Goal: Communication & Community: Answer question/provide support

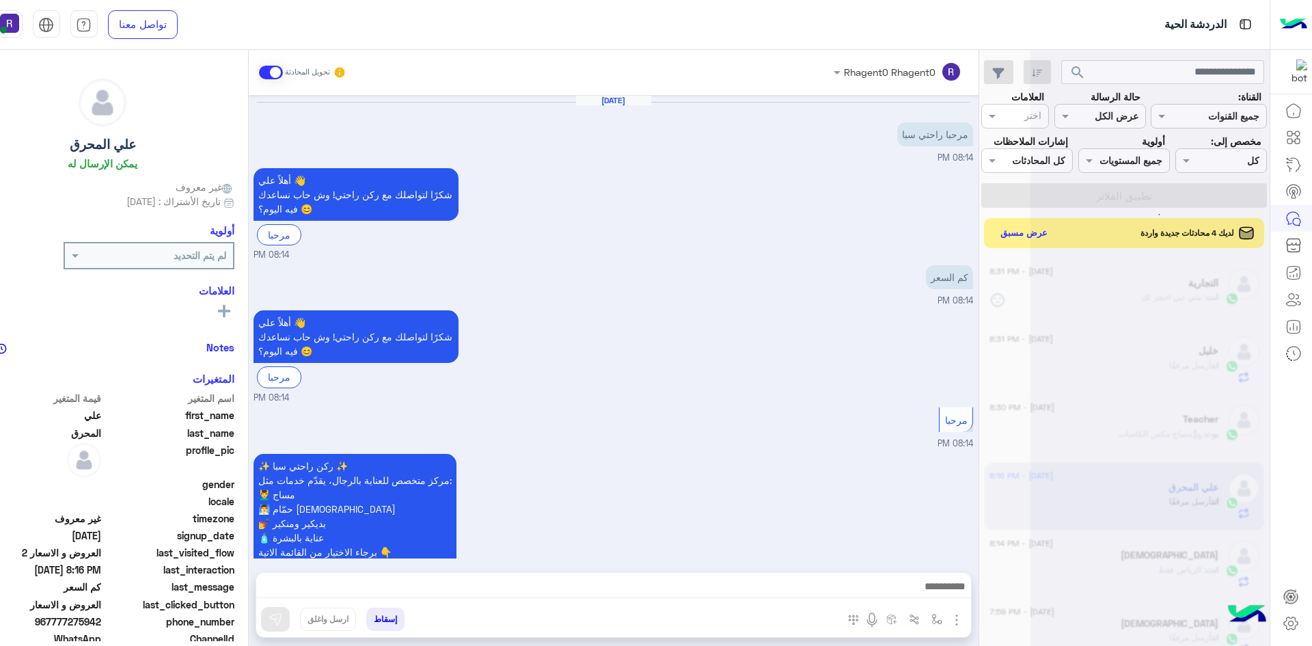
scroll to position [650, 0]
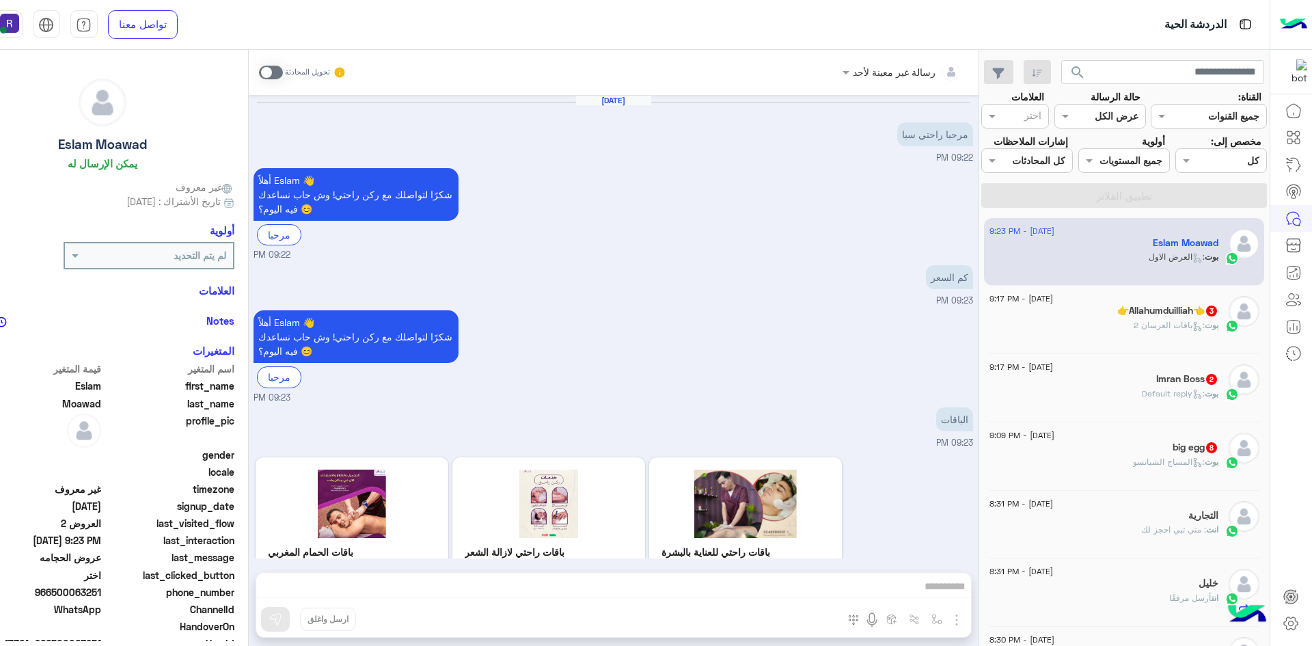
scroll to position [498, 0]
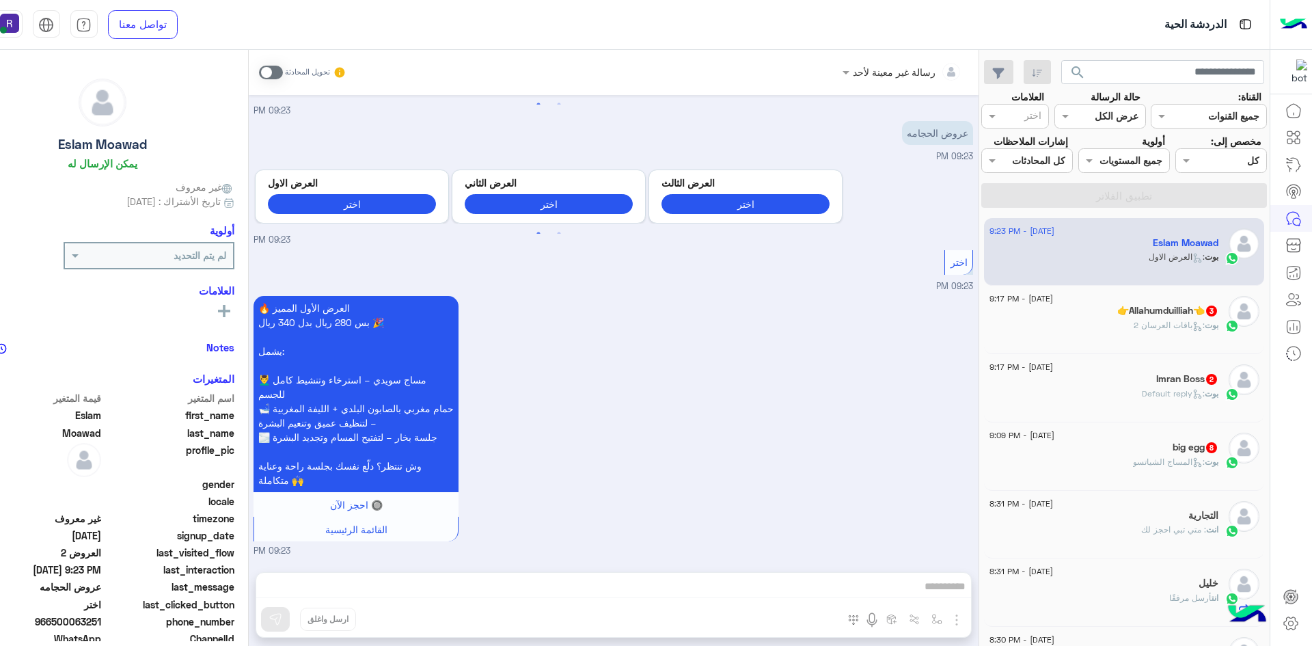
click at [266, 77] on span at bounding box center [271, 73] width 24 height 14
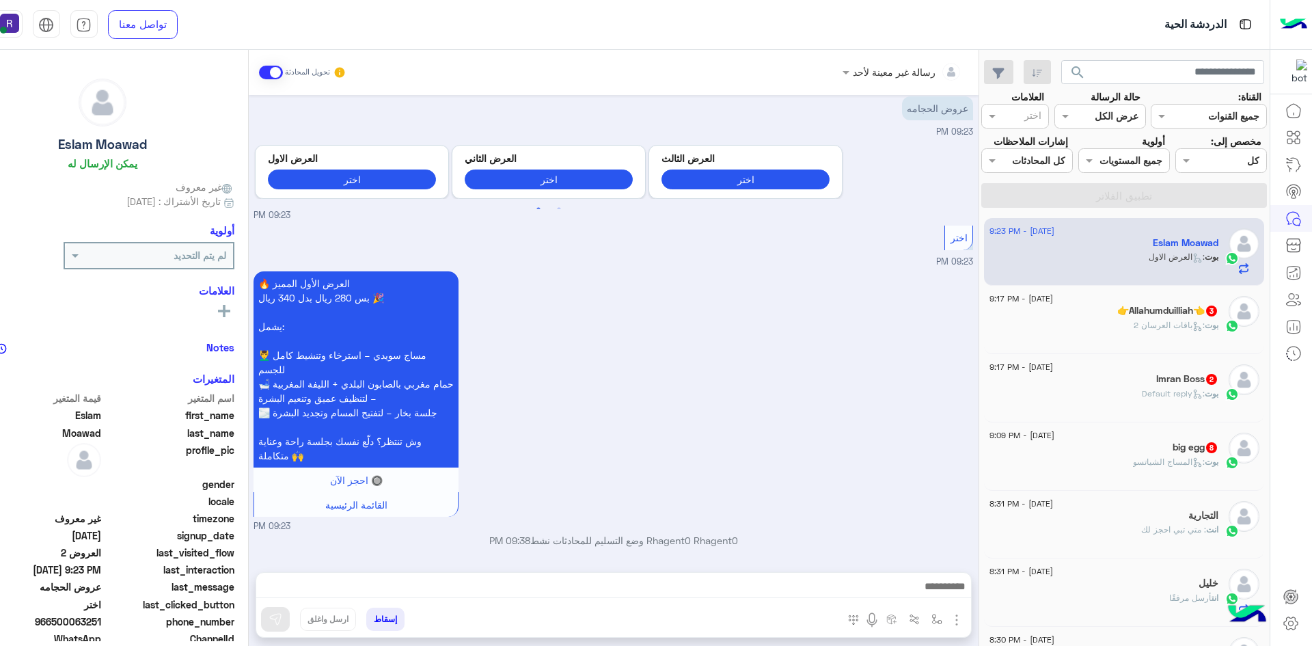
click at [956, 616] on img "button" at bounding box center [957, 620] width 16 height 16
click at [938, 586] on span "الصور" at bounding box center [930, 590] width 25 height 16
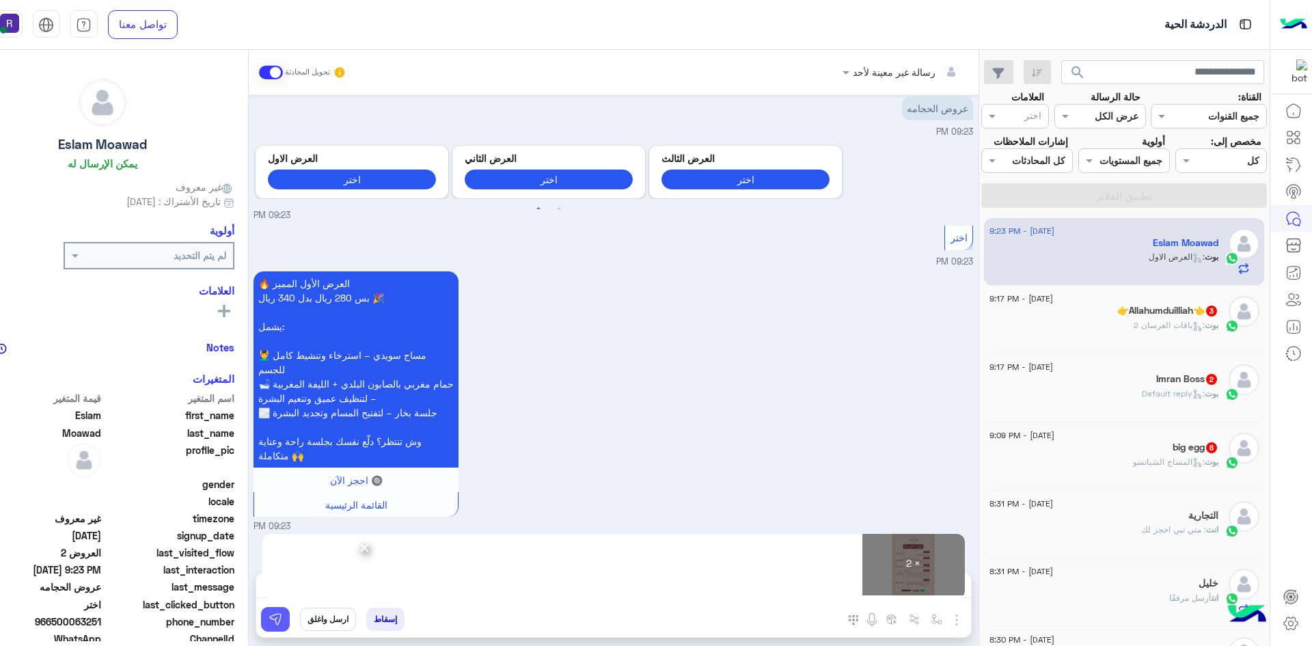
click at [279, 623] on img at bounding box center [276, 619] width 14 height 14
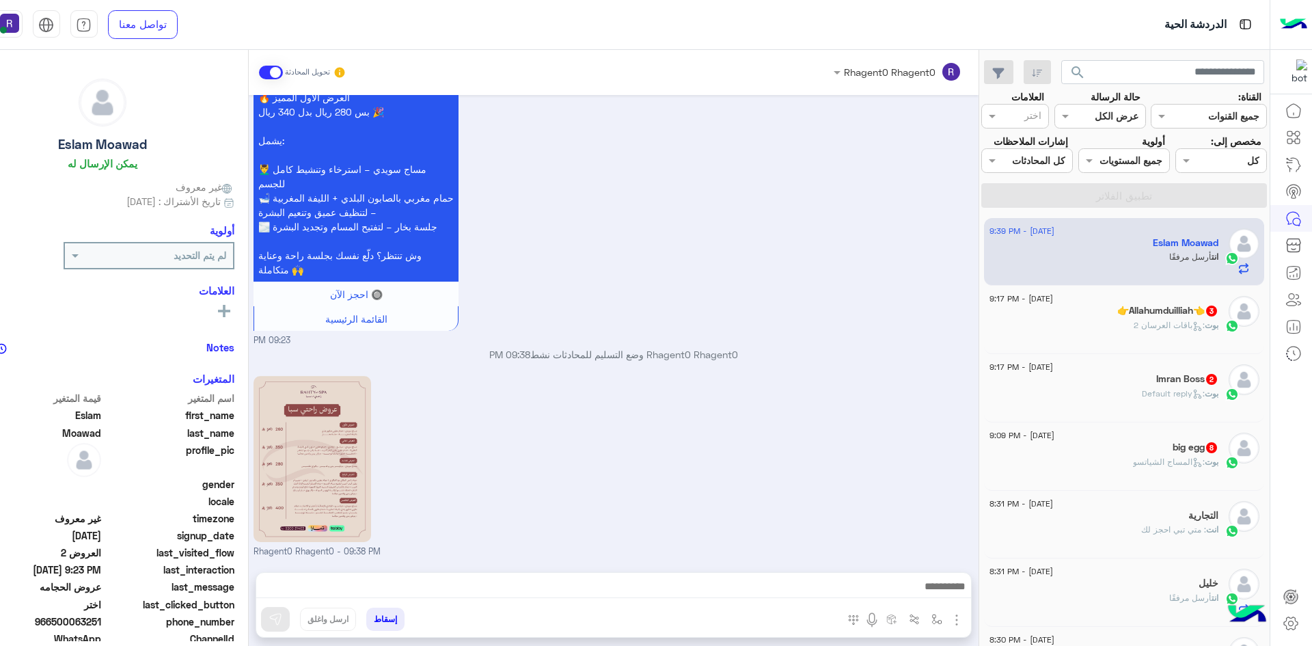
scroll to position [919, 0]
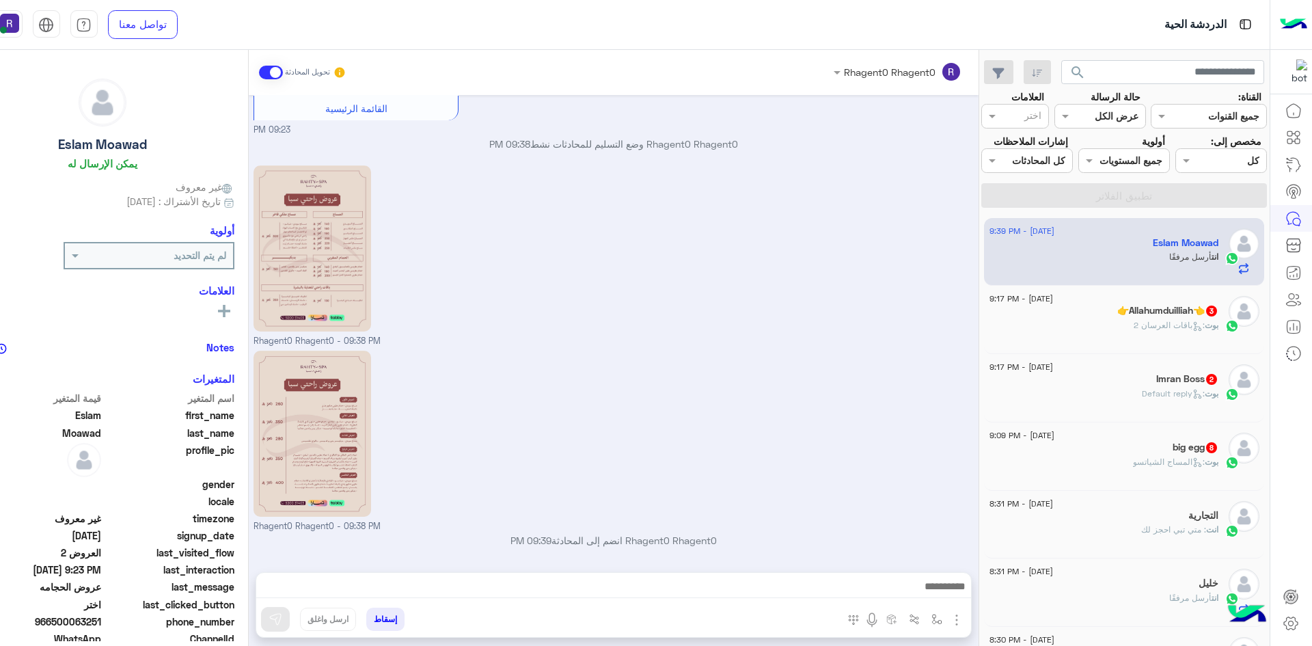
click at [1154, 323] on span ": باقات العرسان 2" at bounding box center [1169, 325] width 71 height 10
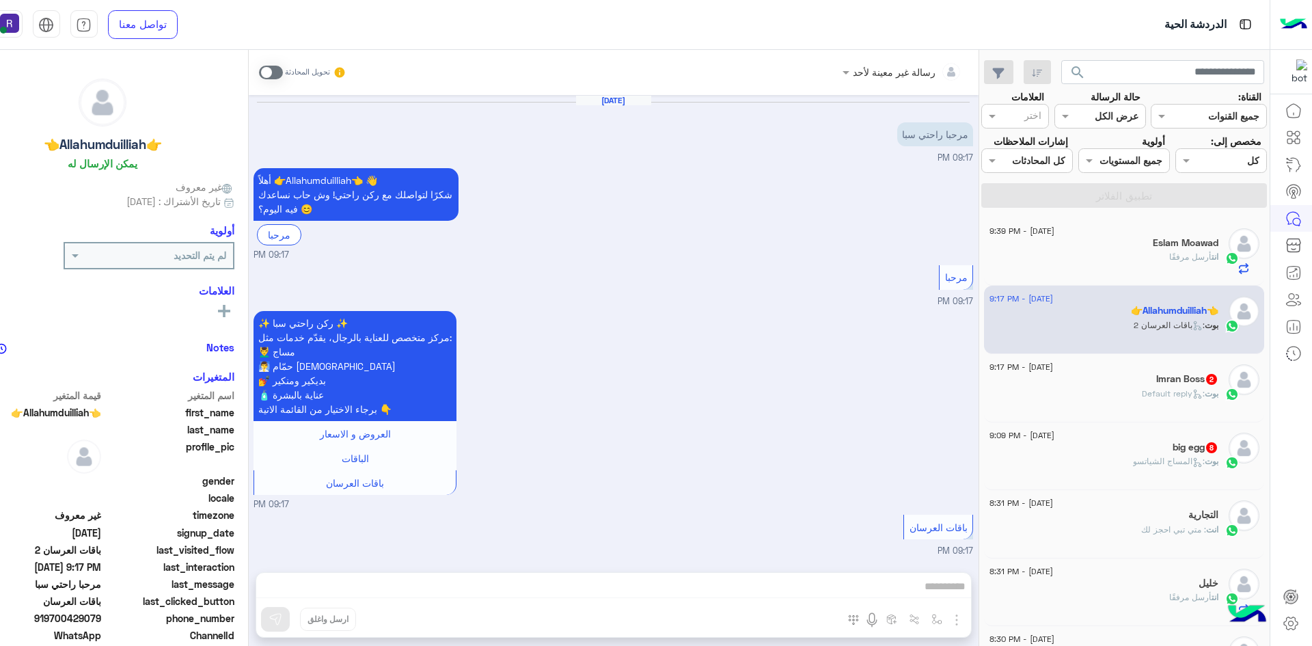
scroll to position [256, 0]
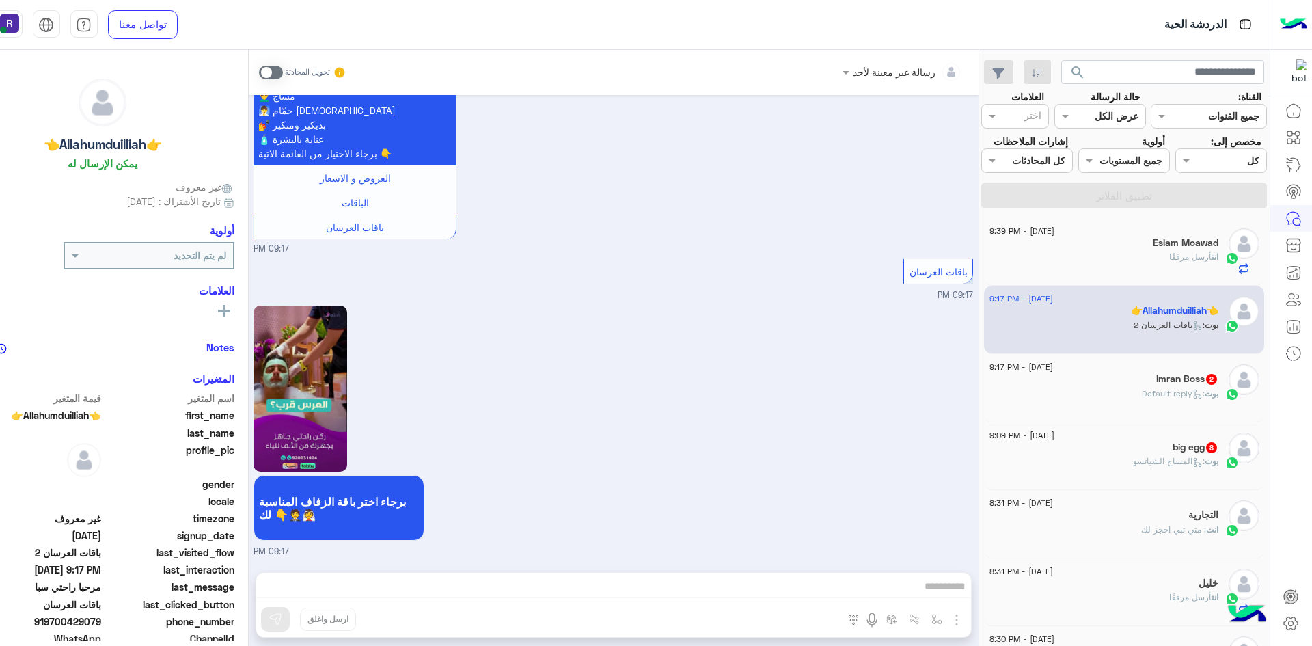
click at [272, 72] on span at bounding box center [271, 73] width 24 height 14
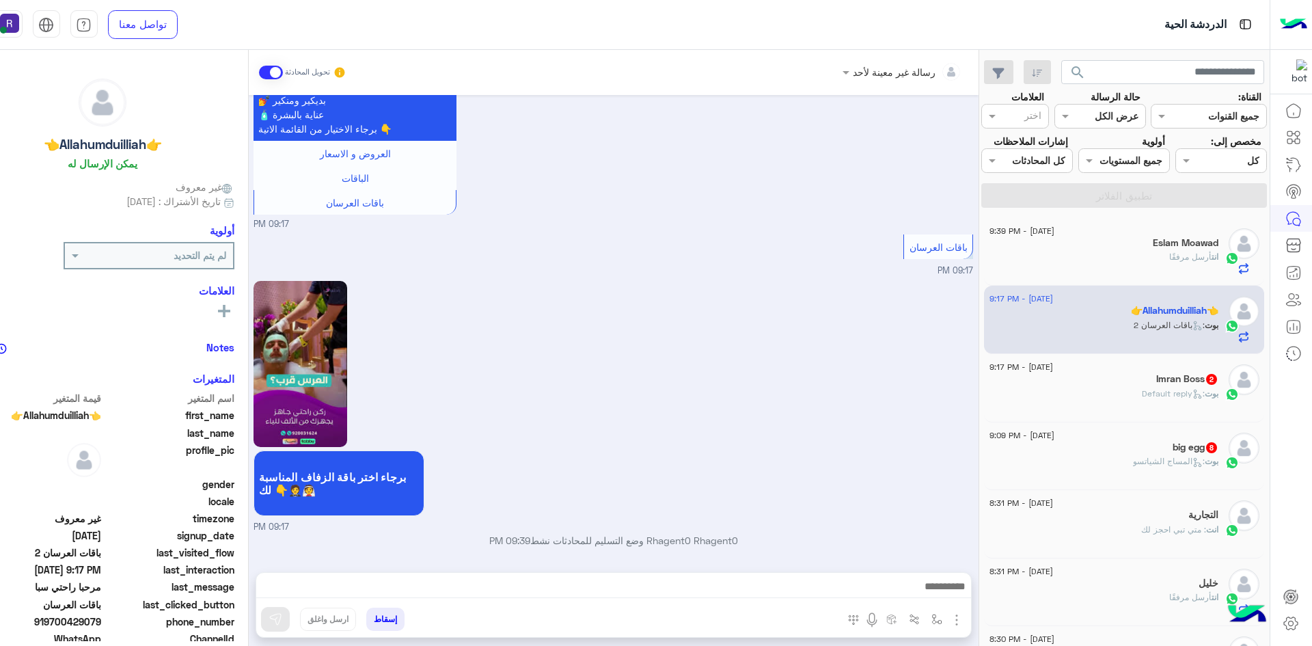
click at [770, 573] on div at bounding box center [613, 590] width 715 height 34
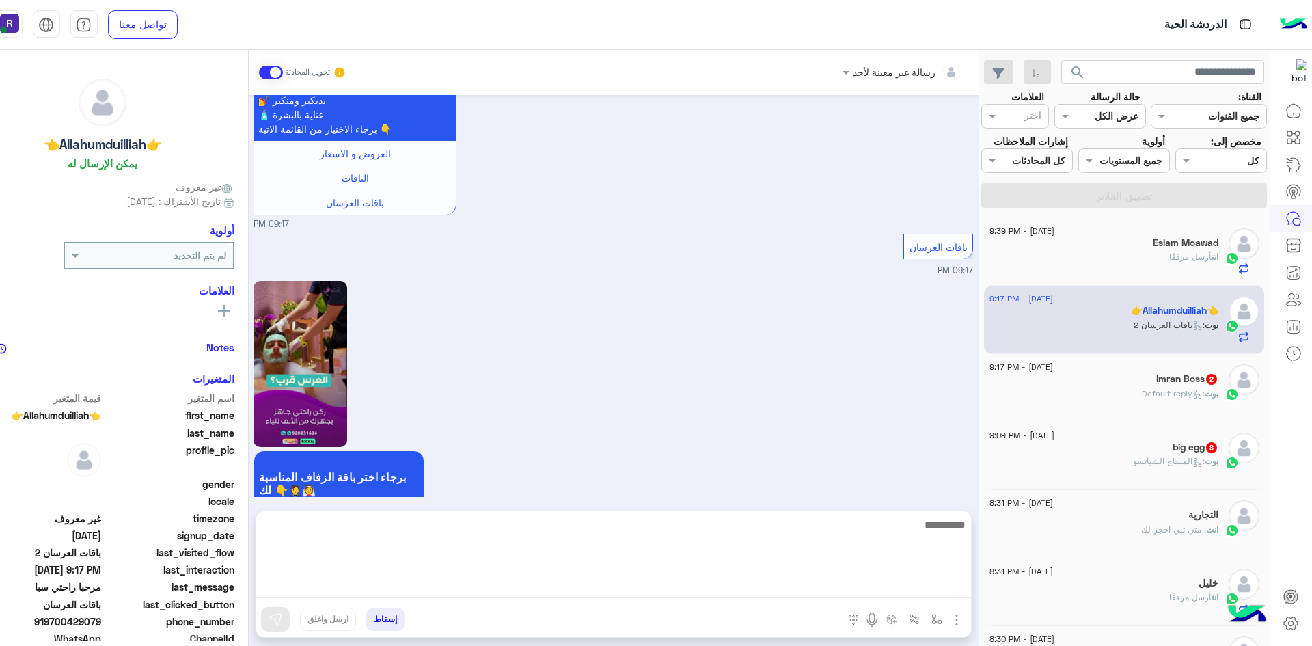
click at [779, 579] on textarea at bounding box center [613, 557] width 715 height 82
paste textarea "**********"
type textarea "**********"
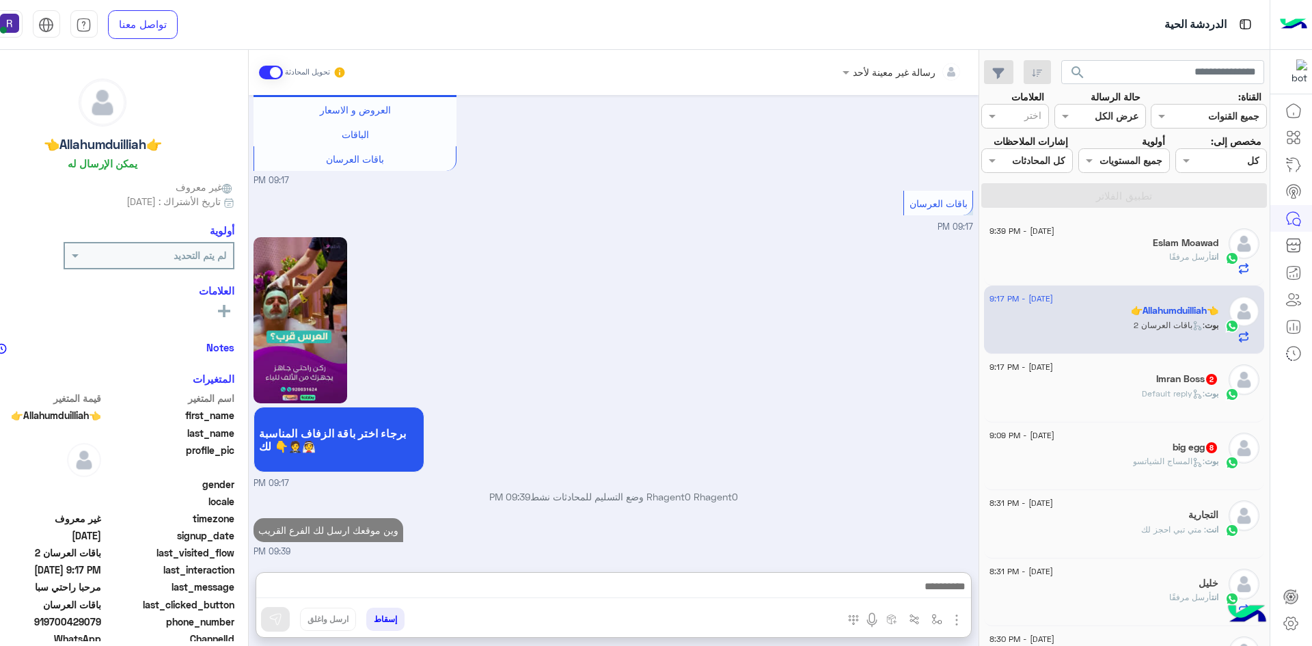
click at [1160, 408] on div "[PERSON_NAME] : Default reply" at bounding box center [1104, 400] width 229 height 24
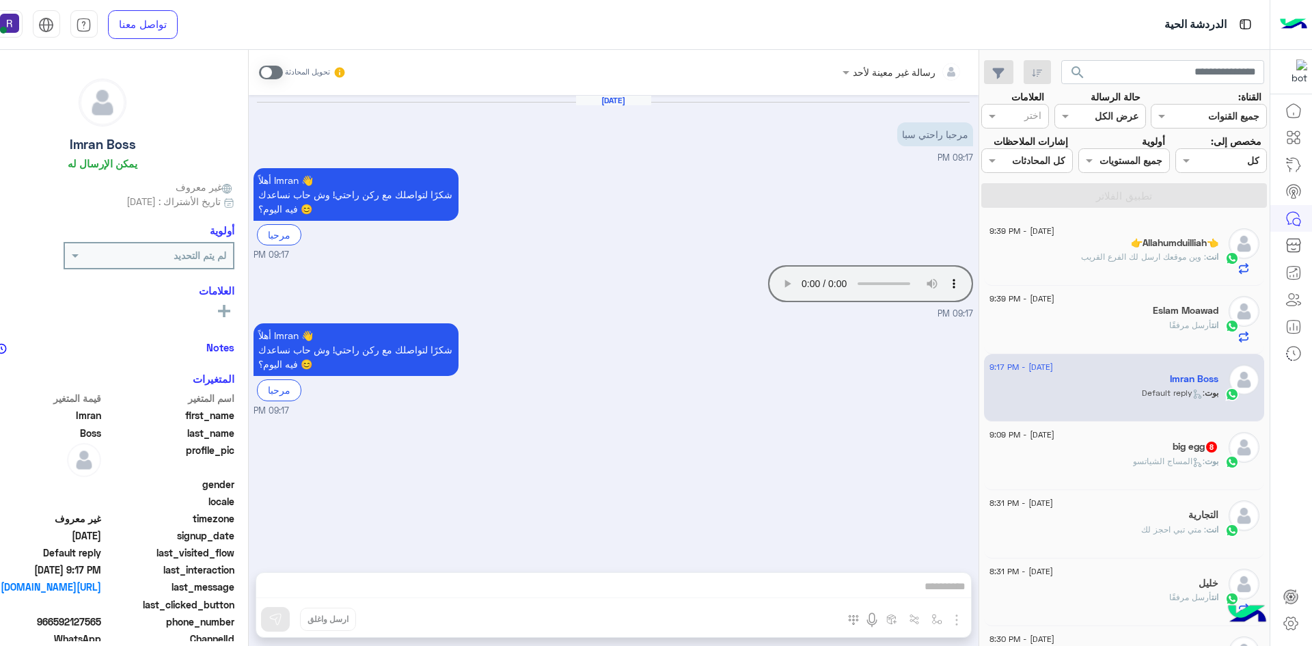
click at [269, 68] on span at bounding box center [271, 73] width 24 height 14
click at [958, 618] on img "button" at bounding box center [957, 620] width 16 height 16
click at [934, 591] on span "الصور" at bounding box center [930, 590] width 25 height 16
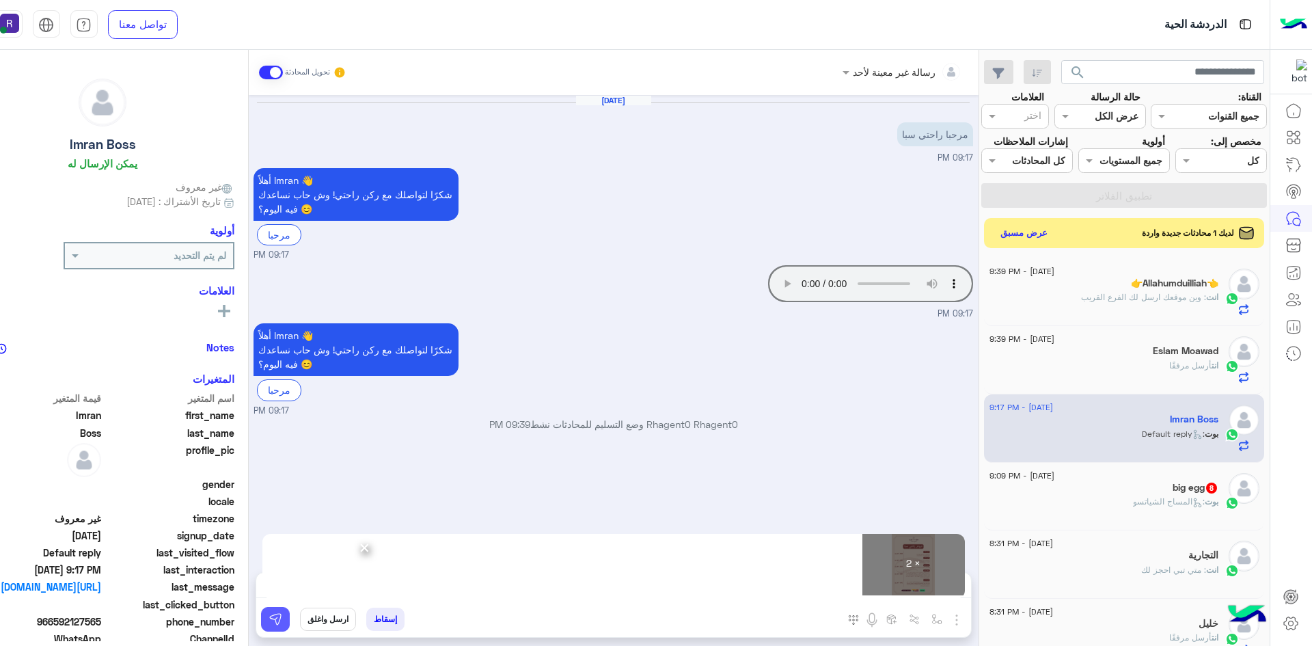
click at [277, 618] on img at bounding box center [276, 619] width 14 height 14
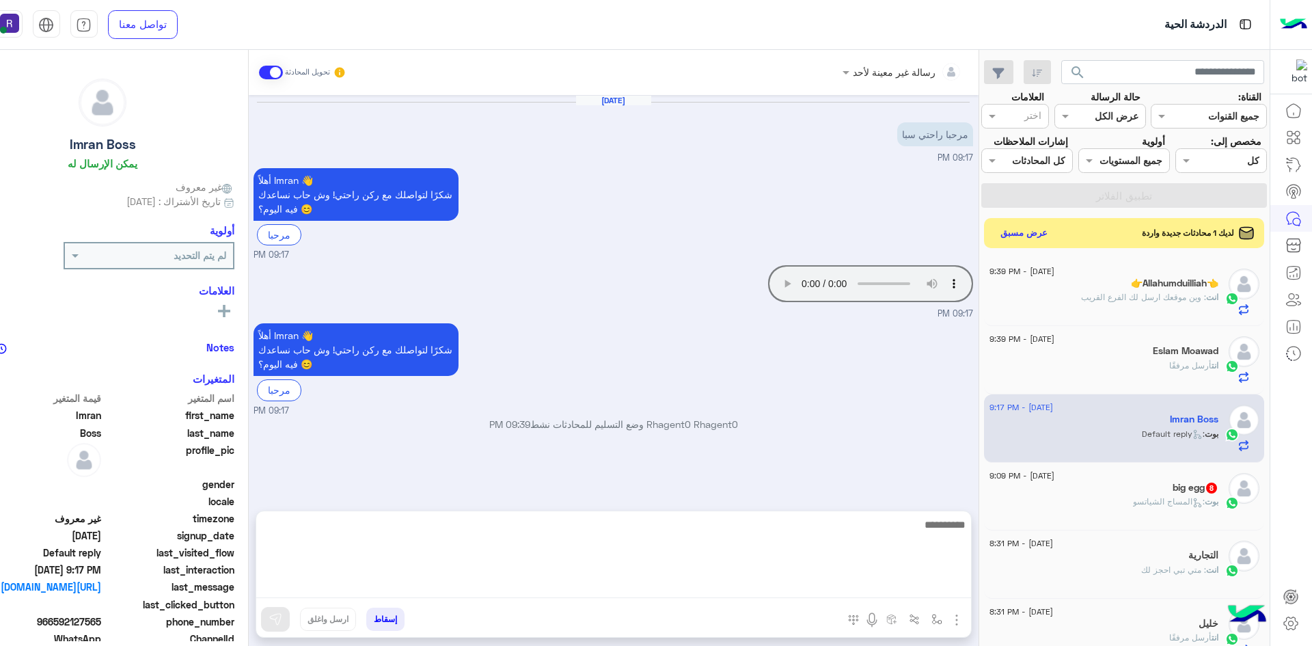
click at [735, 595] on textarea at bounding box center [613, 557] width 715 height 82
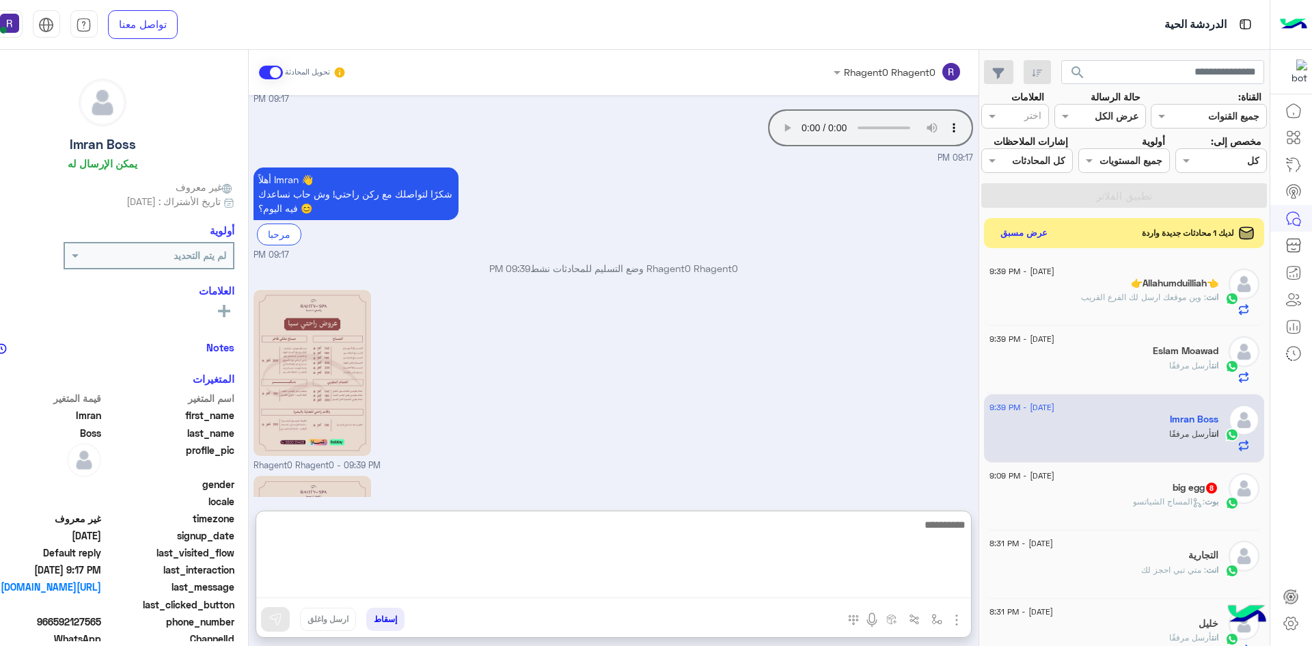
scroll to position [342, 0]
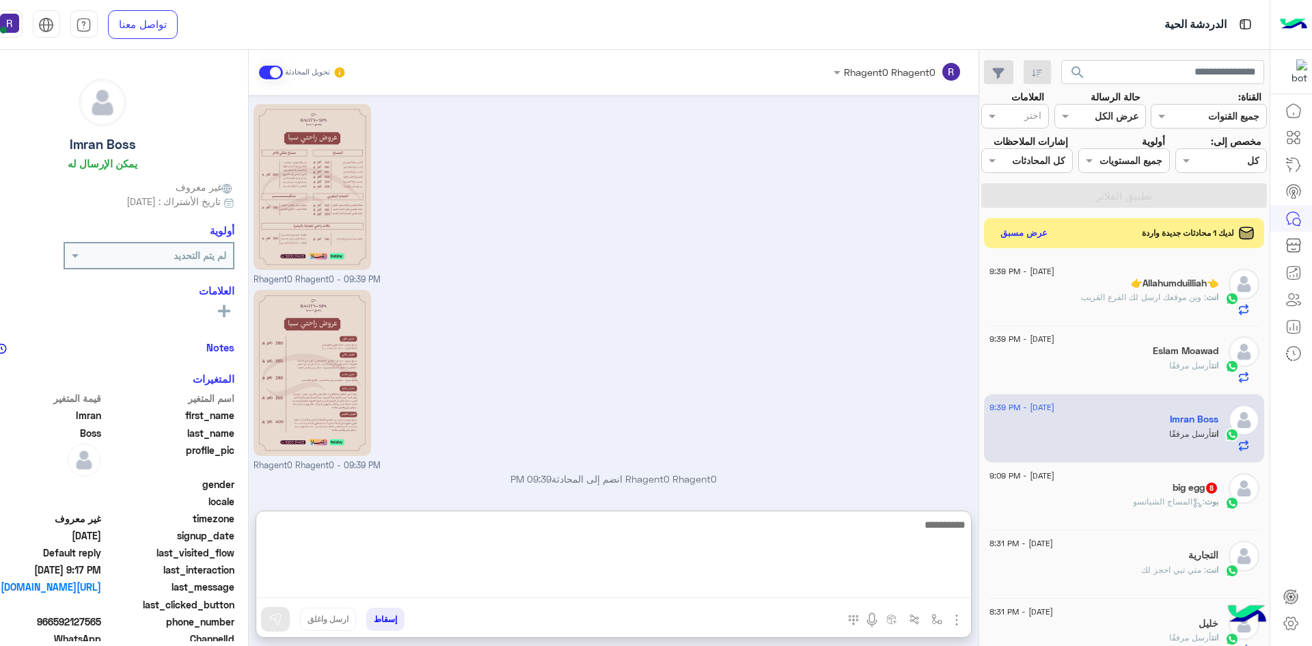
click at [882, 553] on textarea at bounding box center [613, 557] width 715 height 82
paste textarea "**********"
type textarea "**********"
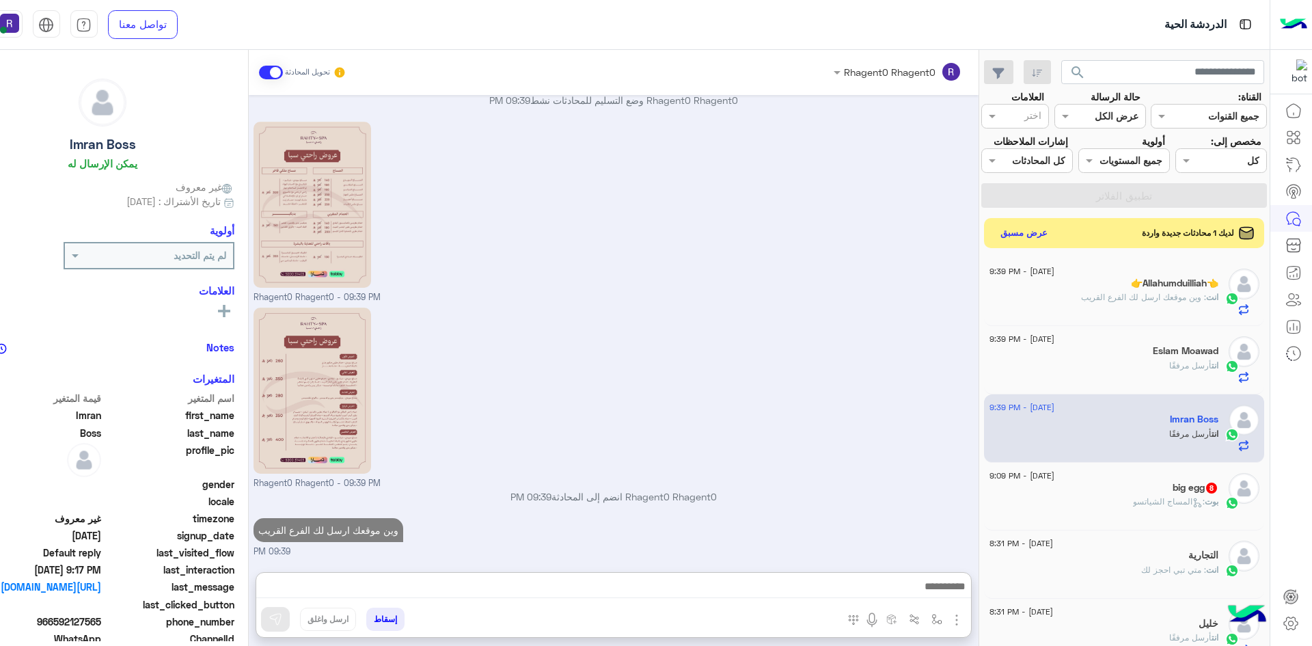
click at [1144, 479] on div "[DATE] - 9:09 PM" at bounding box center [1104, 477] width 229 height 9
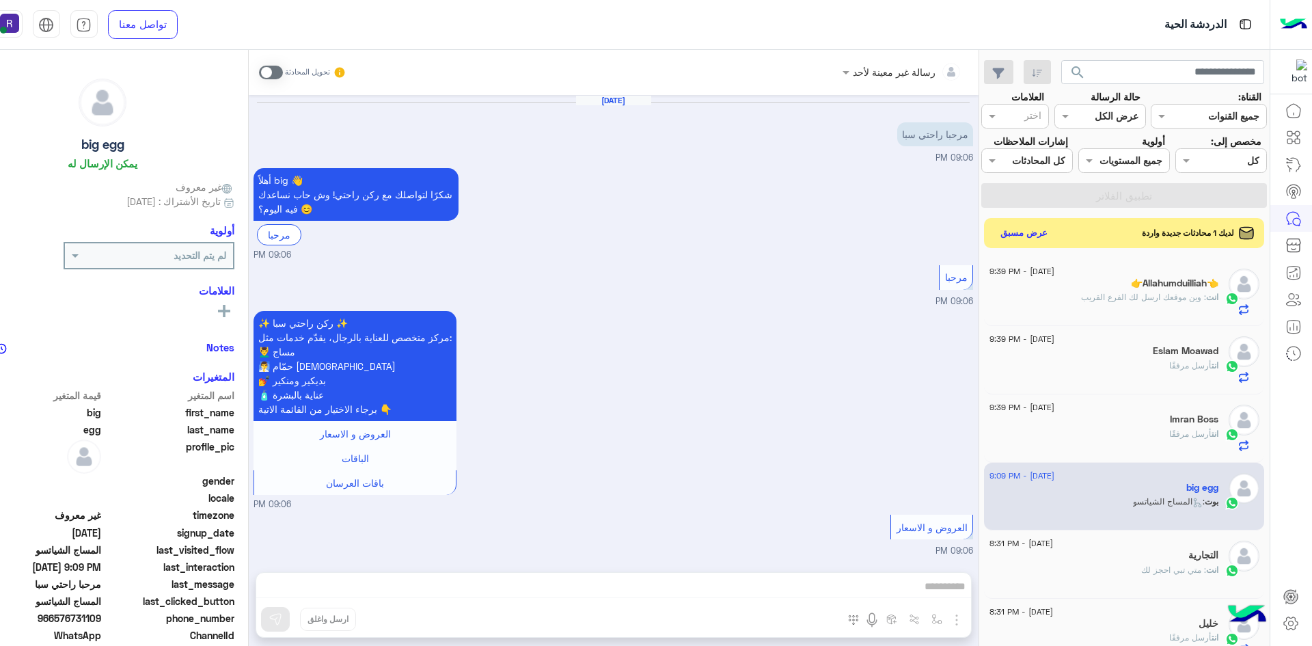
scroll to position [1052, 0]
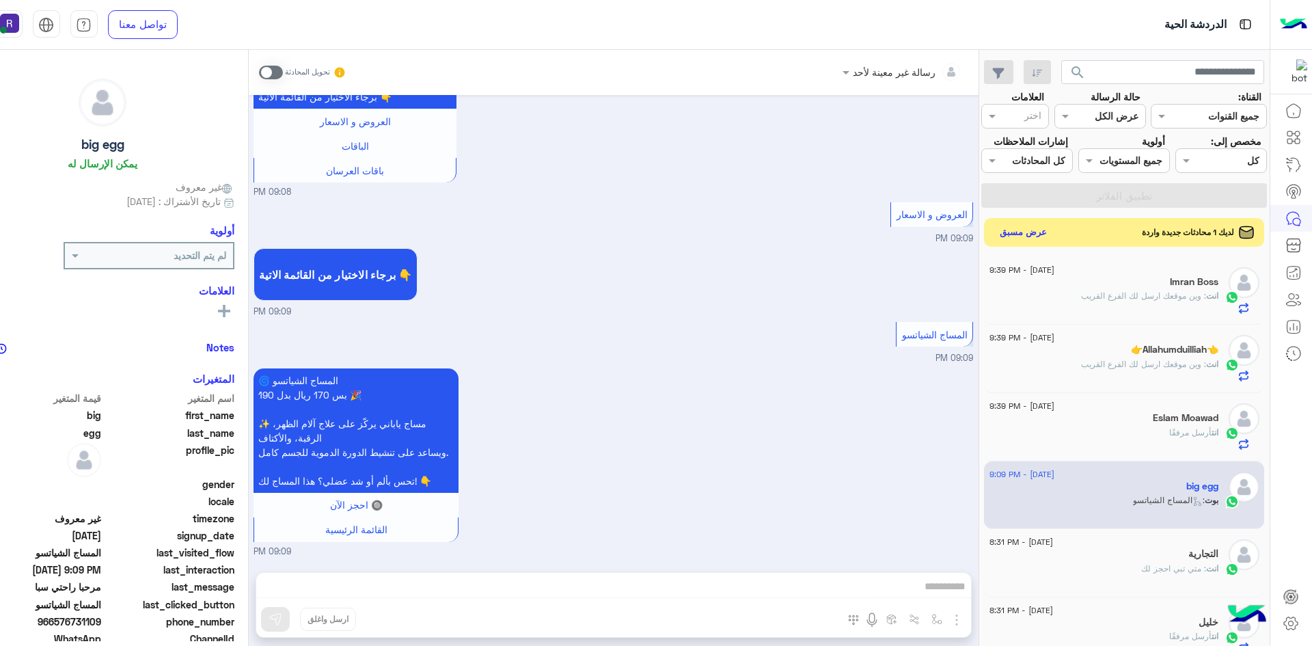
click at [1033, 233] on button "عرض مسبق" at bounding box center [1023, 232] width 57 height 18
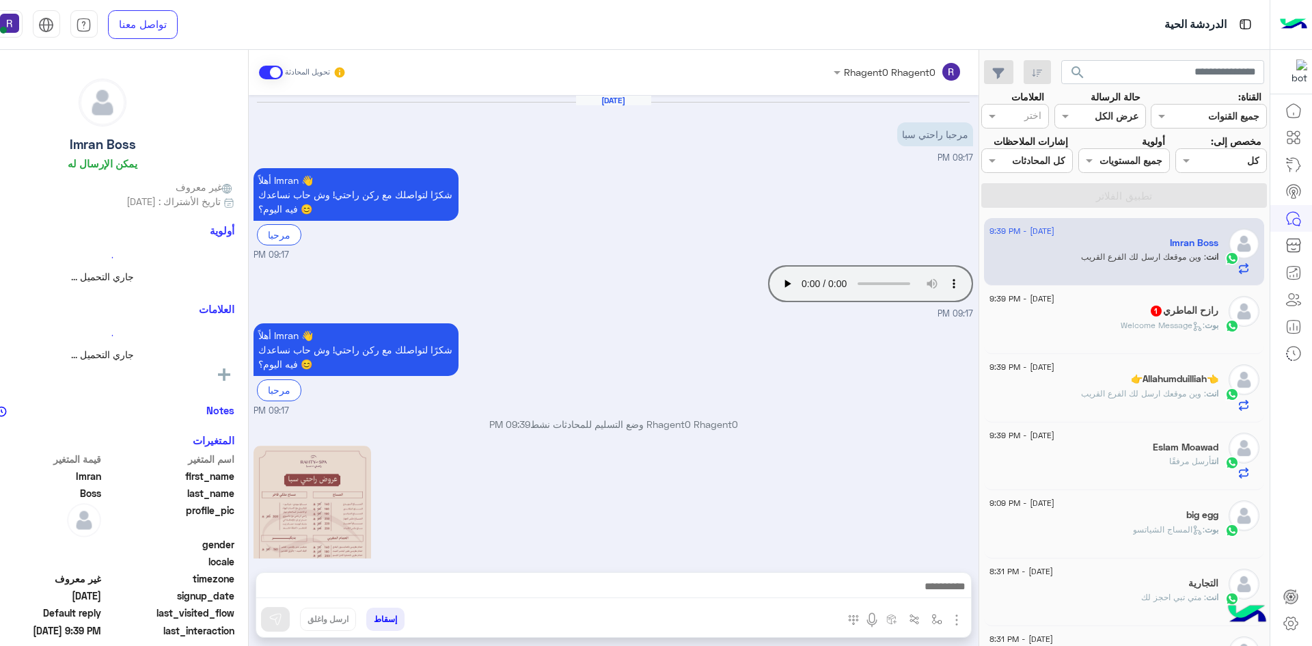
scroll to position [324, 0]
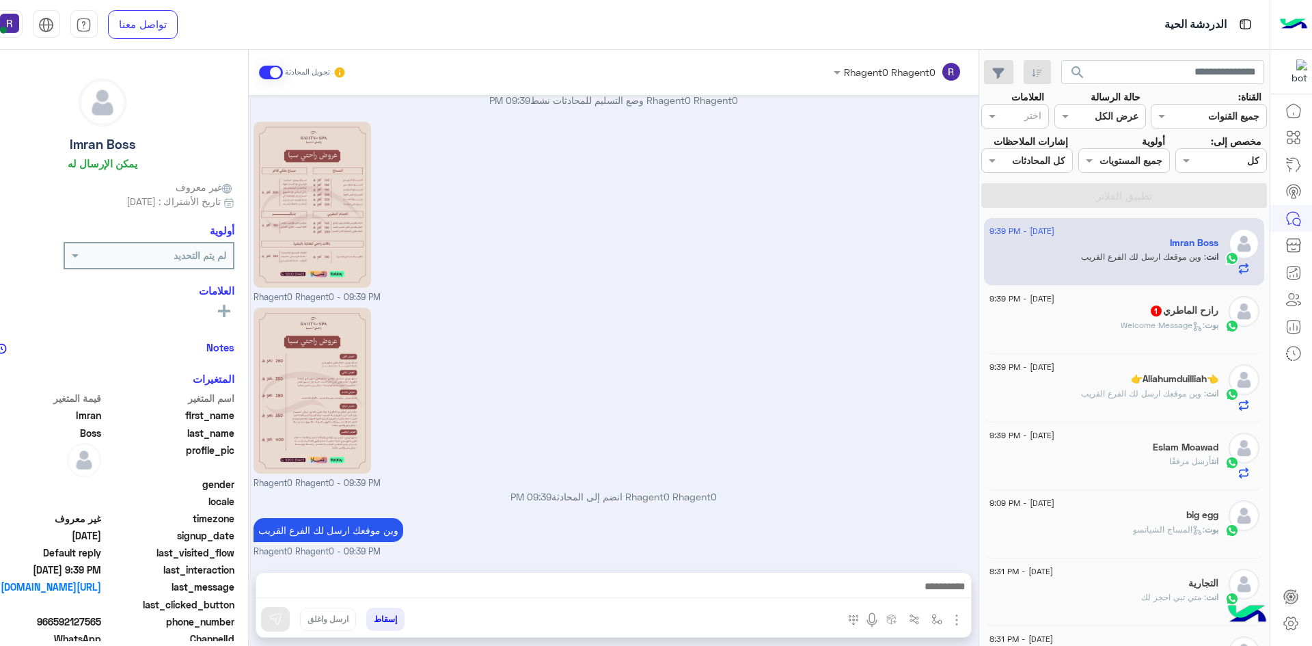
click at [1074, 306] on div "رازح الماطري 1" at bounding box center [1104, 312] width 229 height 14
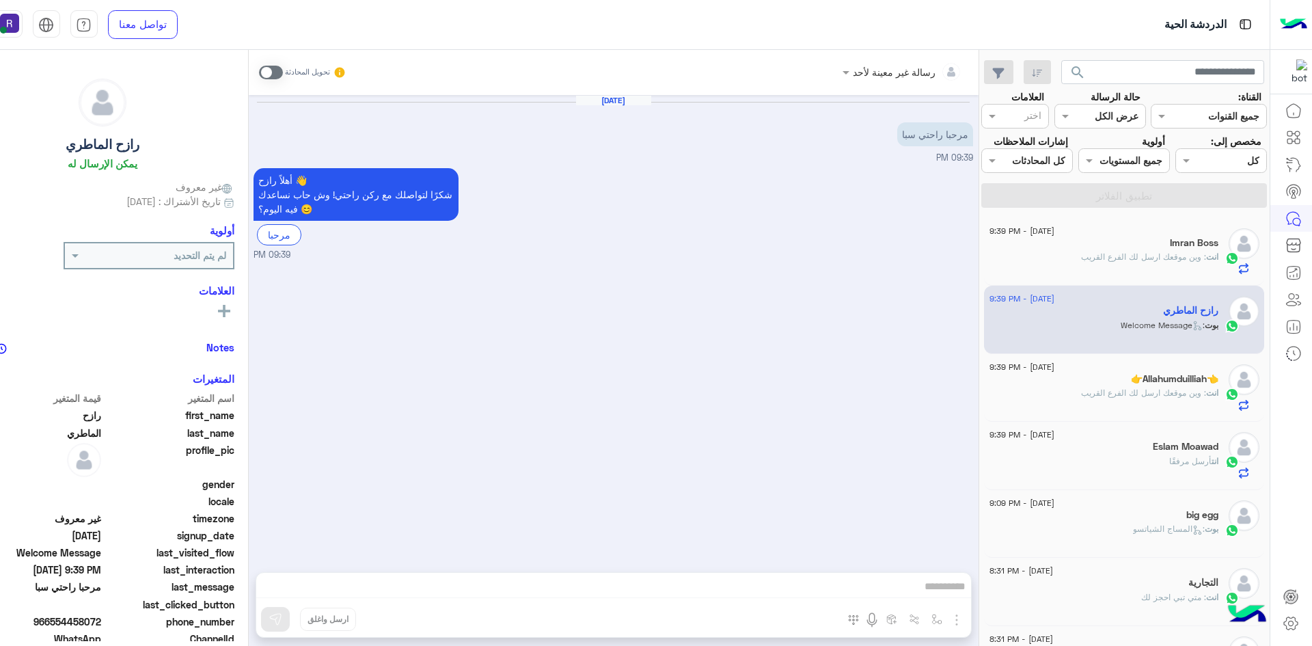
click at [269, 67] on span at bounding box center [271, 73] width 24 height 14
click at [954, 625] on img "button" at bounding box center [957, 620] width 16 height 16
click at [934, 592] on span "الصور" at bounding box center [930, 590] width 25 height 16
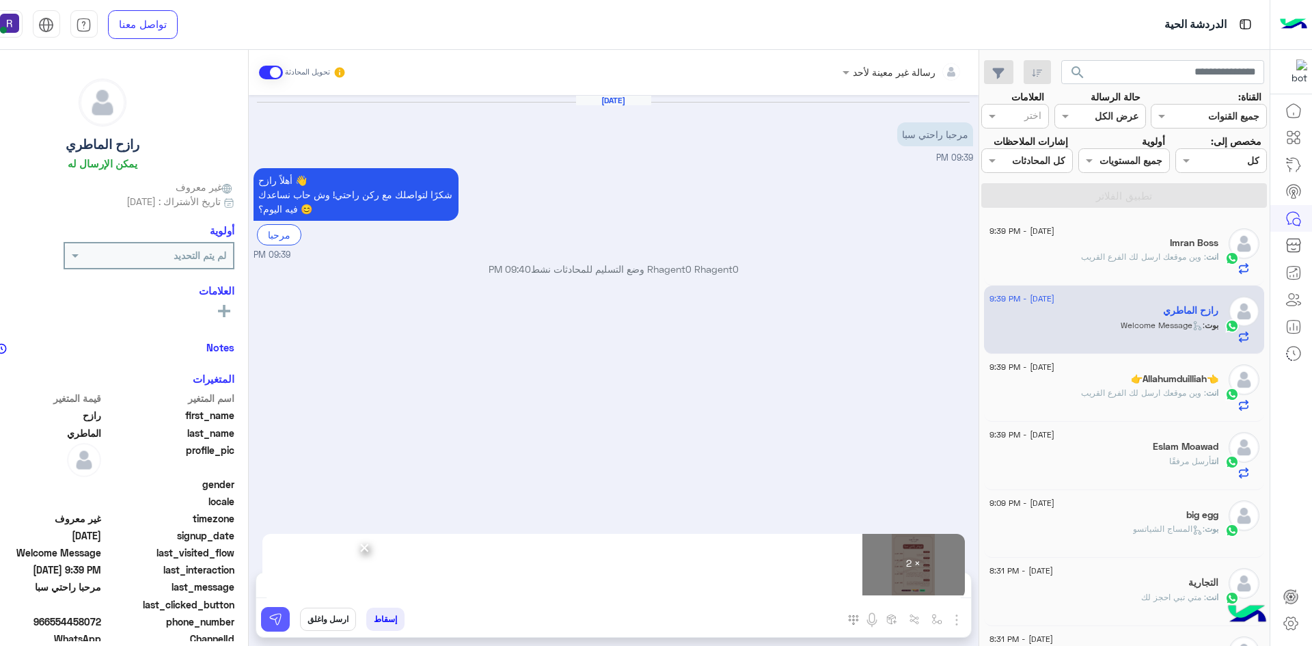
click at [279, 608] on button at bounding box center [275, 619] width 29 height 25
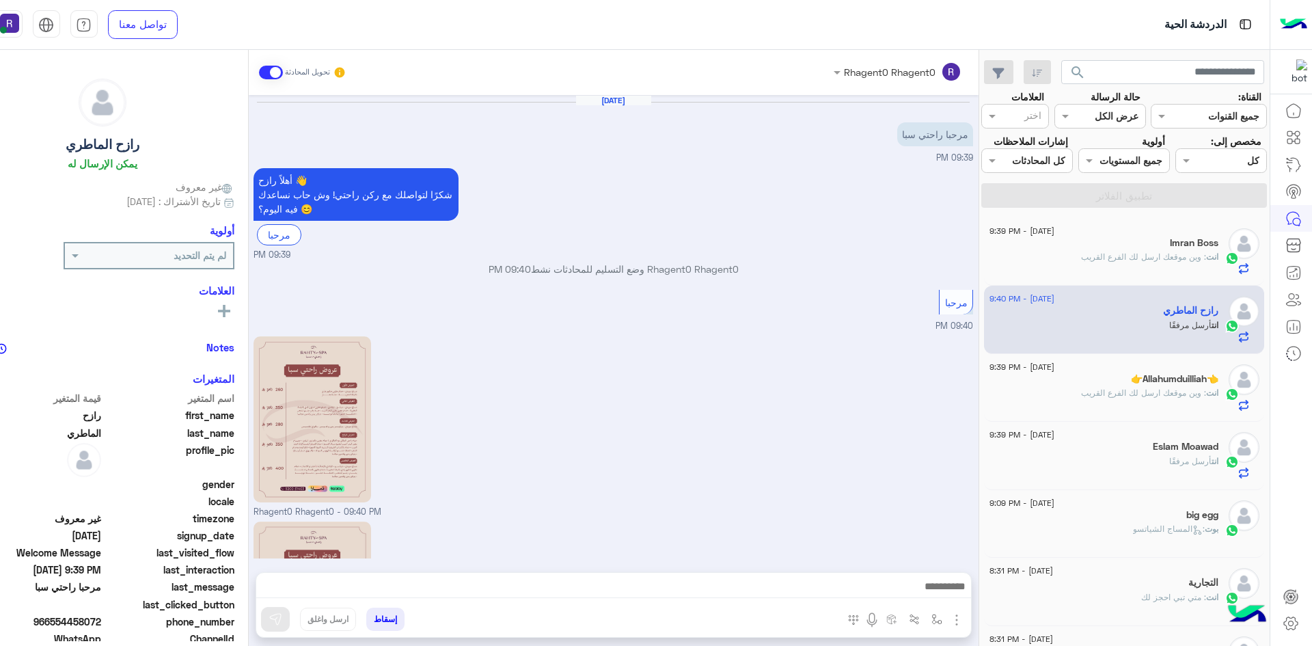
scroll to position [171, 0]
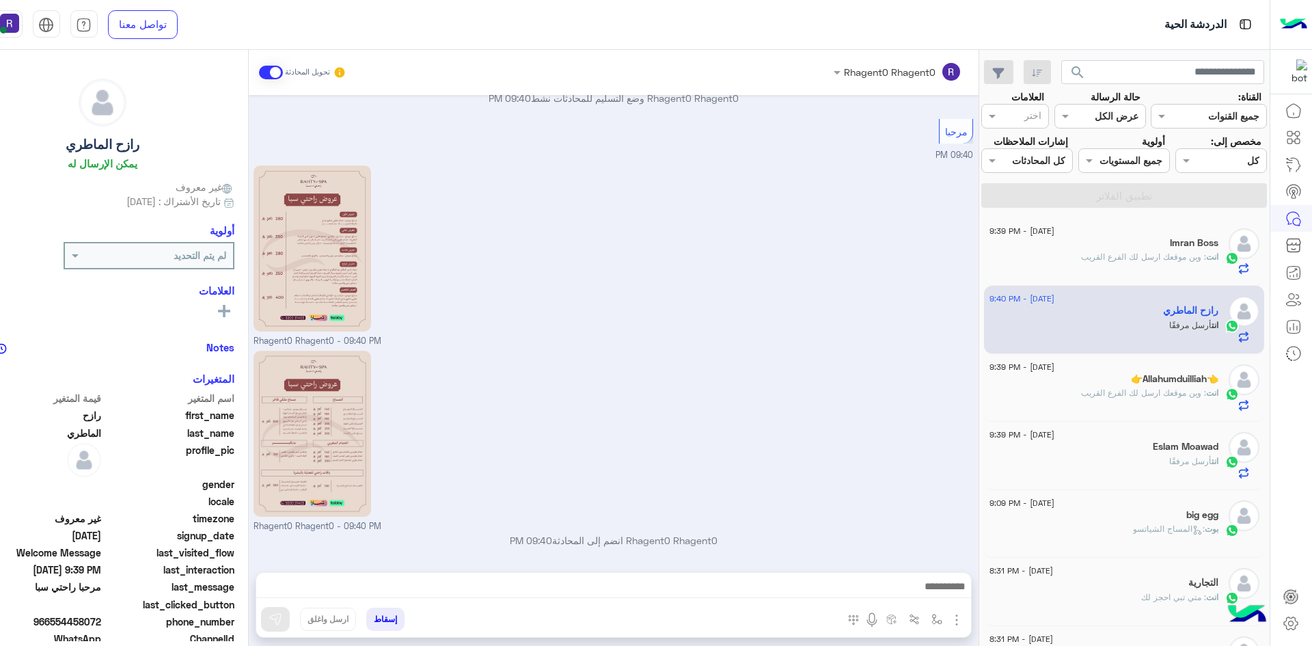
click at [947, 307] on div "Rhagent0 Rhagent0 - 09:40 PM" at bounding box center [614, 255] width 720 height 186
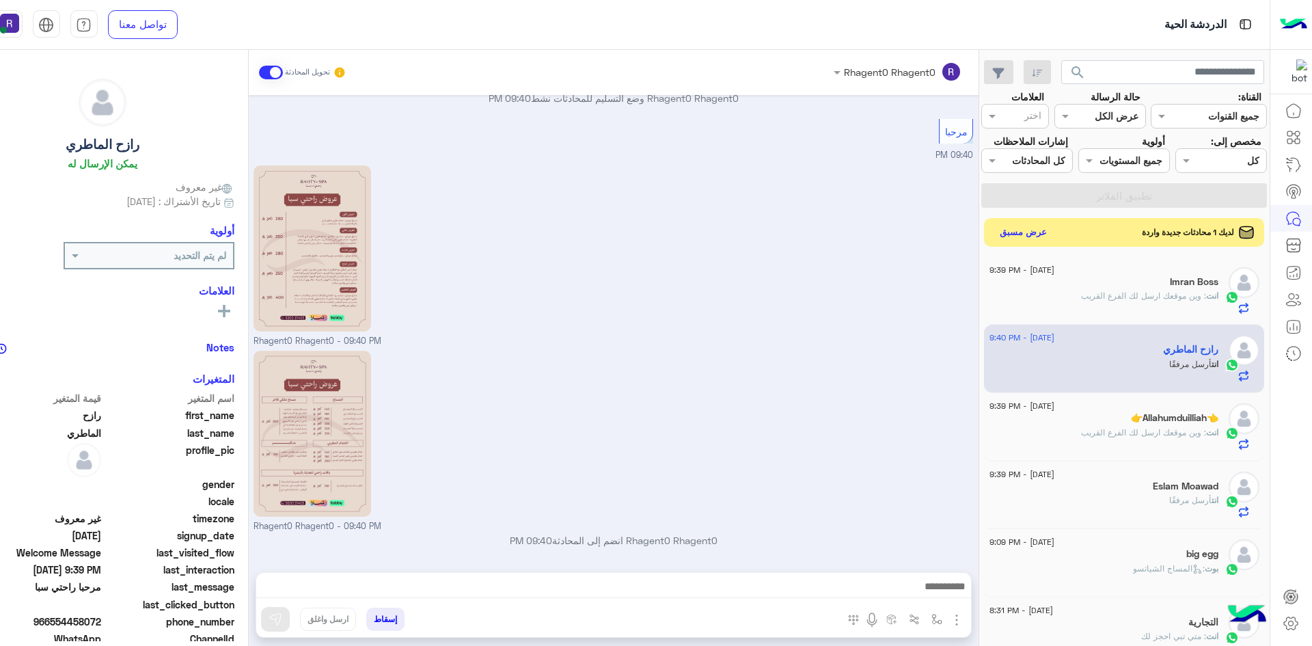
click at [1031, 237] on button "عرض مسبق" at bounding box center [1023, 232] width 57 height 18
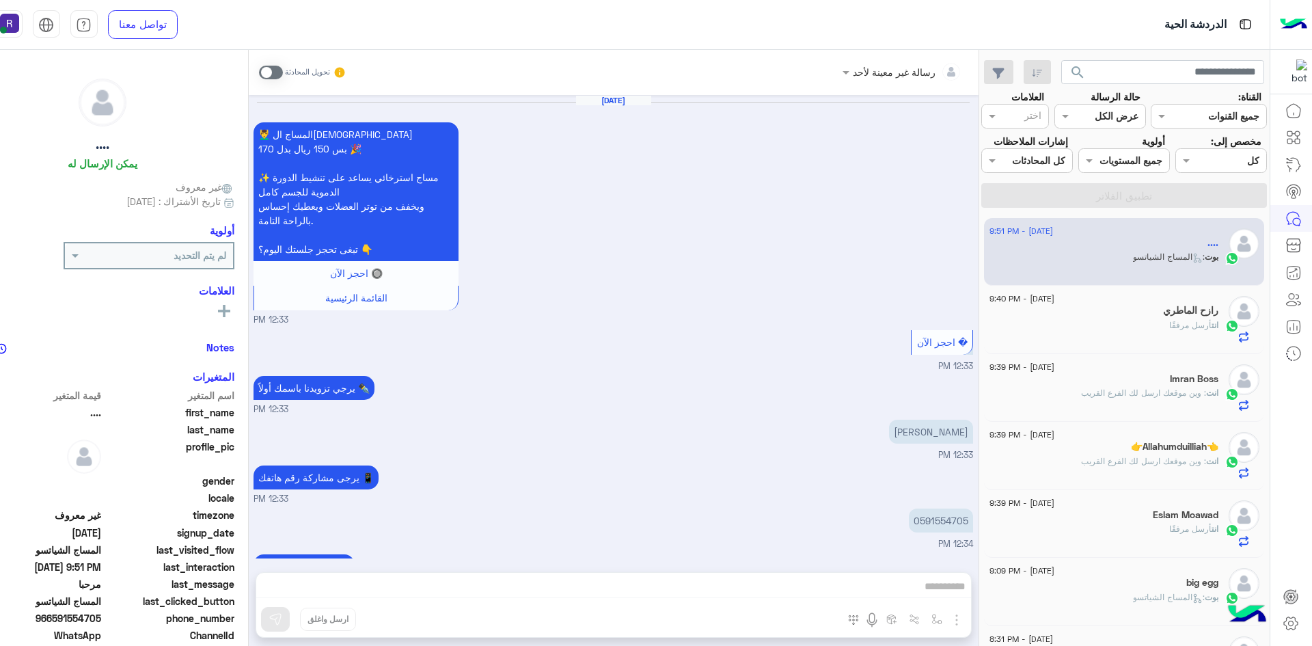
scroll to position [1105, 0]
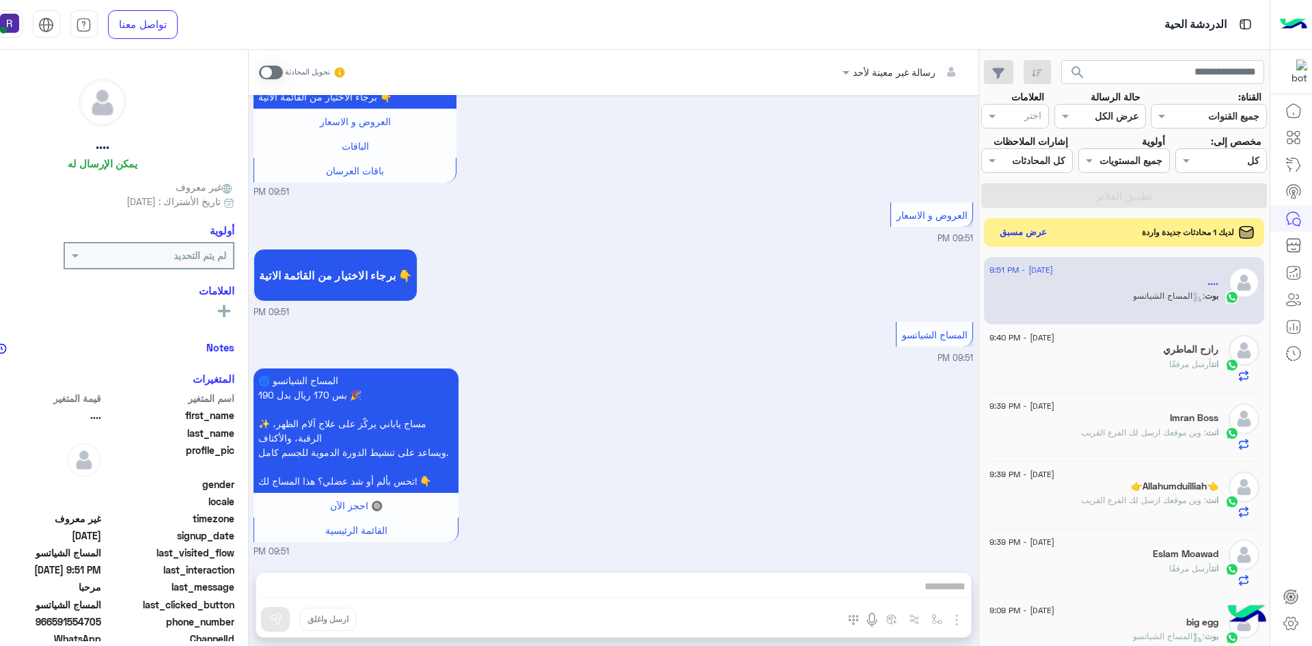
click at [1038, 239] on button "عرض مسبق" at bounding box center [1023, 232] width 57 height 18
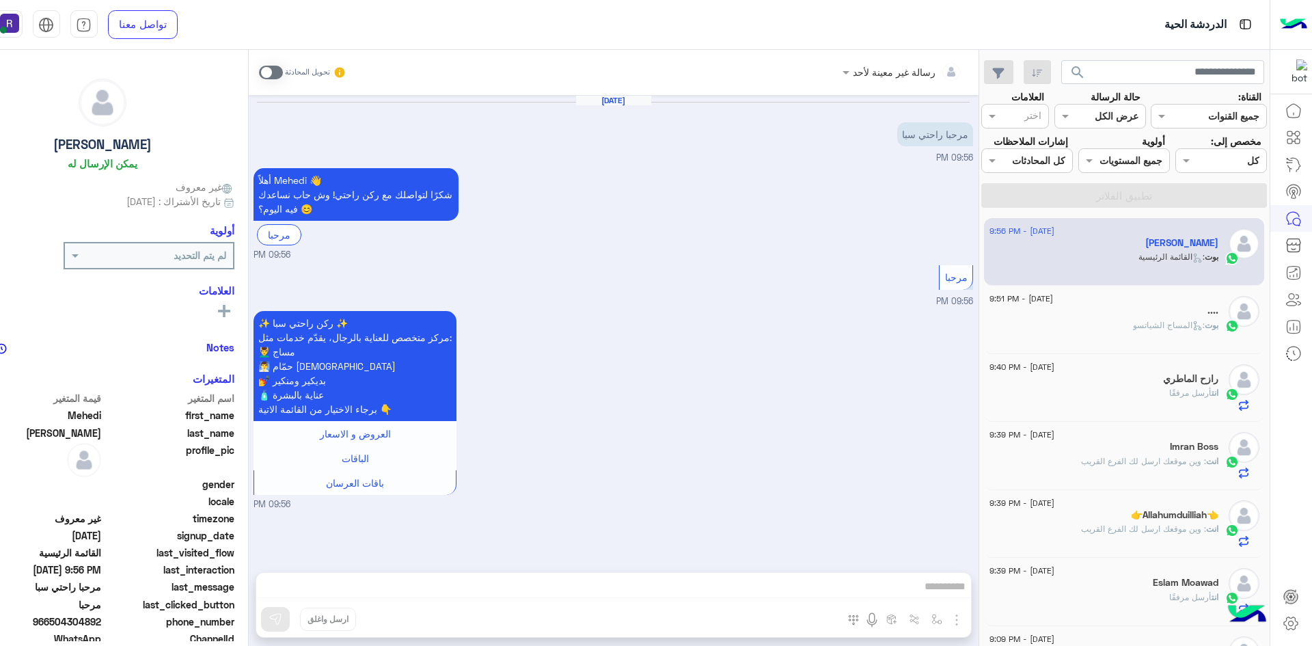
click at [266, 81] on div "تحويل المحادثة" at bounding box center [303, 72] width 88 height 25
click at [259, 70] on span at bounding box center [271, 73] width 24 height 14
click at [960, 618] on img "button" at bounding box center [957, 620] width 16 height 16
click at [928, 591] on span "الصور" at bounding box center [930, 590] width 25 height 16
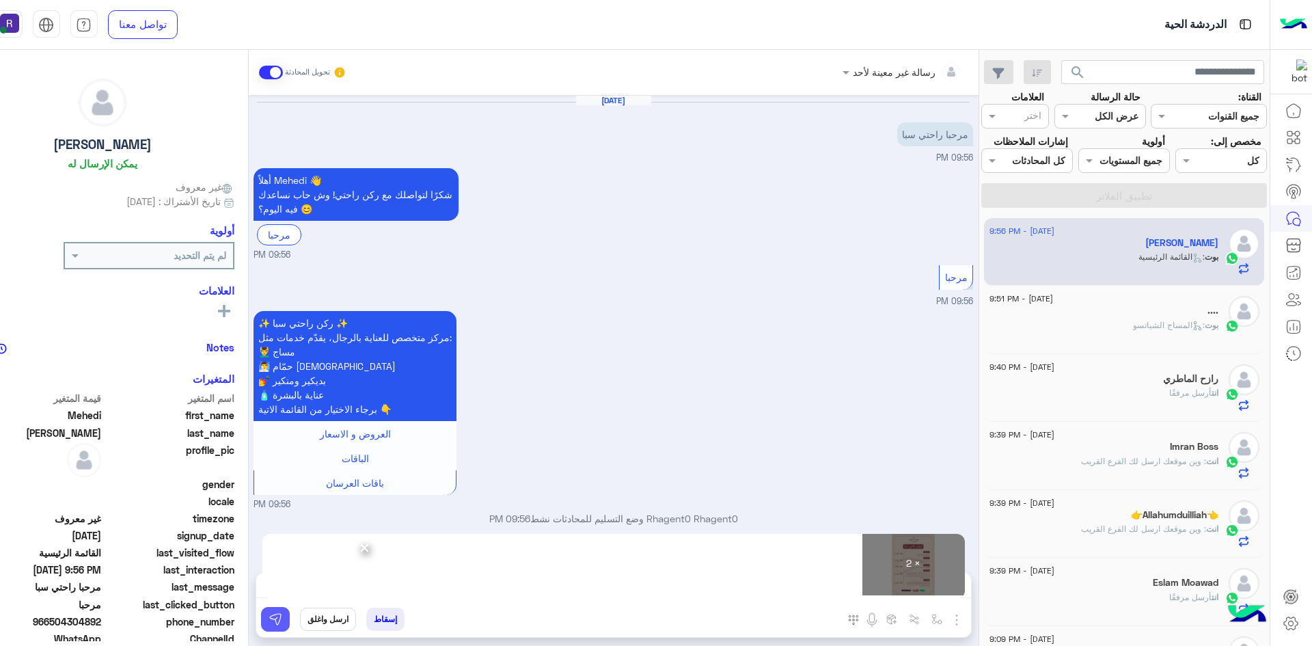
click at [286, 617] on button at bounding box center [275, 619] width 29 height 25
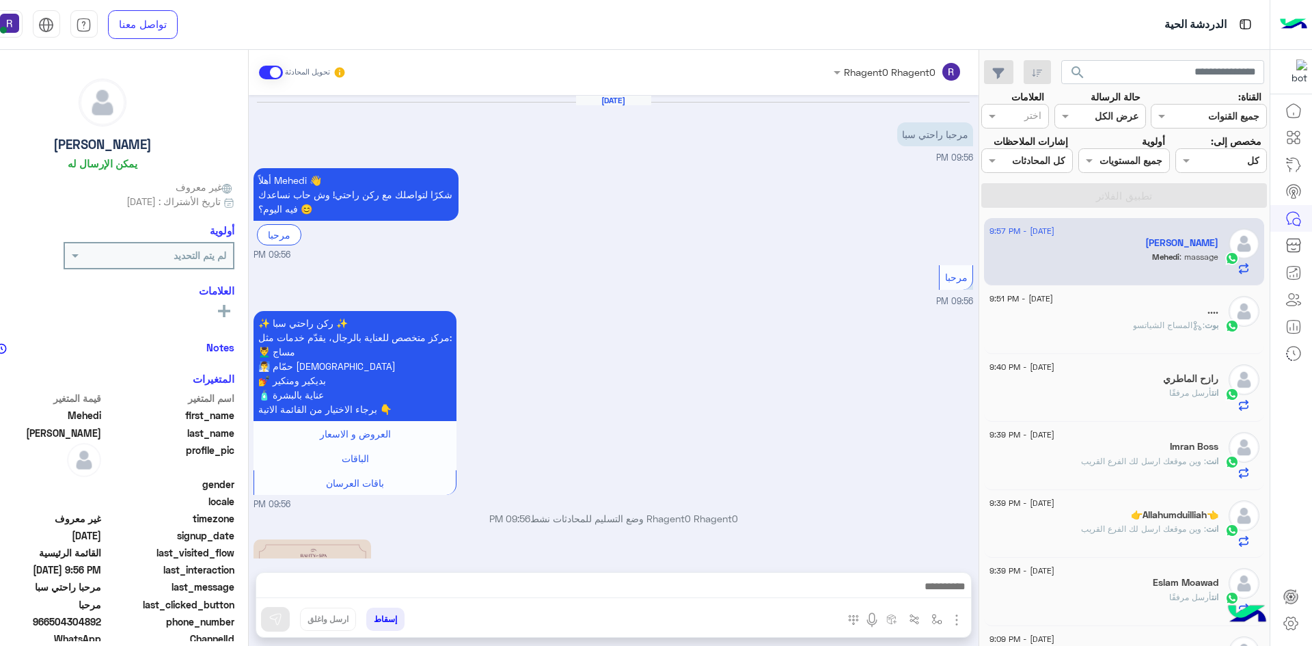
scroll to position [420, 0]
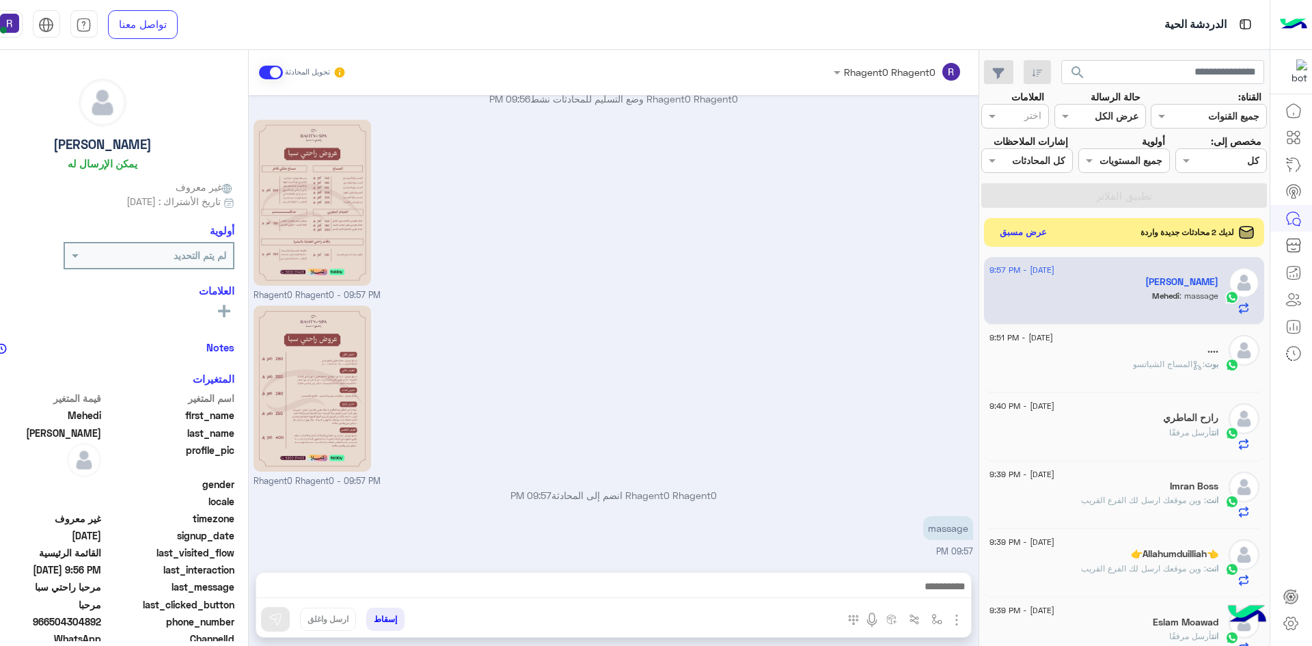
click at [1022, 225] on button "عرض مسبق" at bounding box center [1023, 232] width 57 height 18
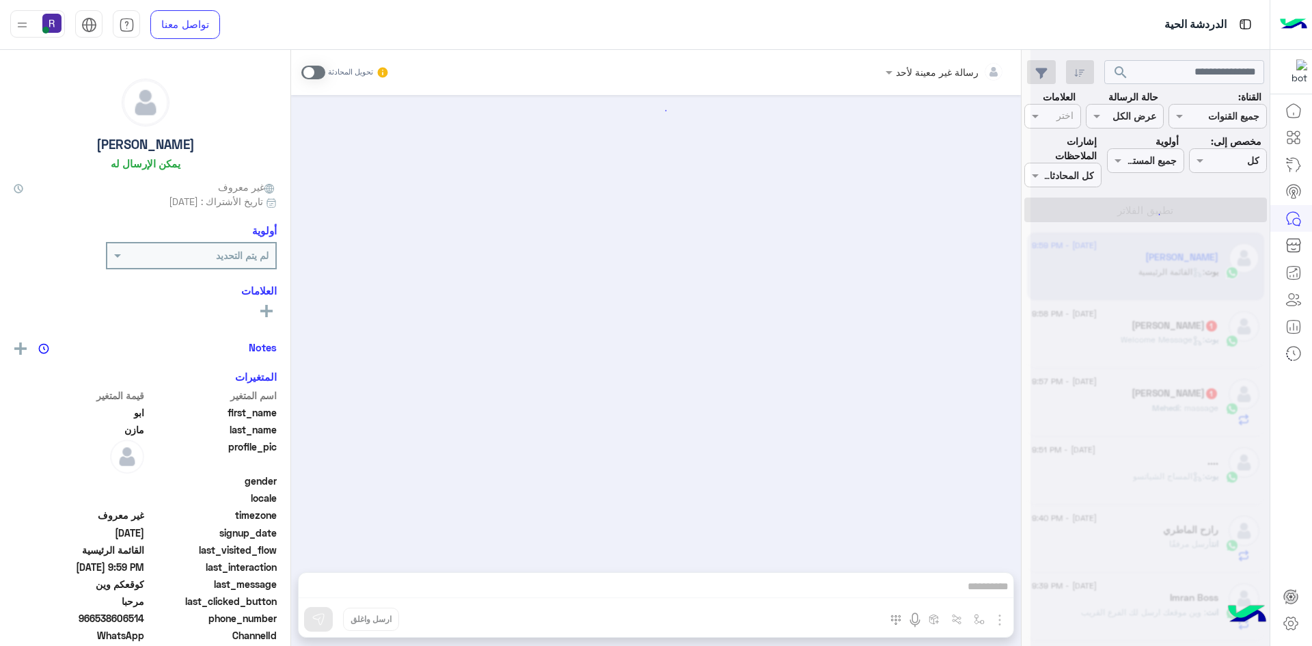
scroll to position [96, 0]
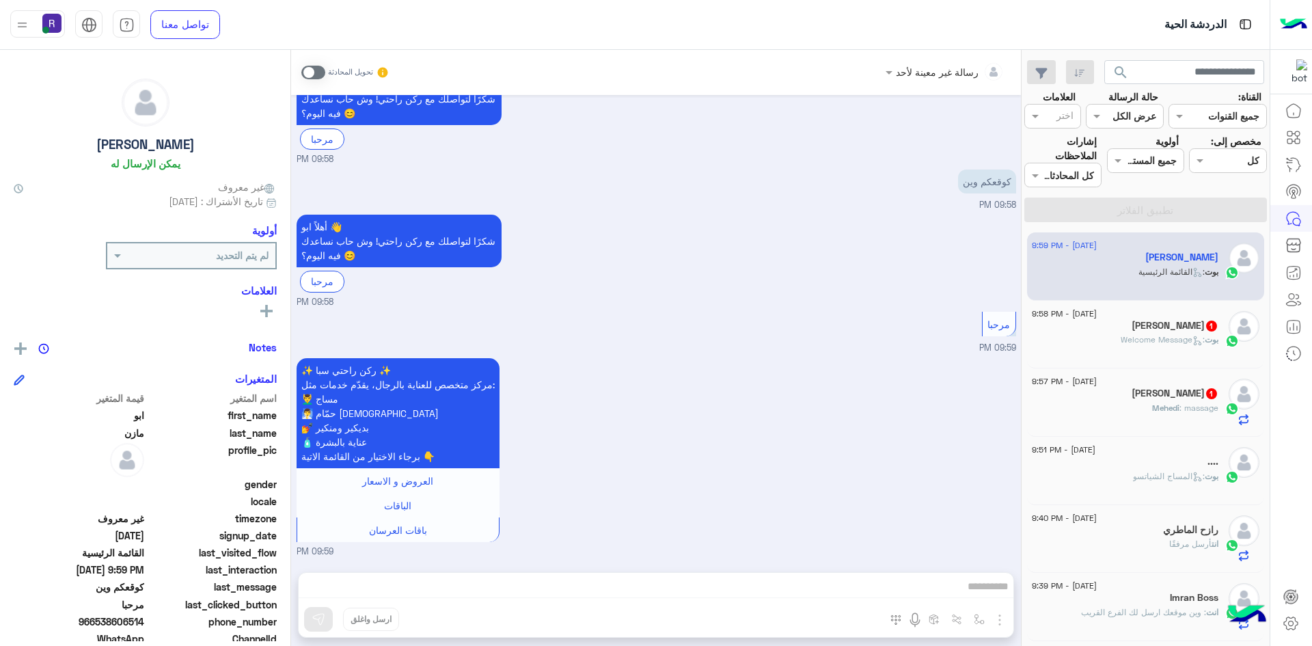
click at [312, 70] on span at bounding box center [313, 73] width 24 height 14
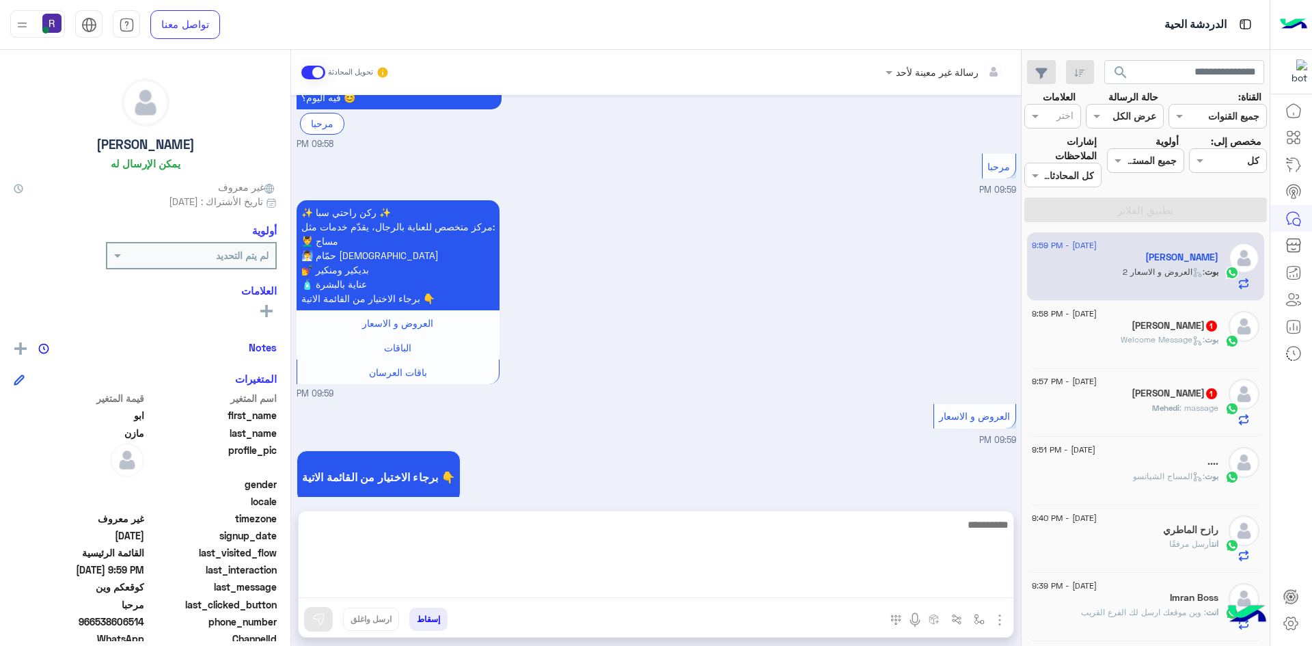
click at [670, 584] on textarea at bounding box center [656, 557] width 715 height 82
paste textarea "**********"
type textarea "**********"
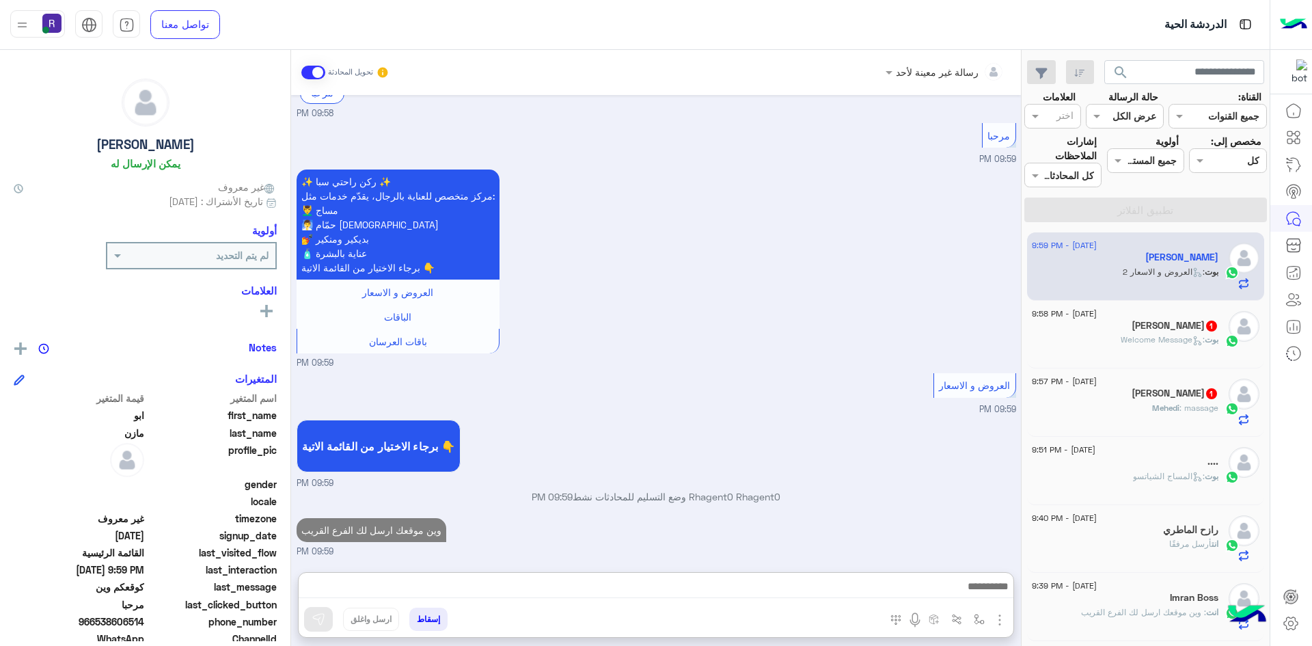
click at [1001, 619] on img "button" at bounding box center [1000, 620] width 16 height 16
click at [981, 593] on span "الصور" at bounding box center [973, 590] width 25 height 16
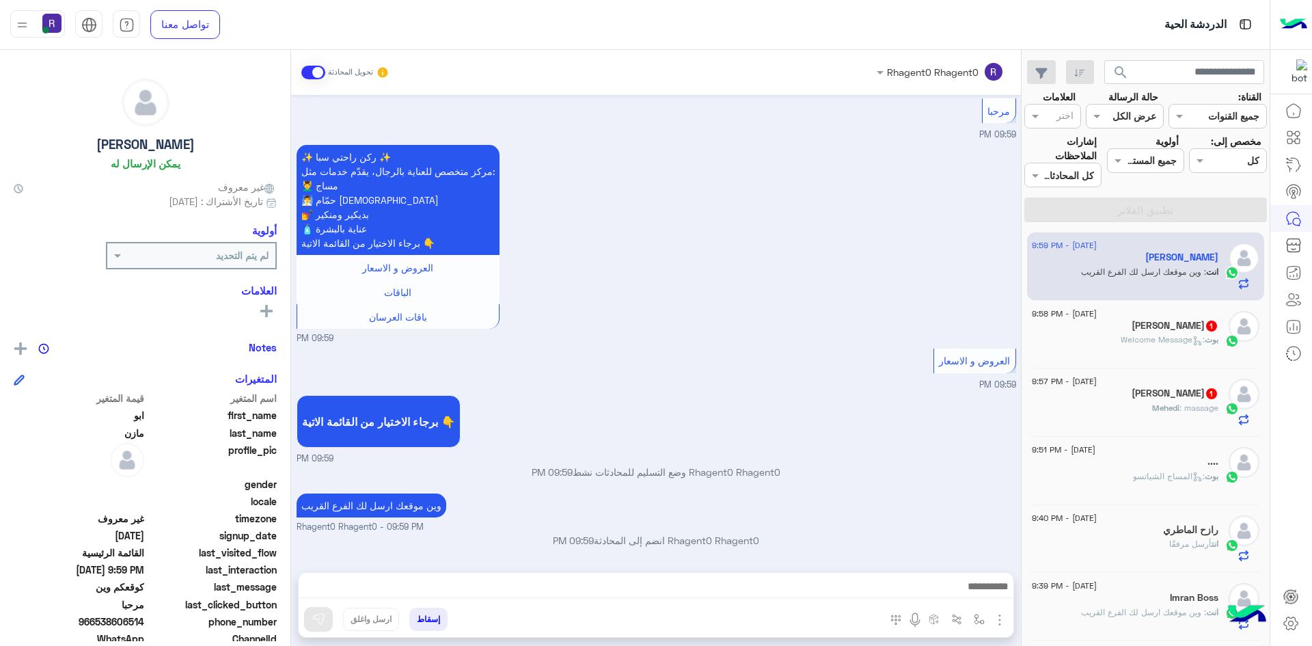
scroll to position [368, 0]
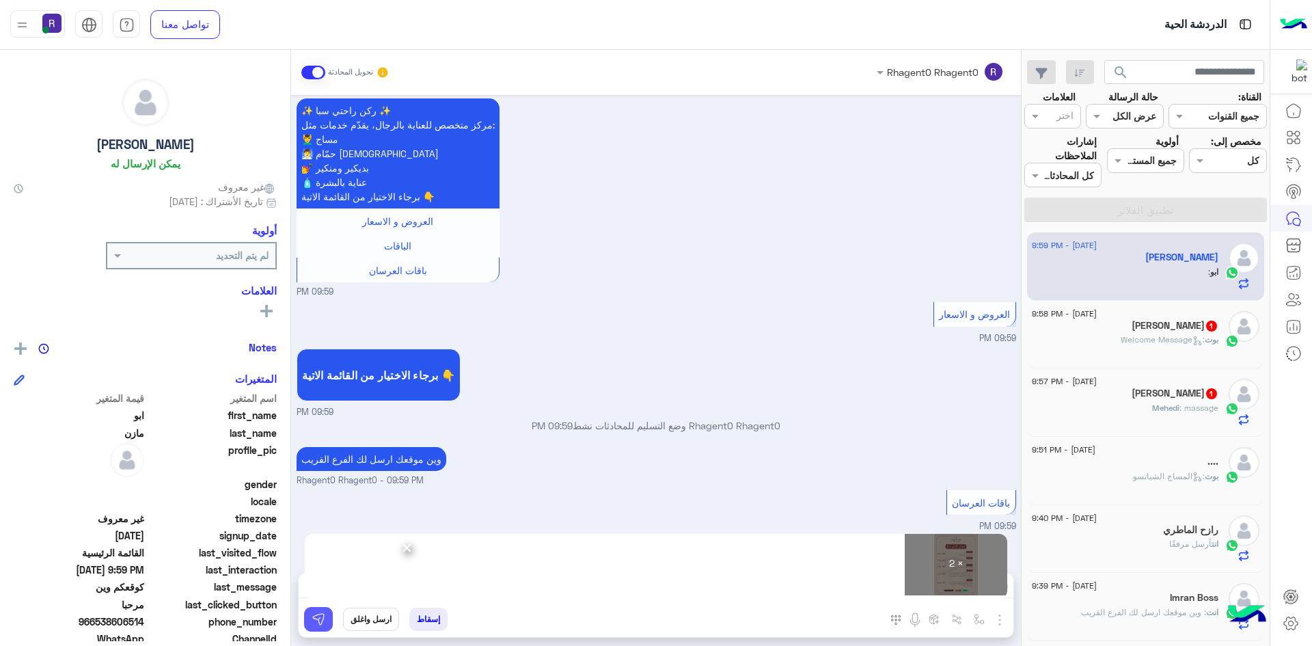
click at [318, 610] on button at bounding box center [318, 619] width 29 height 25
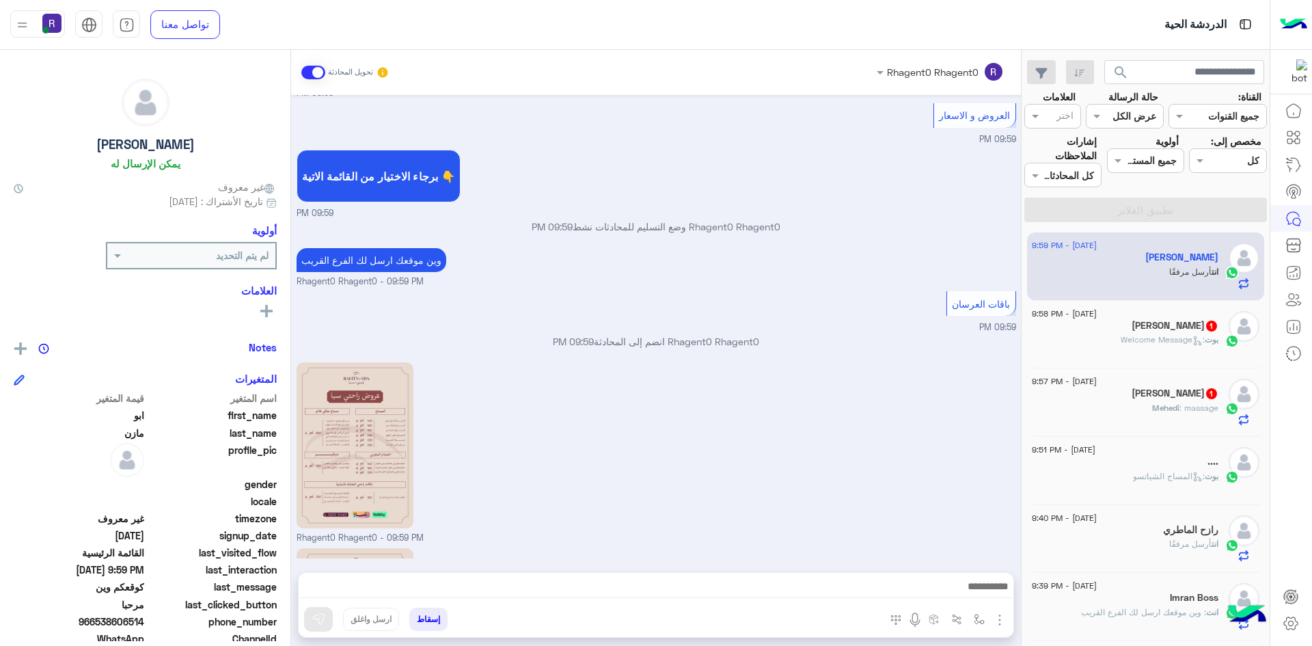
scroll to position [740, 0]
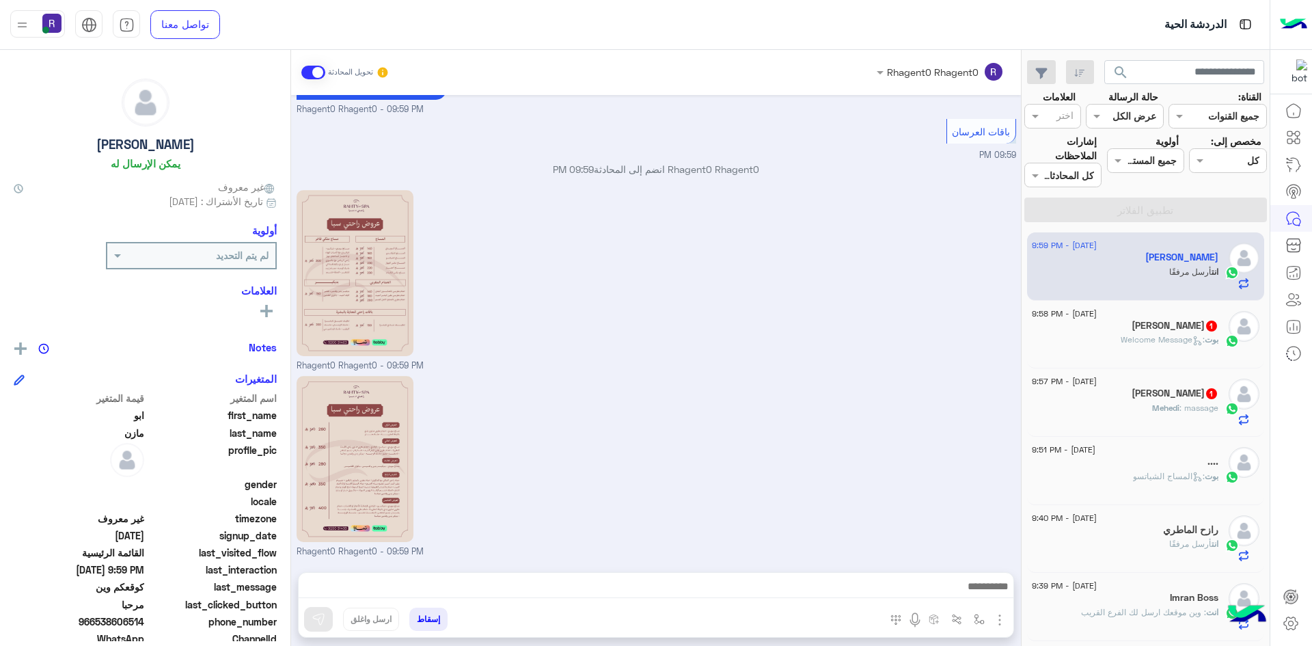
click at [1206, 325] on span "1" at bounding box center [1211, 326] width 11 height 11
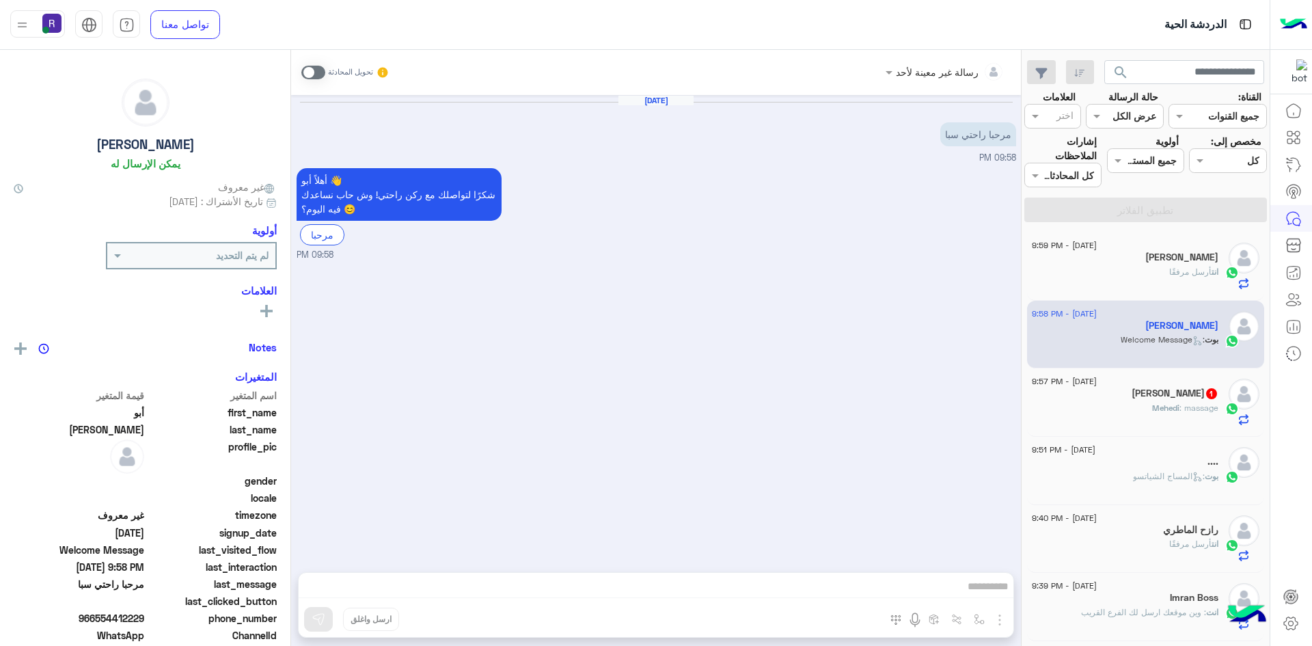
click at [318, 73] on span at bounding box center [313, 73] width 24 height 14
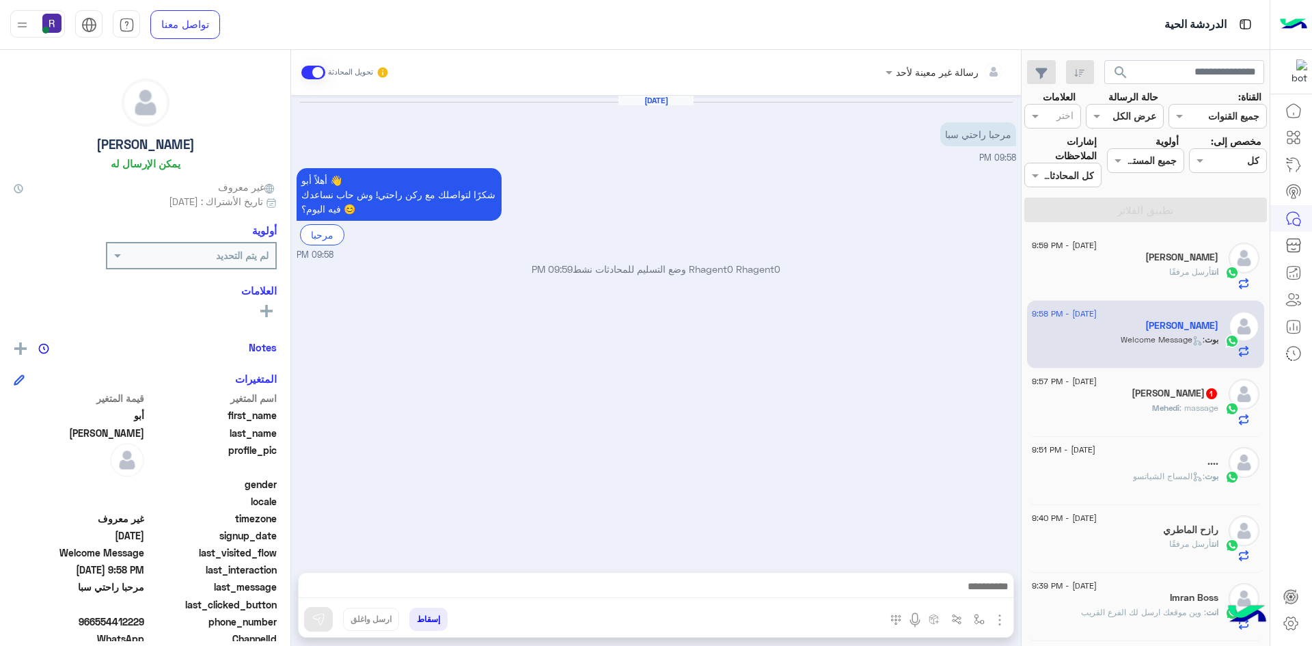
click at [996, 619] on img "button" at bounding box center [1000, 620] width 16 height 16
click at [973, 589] on span "الصور" at bounding box center [973, 590] width 25 height 16
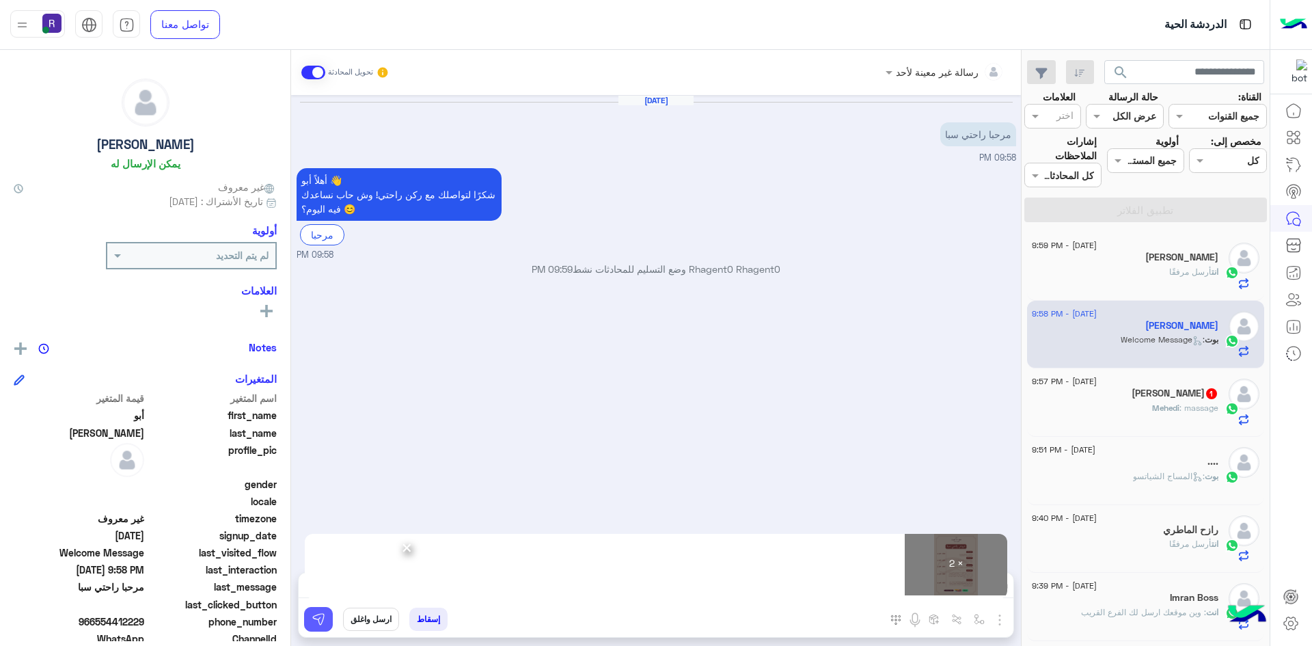
click at [316, 612] on img at bounding box center [319, 619] width 14 height 14
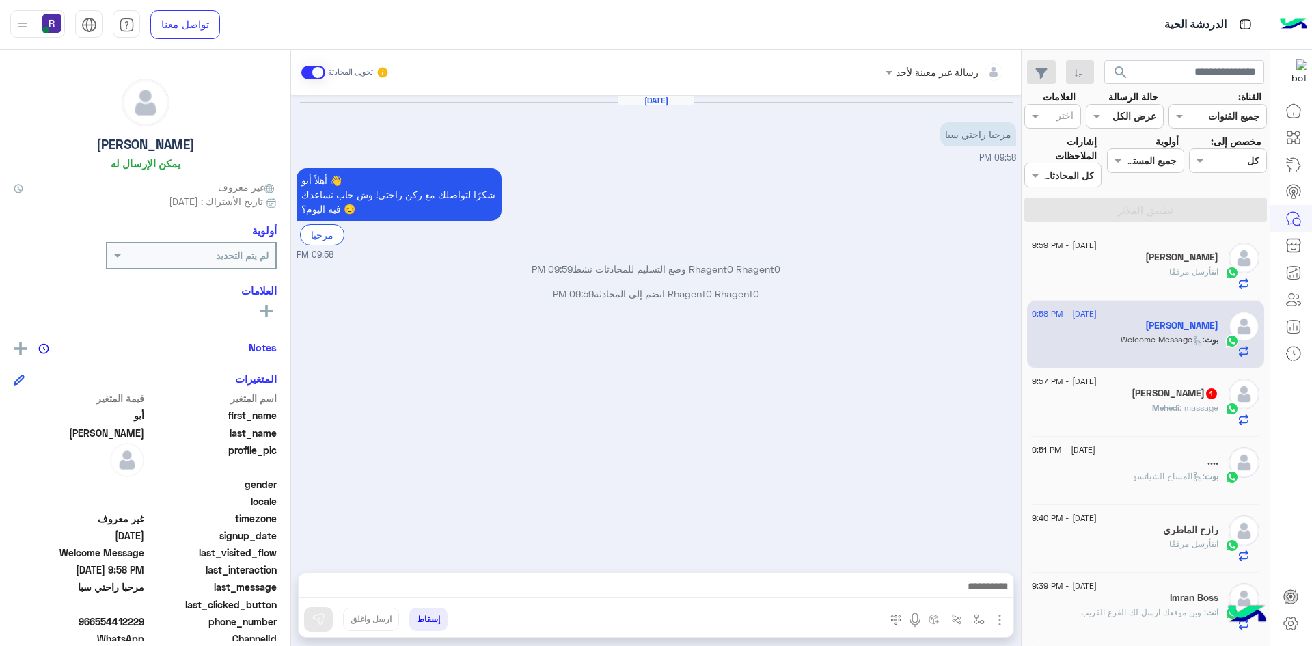
scroll to position [124, 0]
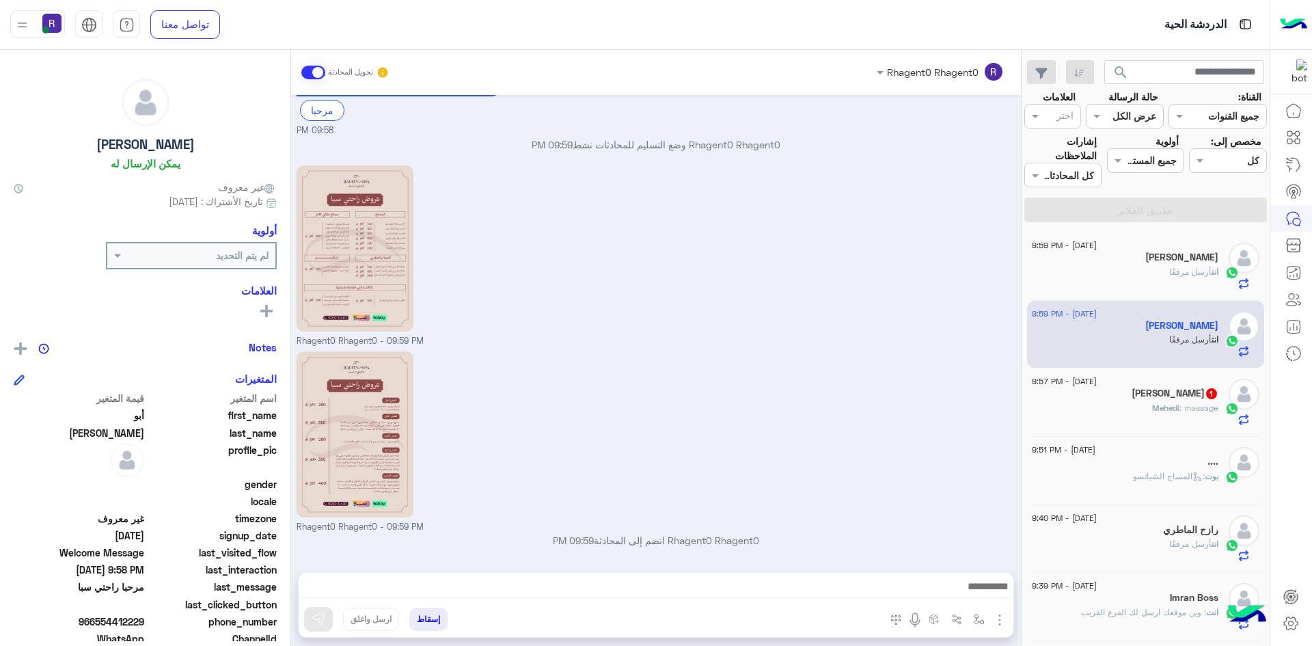
click at [1180, 409] on span ": massage" at bounding box center [1199, 408] width 39 height 10
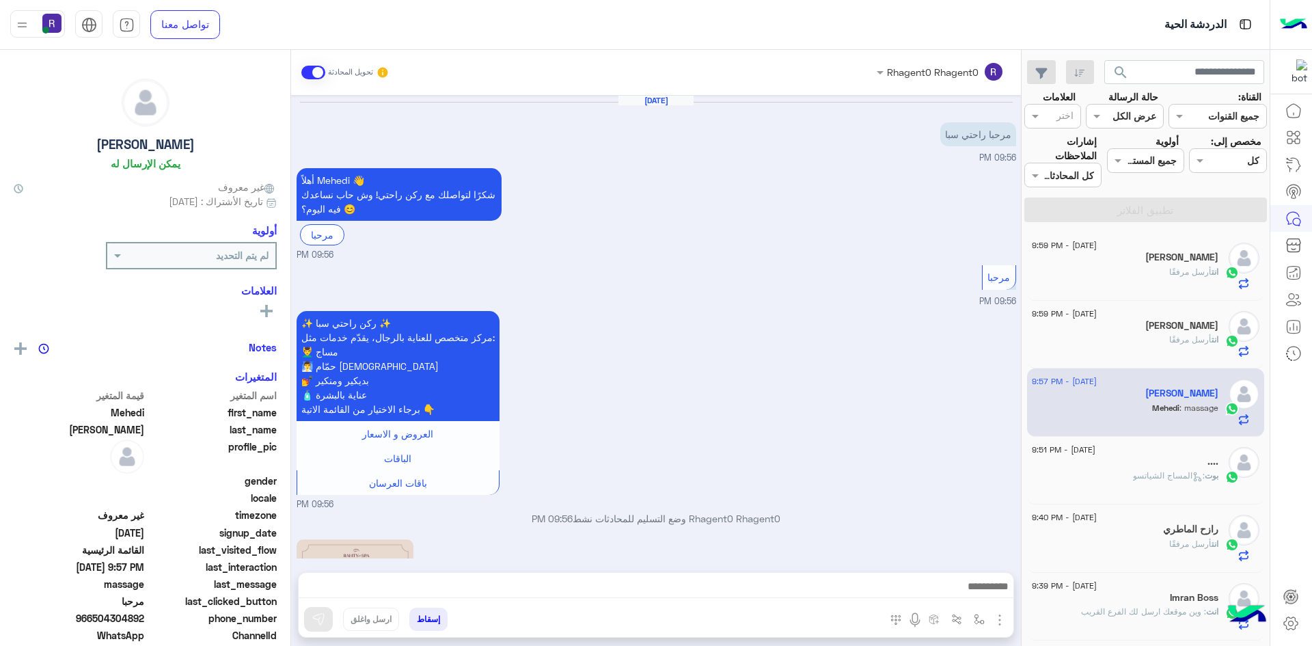
scroll to position [420, 0]
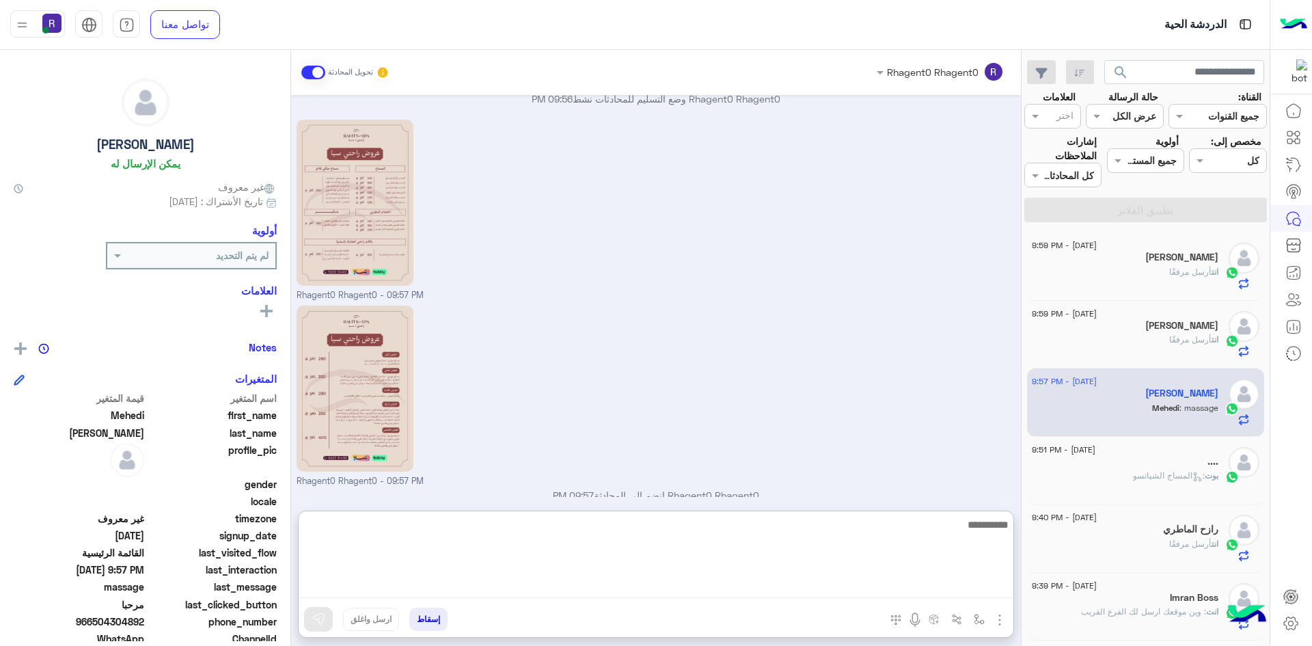
click at [986, 579] on textarea at bounding box center [656, 557] width 715 height 82
paste textarea "**********"
type textarea "**********"
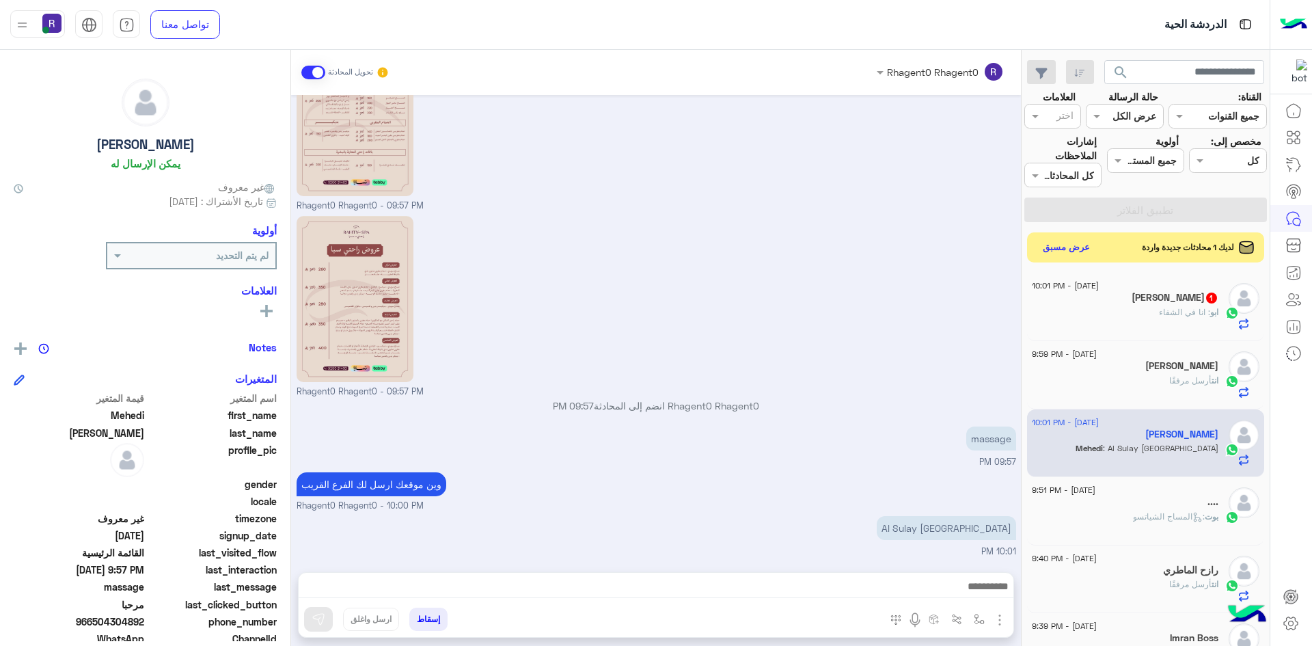
scroll to position [509, 0]
click at [1176, 303] on h5 "[PERSON_NAME] 1" at bounding box center [1175, 298] width 87 height 12
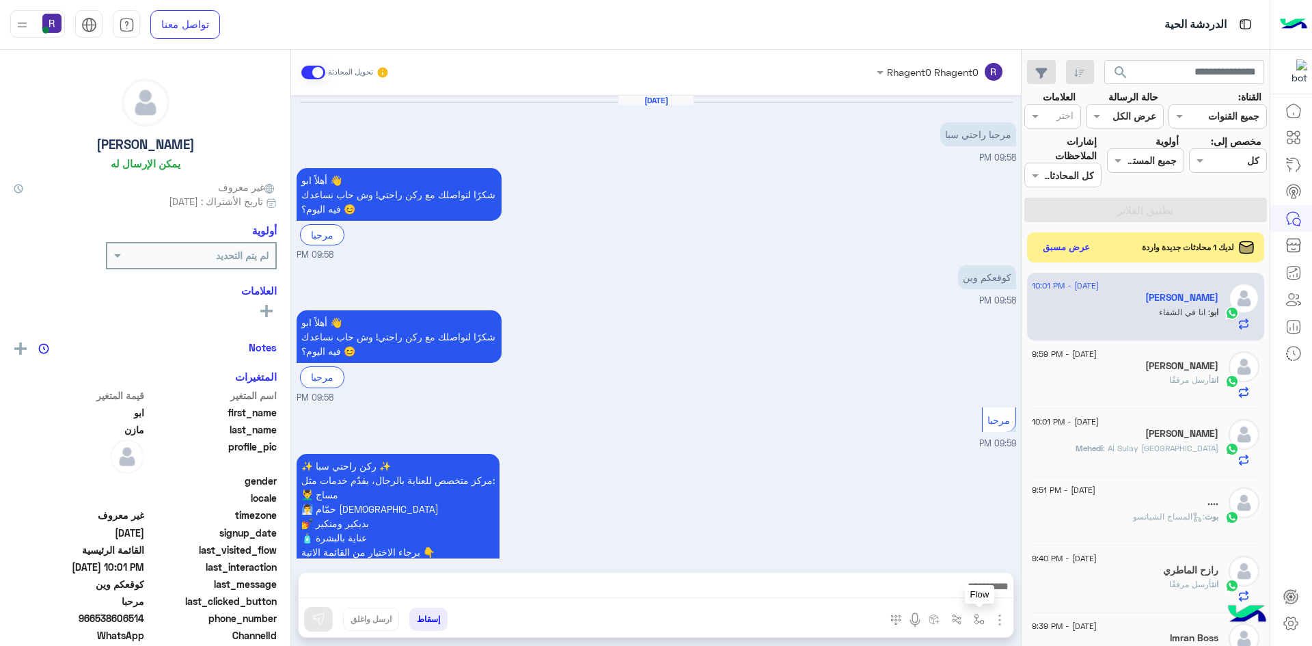
click at [984, 612] on button "button" at bounding box center [980, 619] width 23 height 23
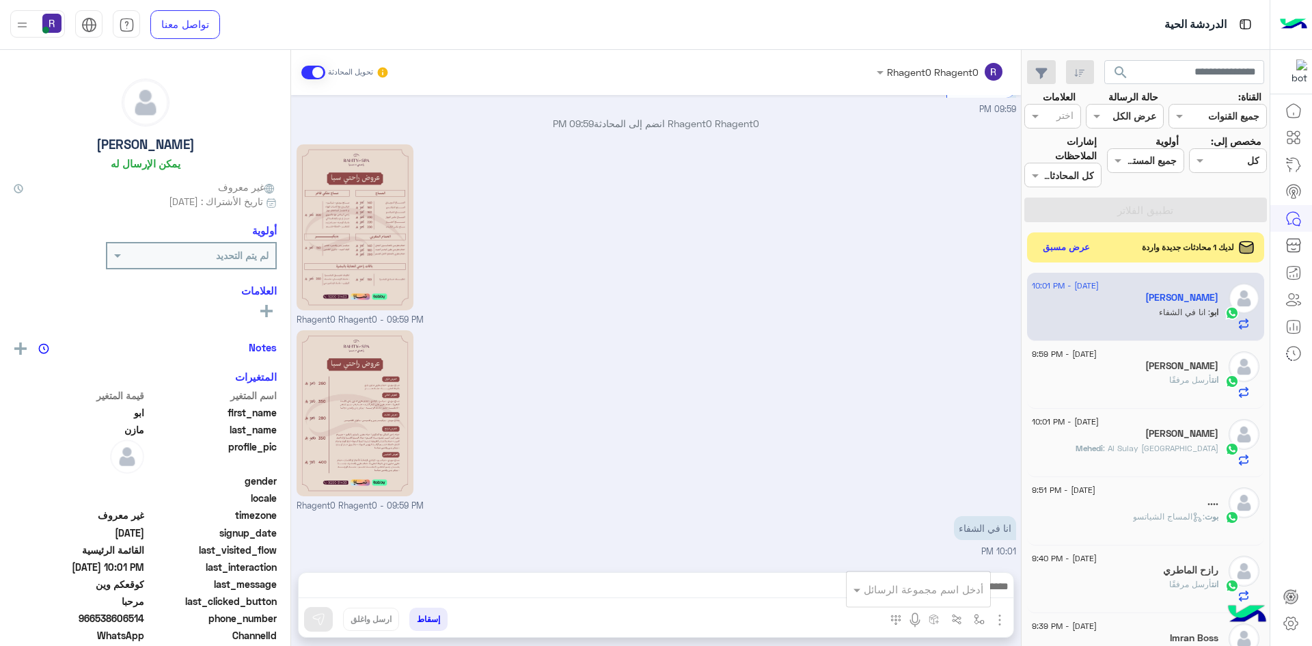
click at [961, 586] on input "text" at bounding box center [937, 590] width 92 height 16
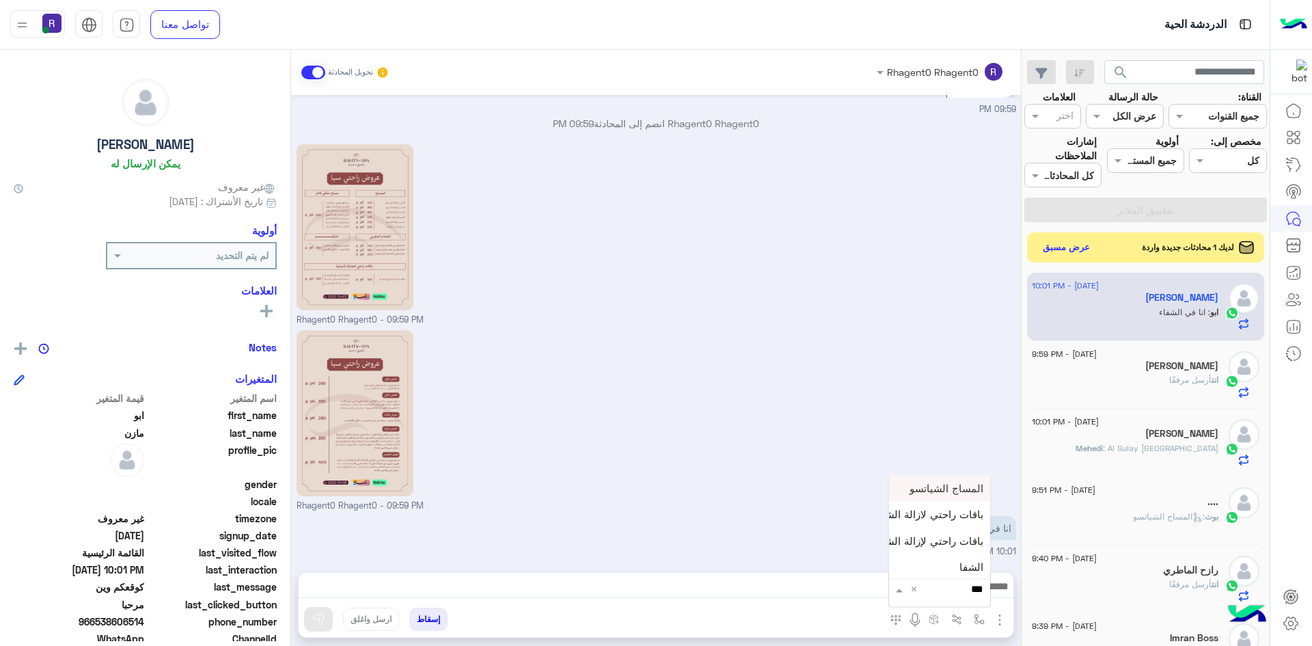
type input "****"
click at [964, 564] on span "الشفا" at bounding box center [972, 564] width 24 height 12
type textarea "*****"
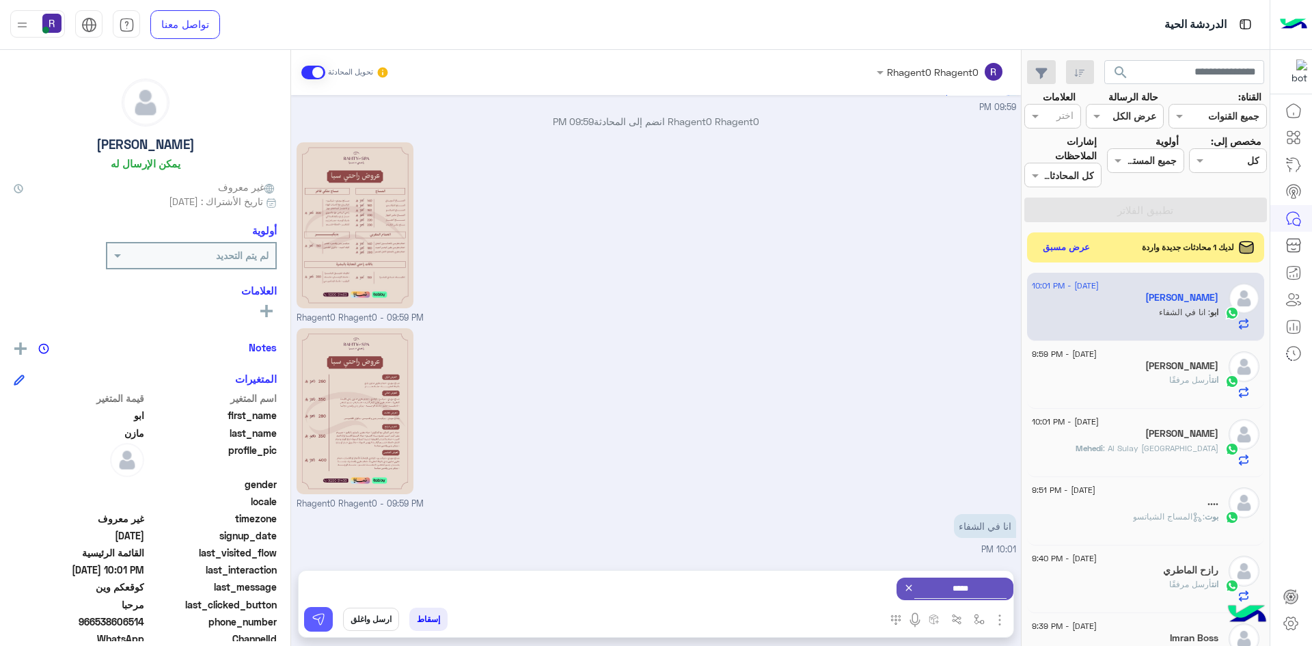
click at [320, 617] on img at bounding box center [319, 619] width 14 height 14
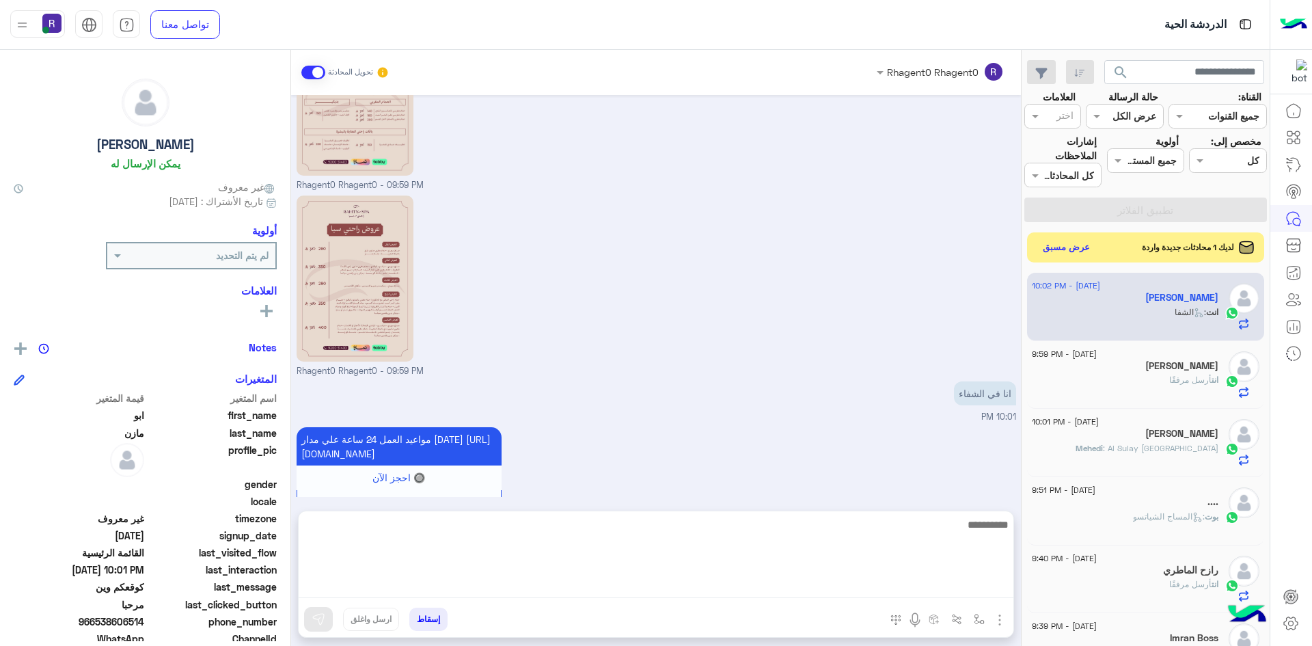
click at [971, 582] on textarea at bounding box center [656, 557] width 715 height 82
type textarea "**********"
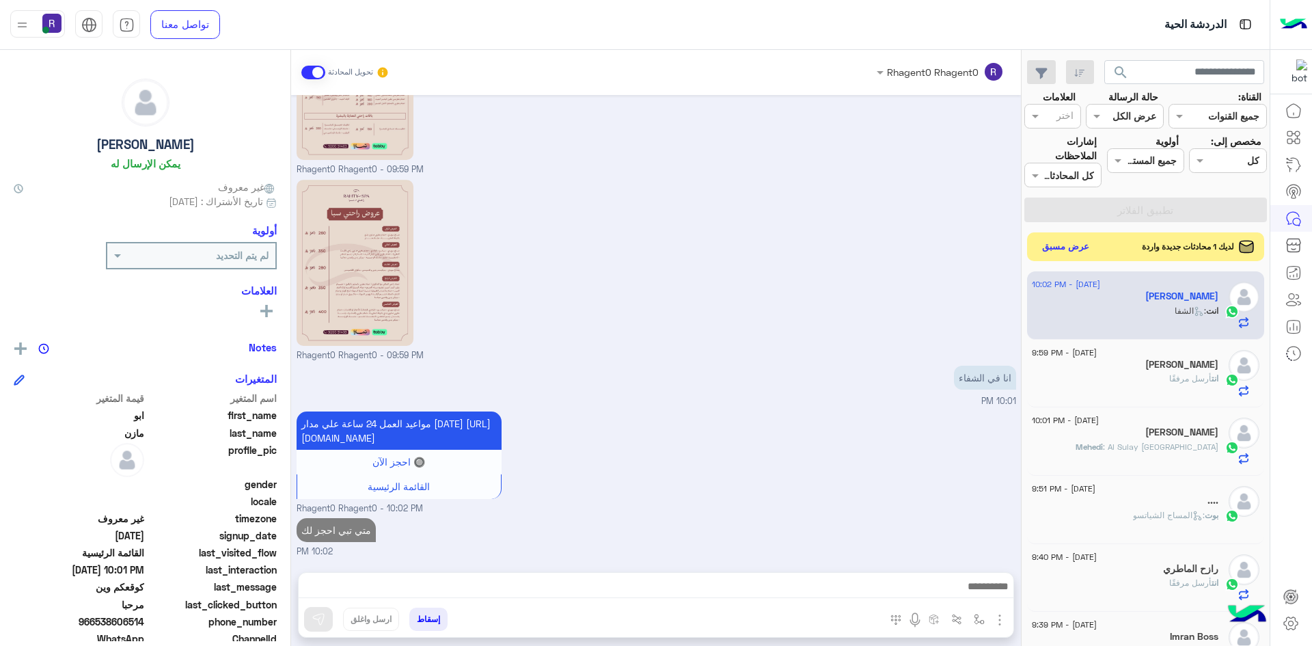
click at [1080, 250] on button "عرض مسبق" at bounding box center [1066, 247] width 57 height 18
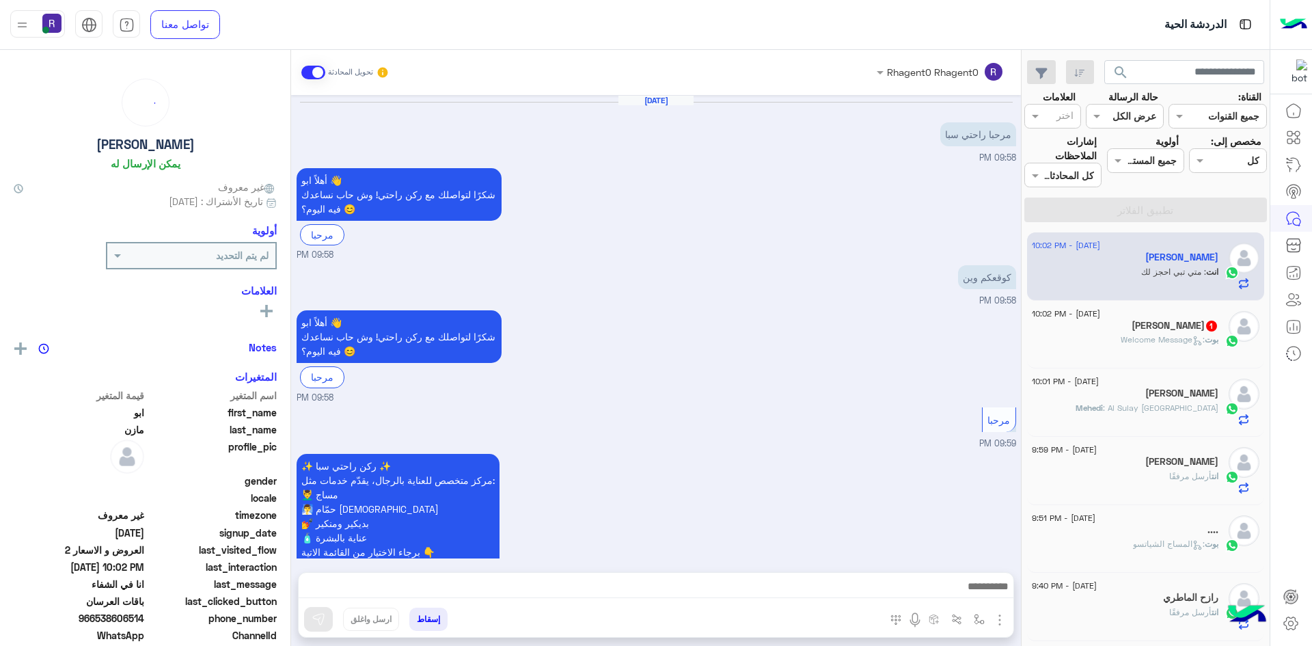
scroll to position [994, 0]
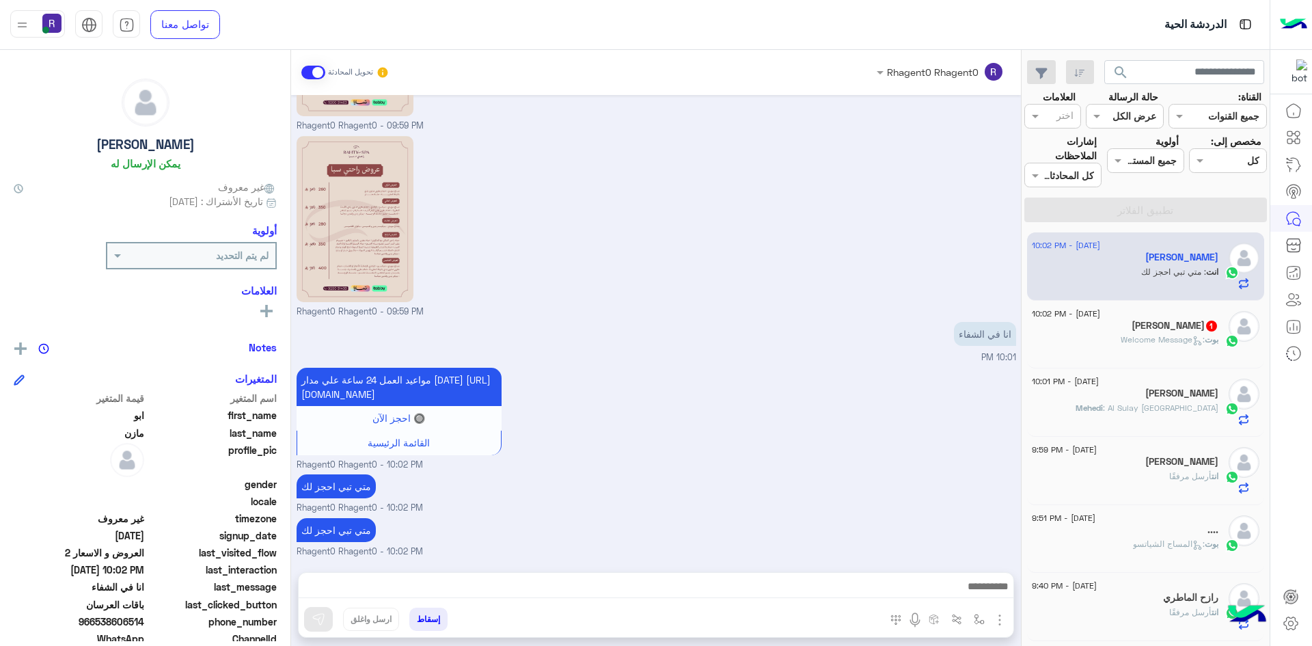
click at [1190, 332] on div "ibrahim 1" at bounding box center [1125, 327] width 187 height 14
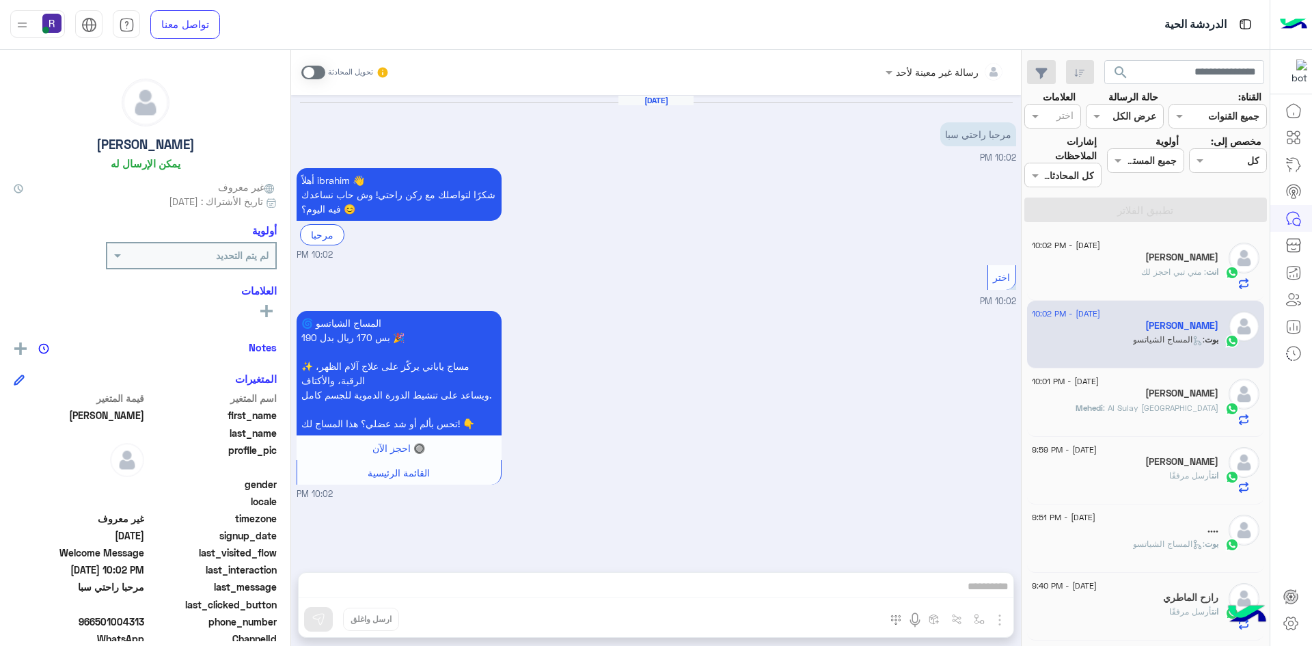
click at [321, 73] on span at bounding box center [313, 73] width 24 height 14
click at [977, 617] on img "button" at bounding box center [979, 619] width 11 height 11
click at [985, 618] on button "button" at bounding box center [980, 619] width 23 height 23
click at [1011, 617] on div "المرفقات الصور أدخل اسم مجموعة الرسائل" at bounding box center [946, 622] width 133 height 28
click at [1000, 617] on img "button" at bounding box center [1000, 620] width 16 height 16
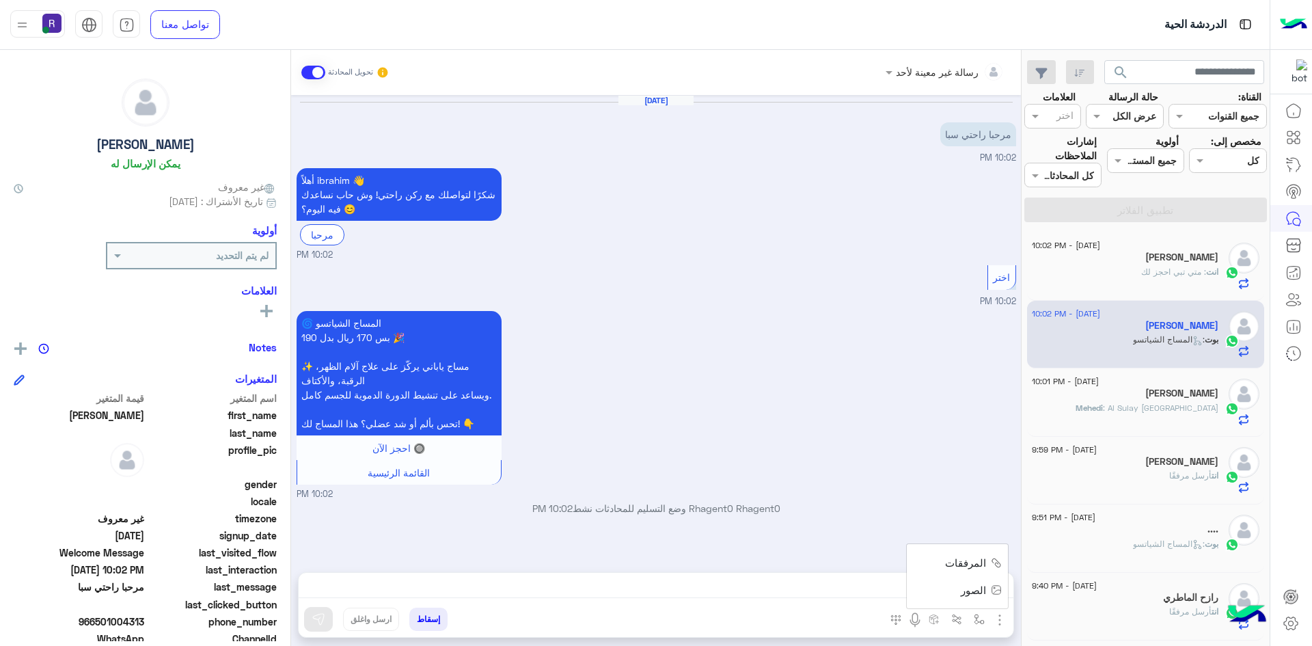
click at [970, 589] on span "الصور" at bounding box center [973, 590] width 25 height 16
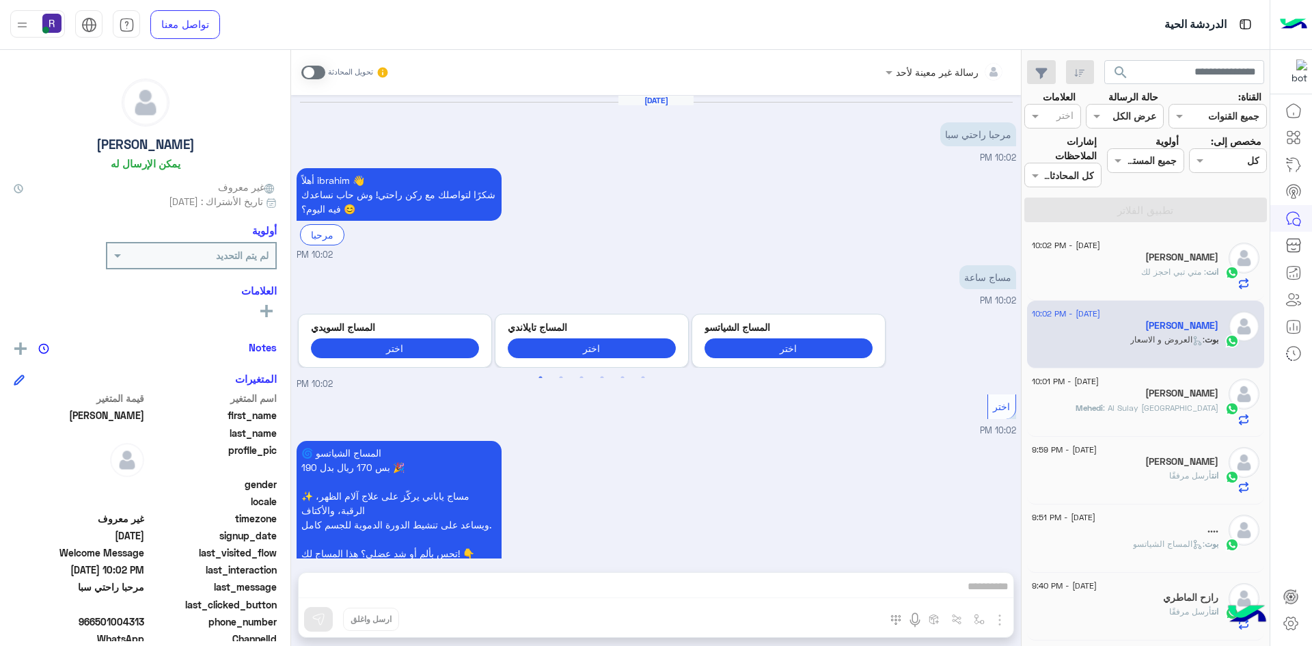
scroll to position [122, 0]
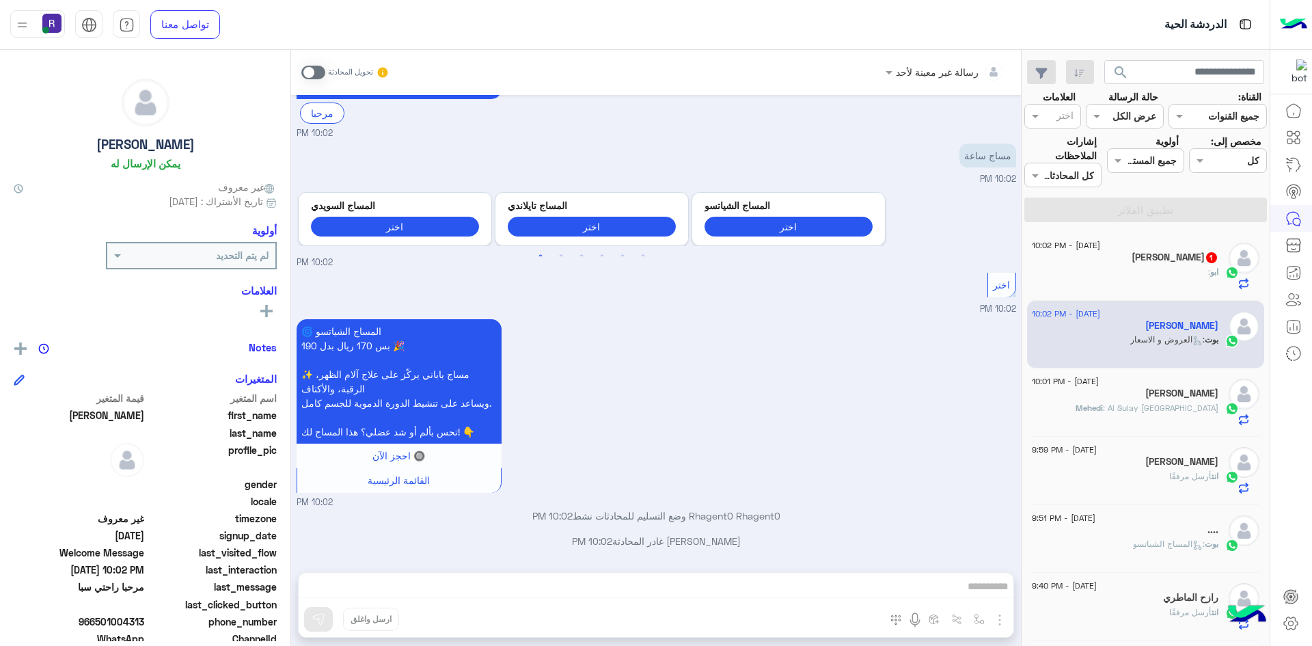
click at [316, 73] on span at bounding box center [313, 73] width 24 height 14
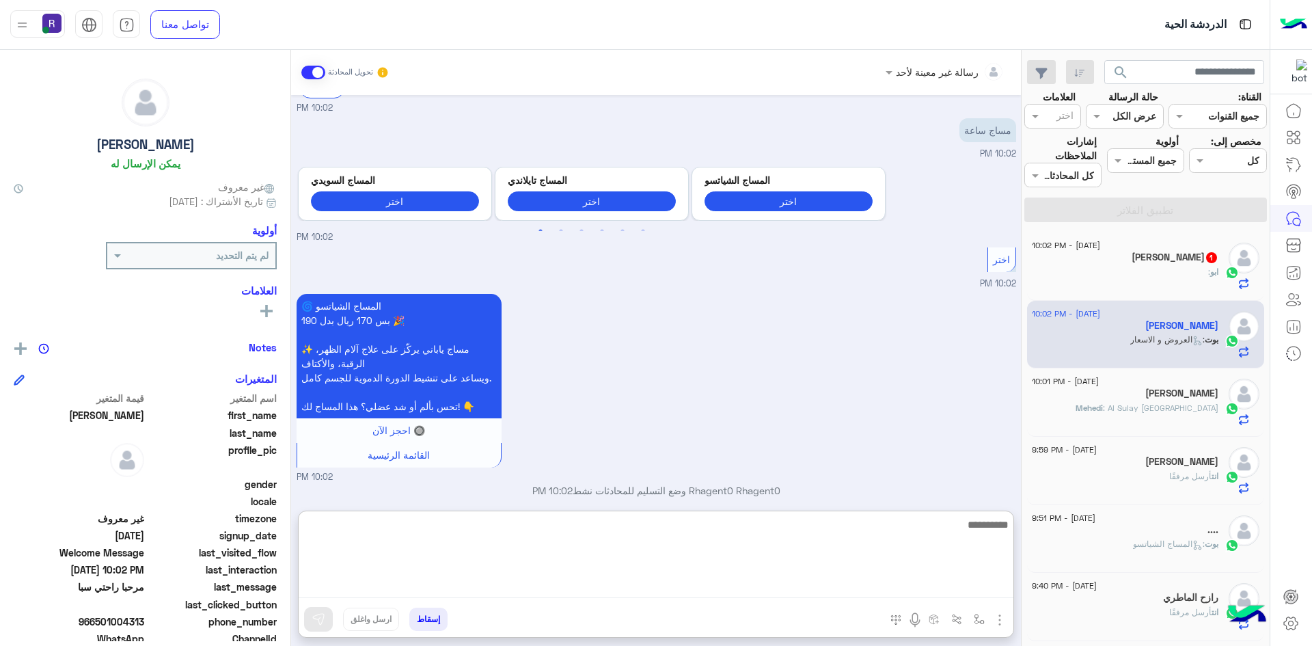
click at [966, 593] on textarea at bounding box center [656, 557] width 715 height 82
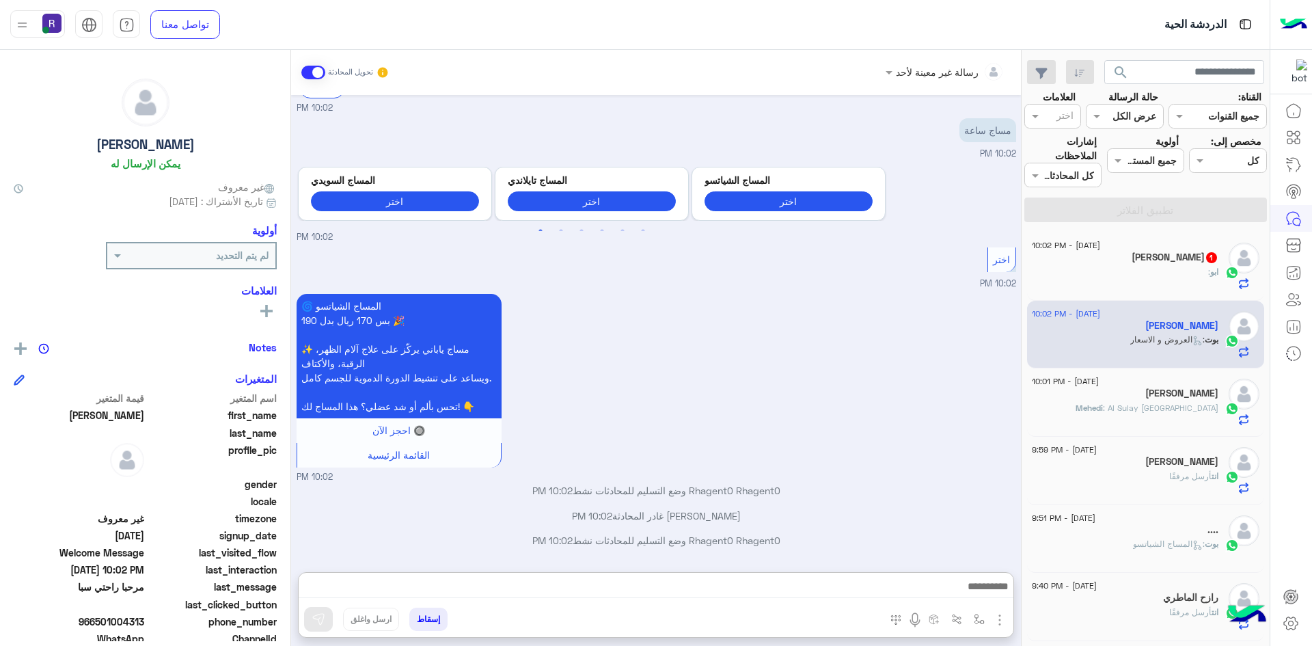
click at [1005, 625] on img "button" at bounding box center [1000, 620] width 16 height 16
click at [973, 592] on span "الصور" at bounding box center [973, 590] width 25 height 16
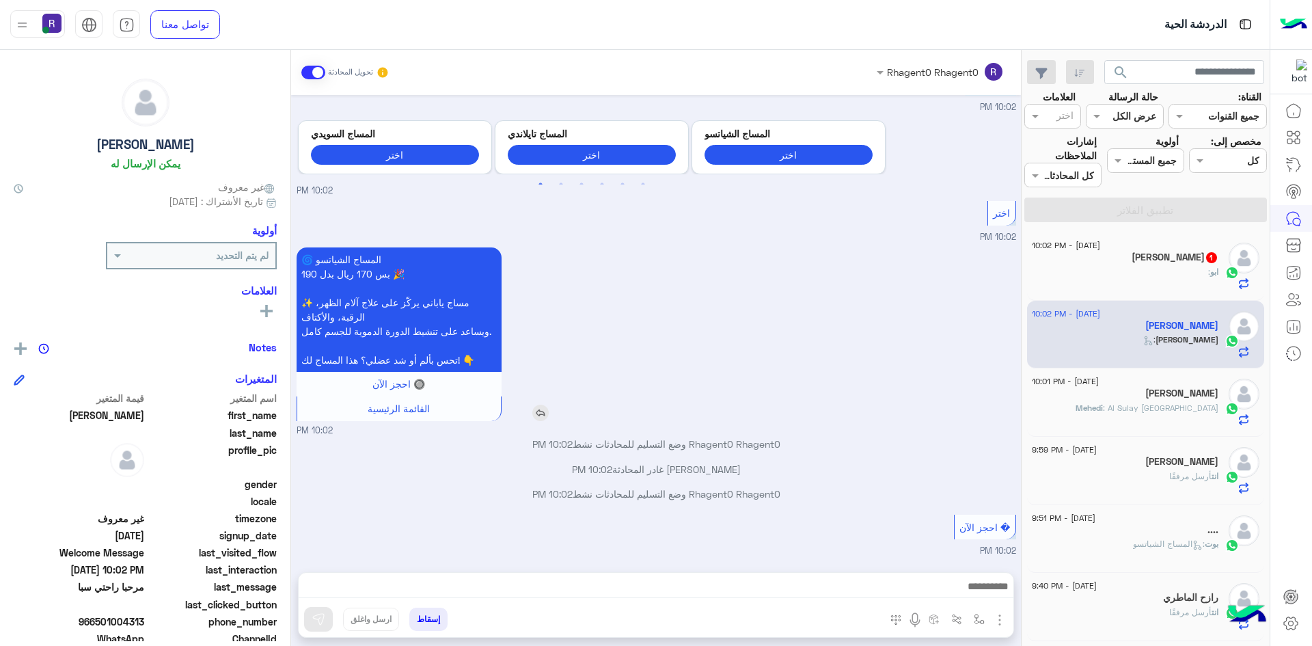
scroll to position [239, 0]
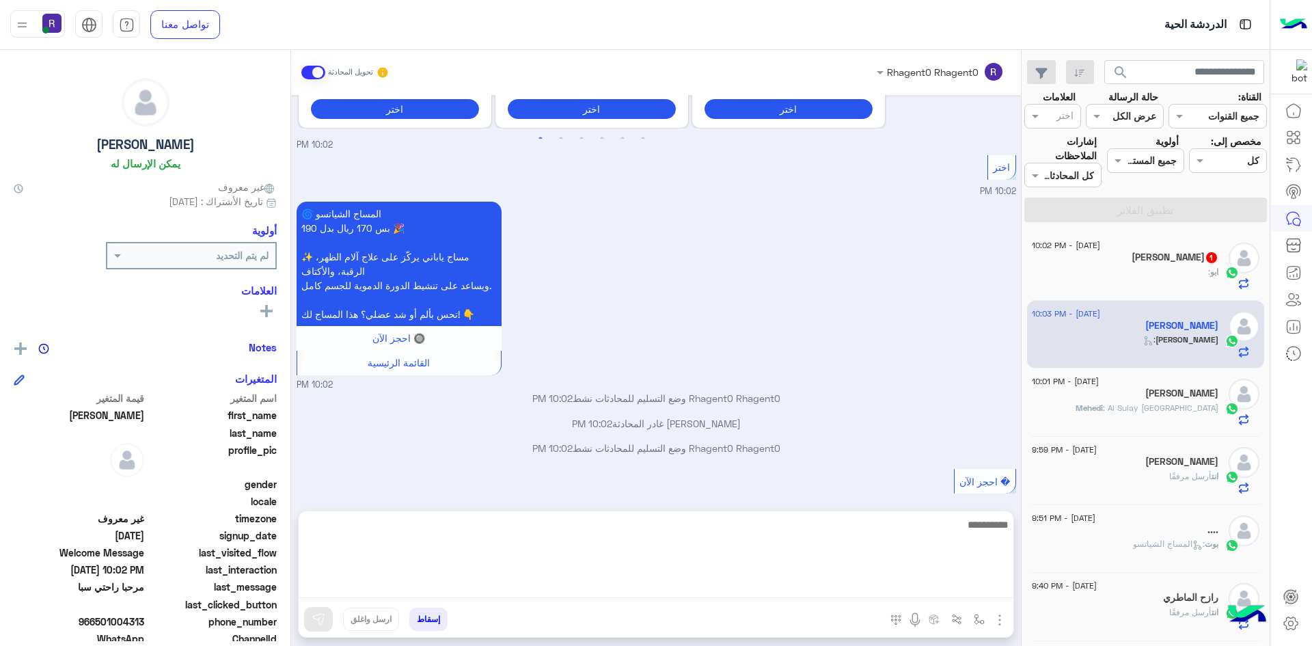
click at [928, 585] on textarea at bounding box center [656, 557] width 715 height 82
paste textarea "**********"
type textarea "**********"
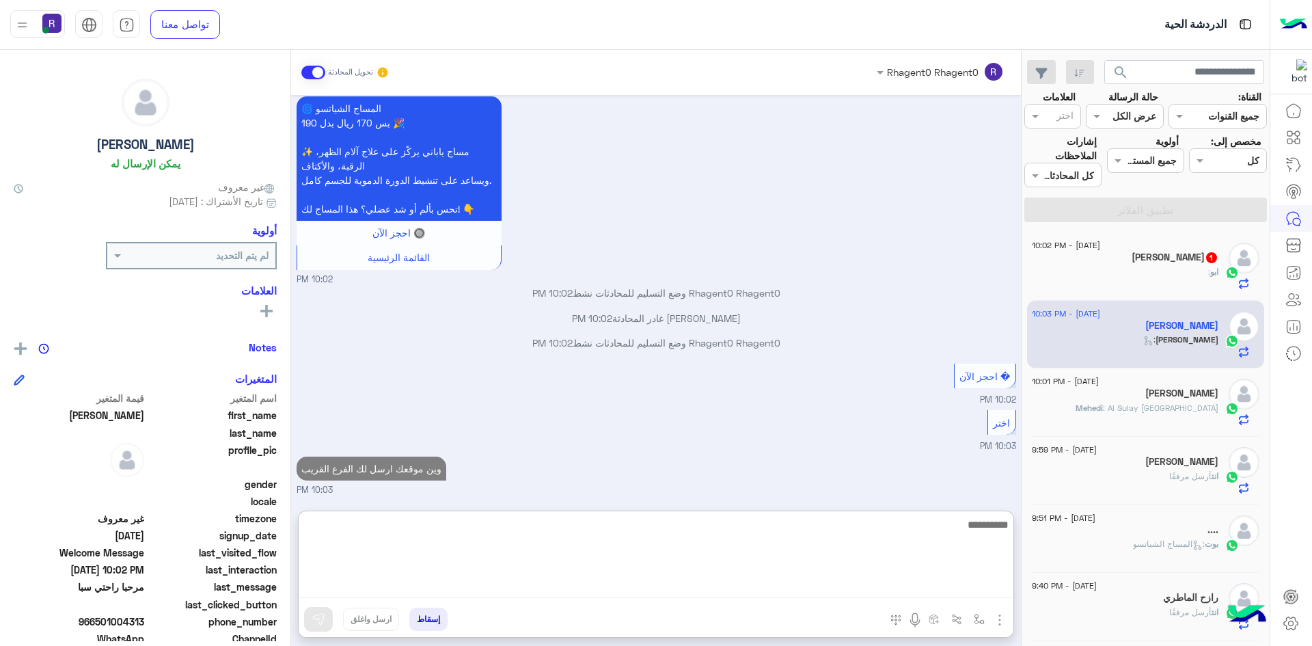
scroll to position [369, 0]
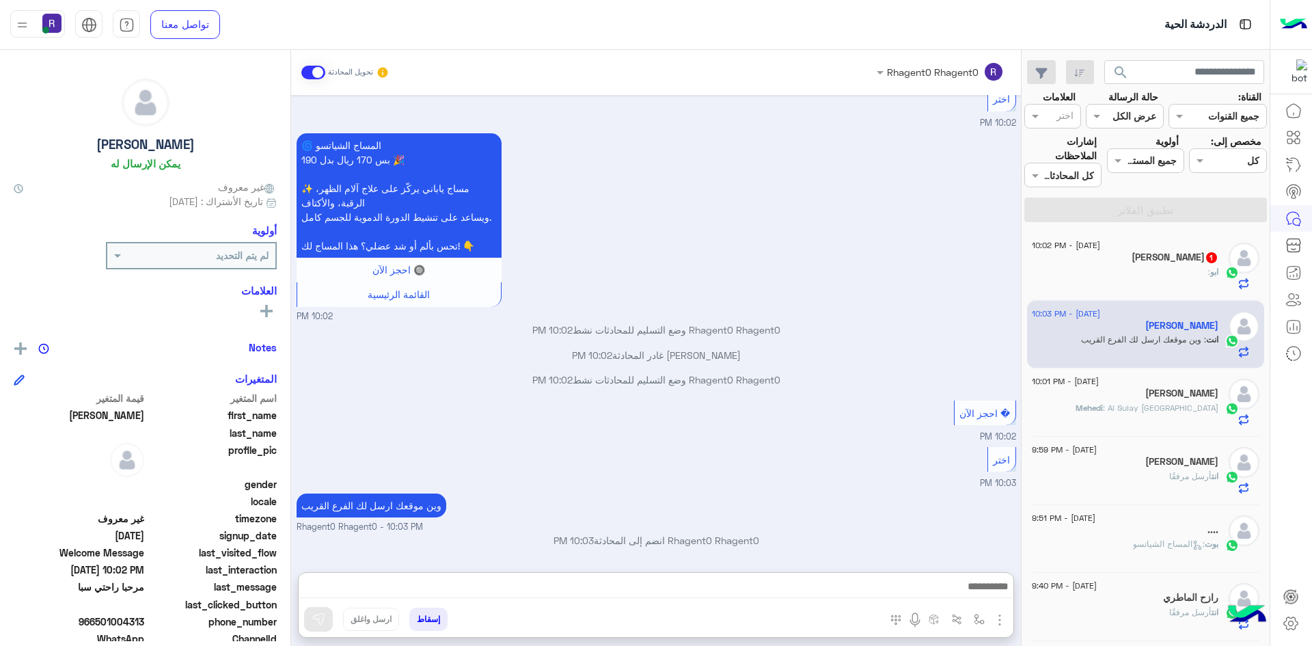
click at [1100, 256] on div "[PERSON_NAME] 1" at bounding box center [1125, 259] width 187 height 14
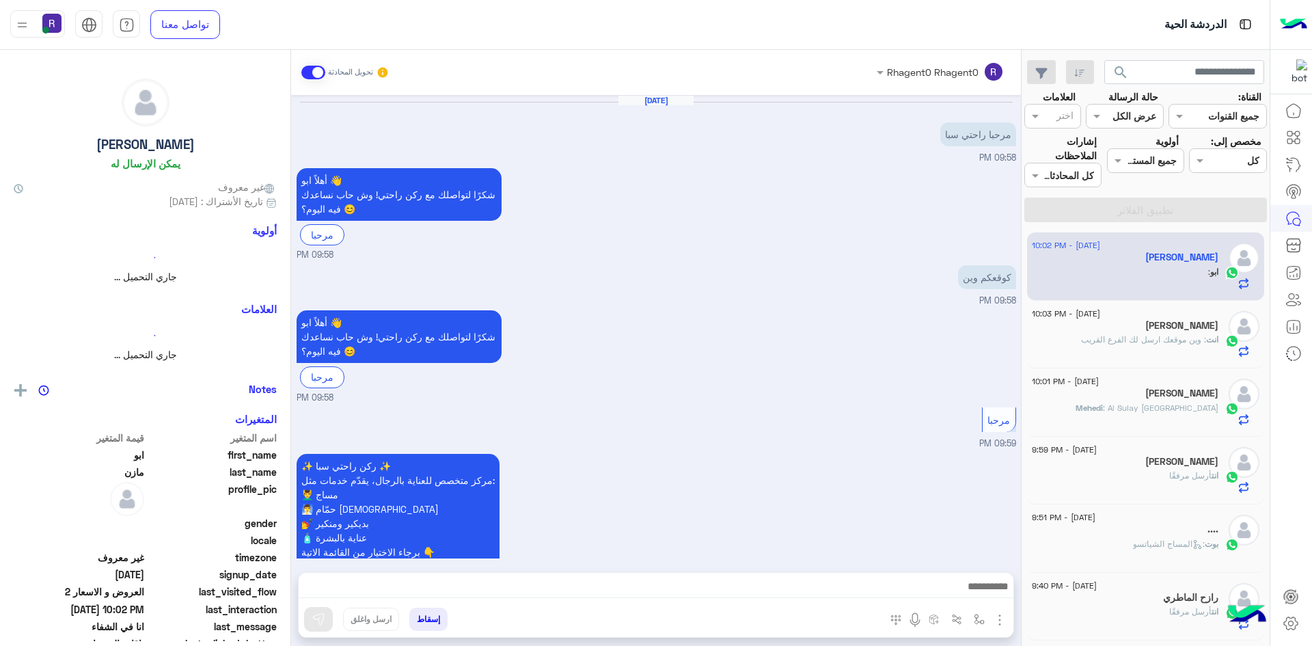
scroll to position [997, 0]
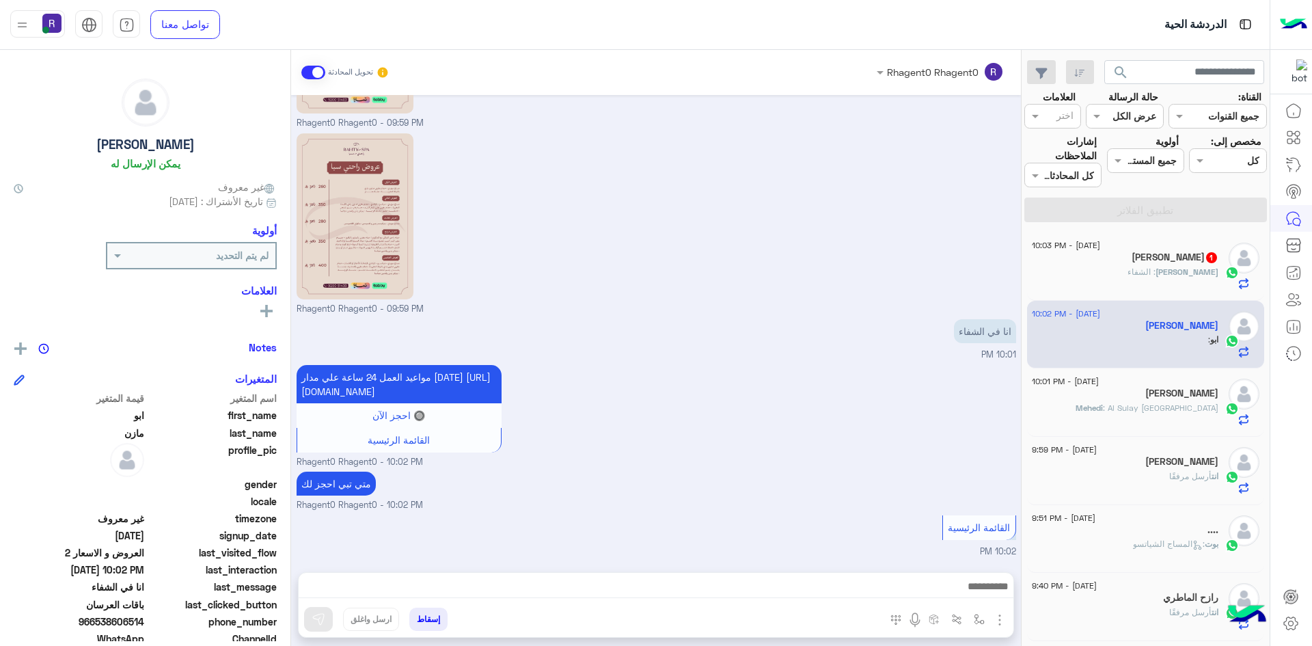
click at [1150, 275] on div "[PERSON_NAME] : الشفاء" at bounding box center [1125, 278] width 187 height 24
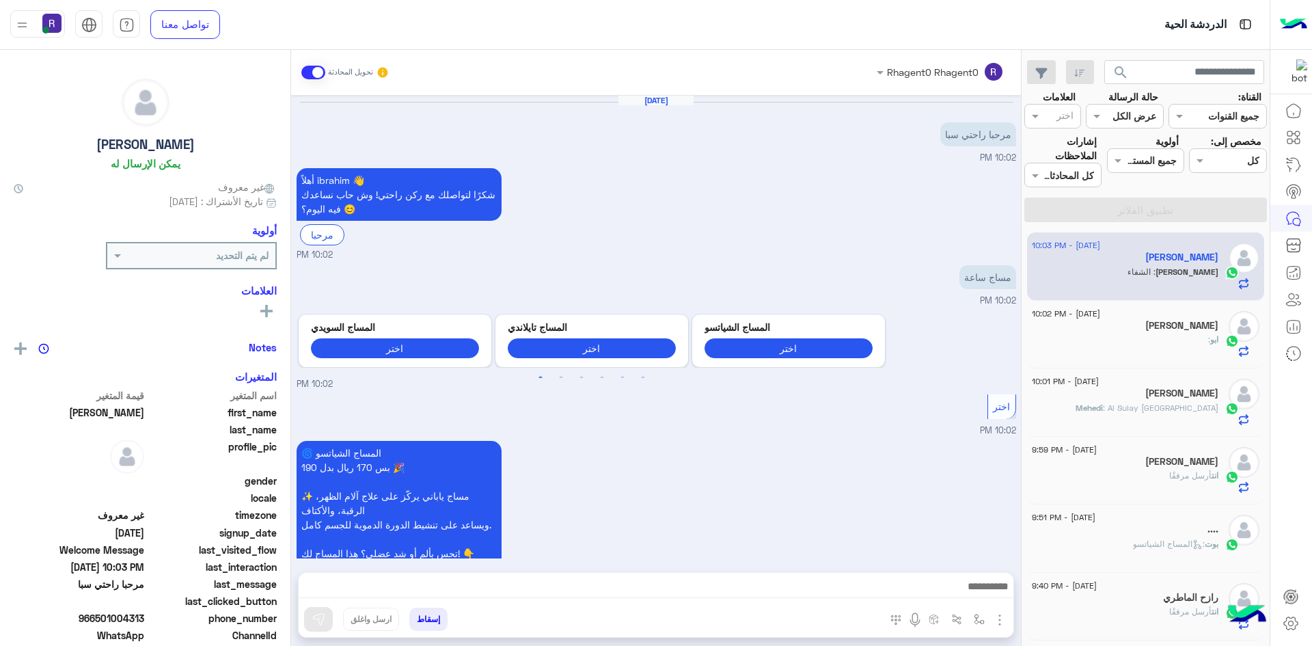
scroll to position [353, 0]
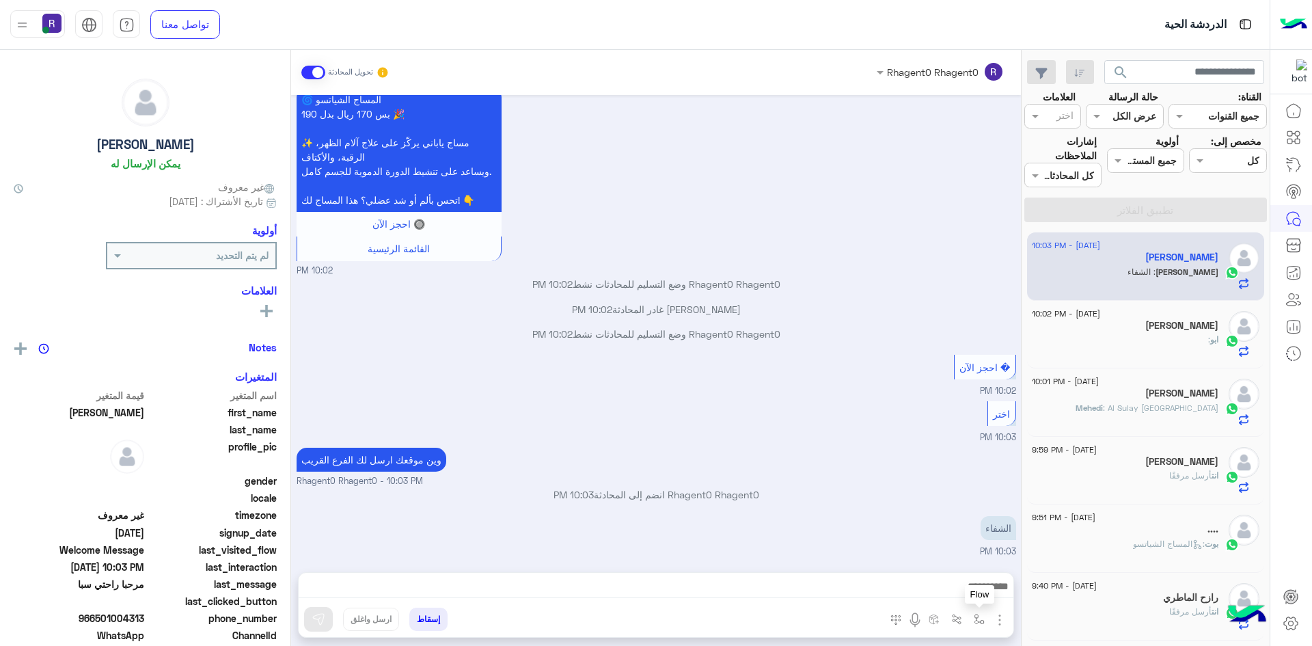
click at [984, 618] on img "button" at bounding box center [979, 619] width 11 height 11
click at [964, 593] on input "text" at bounding box center [937, 590] width 92 height 16
type input "*****"
click at [972, 559] on span "الشفا" at bounding box center [972, 564] width 24 height 12
type textarea "*****"
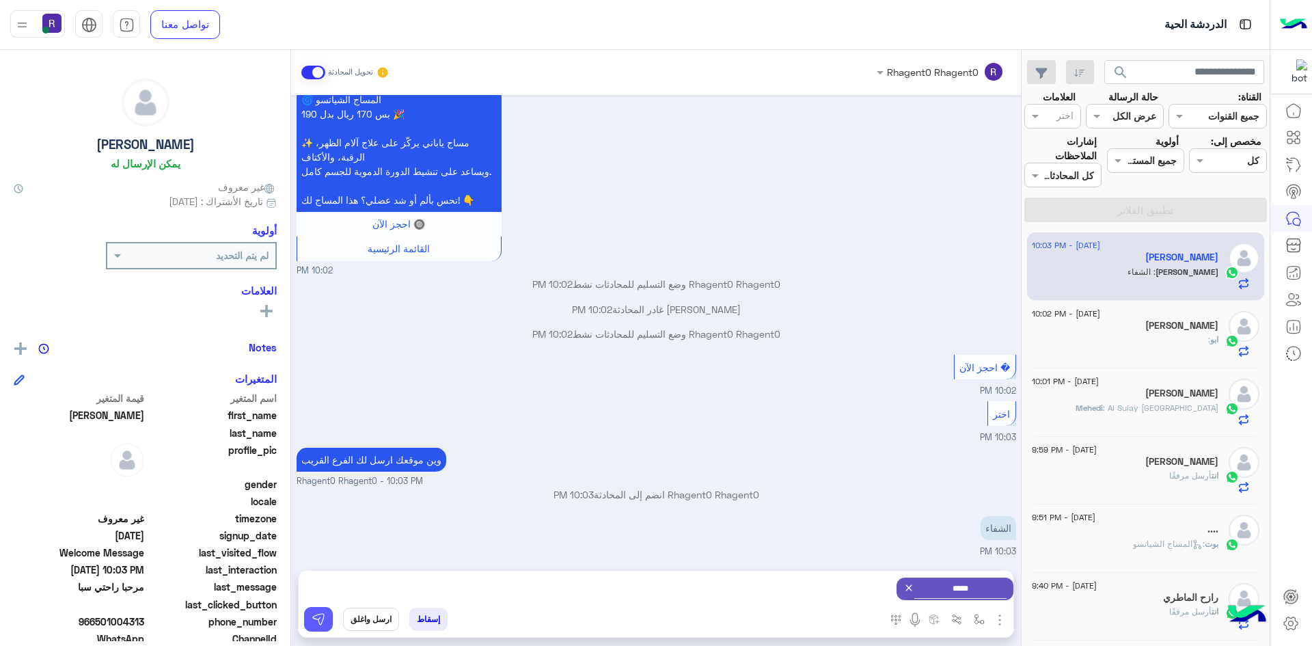
click at [310, 621] on button at bounding box center [318, 619] width 29 height 25
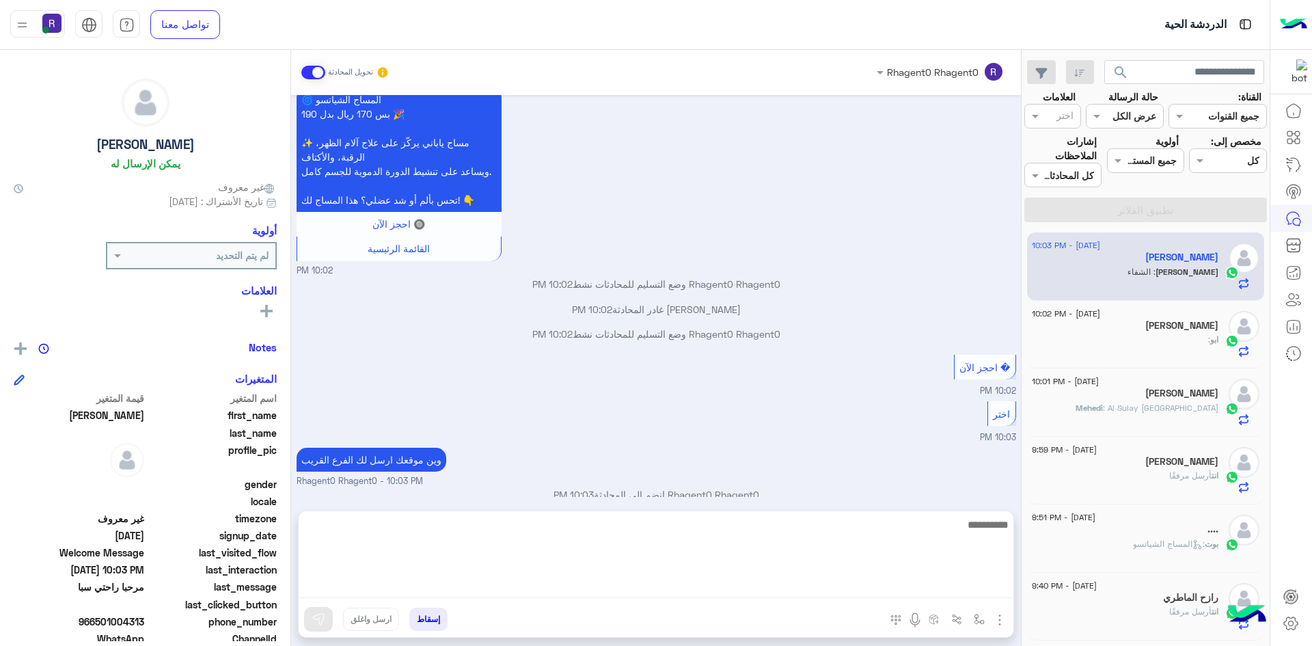
click at [866, 593] on textarea at bounding box center [656, 557] width 715 height 82
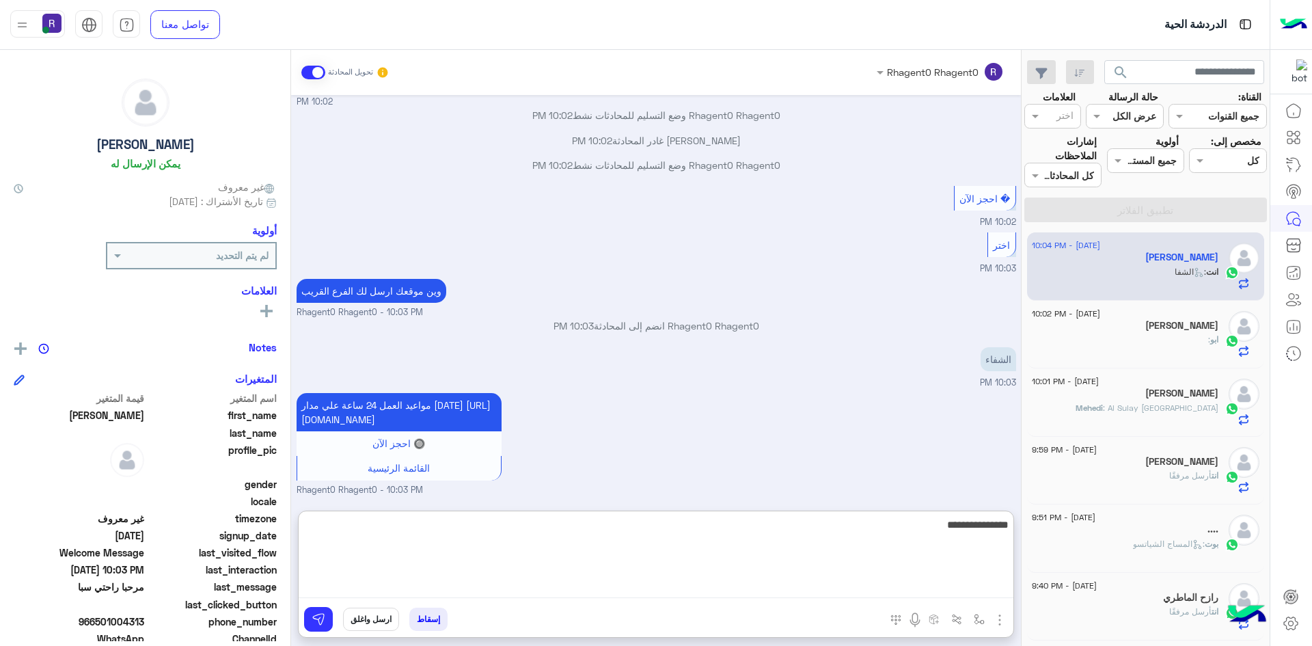
type textarea "**********"
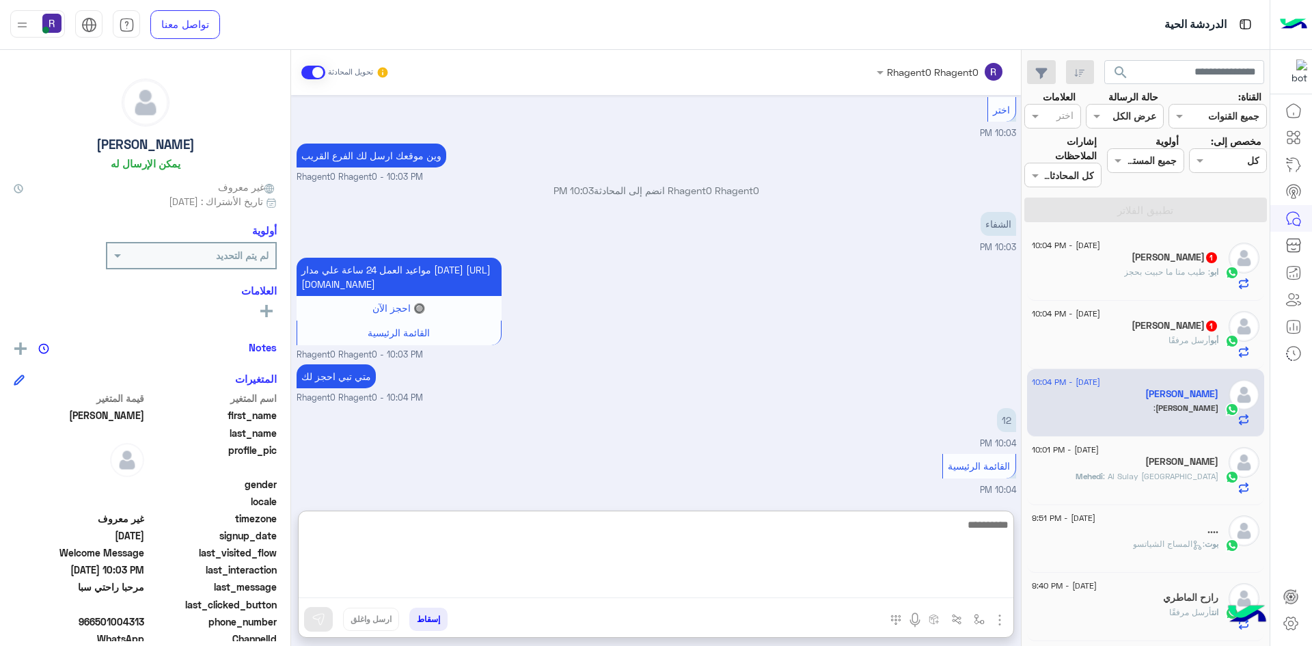
scroll to position [671, 0]
click at [932, 527] on textarea at bounding box center [656, 557] width 715 height 82
type textarea "**********"
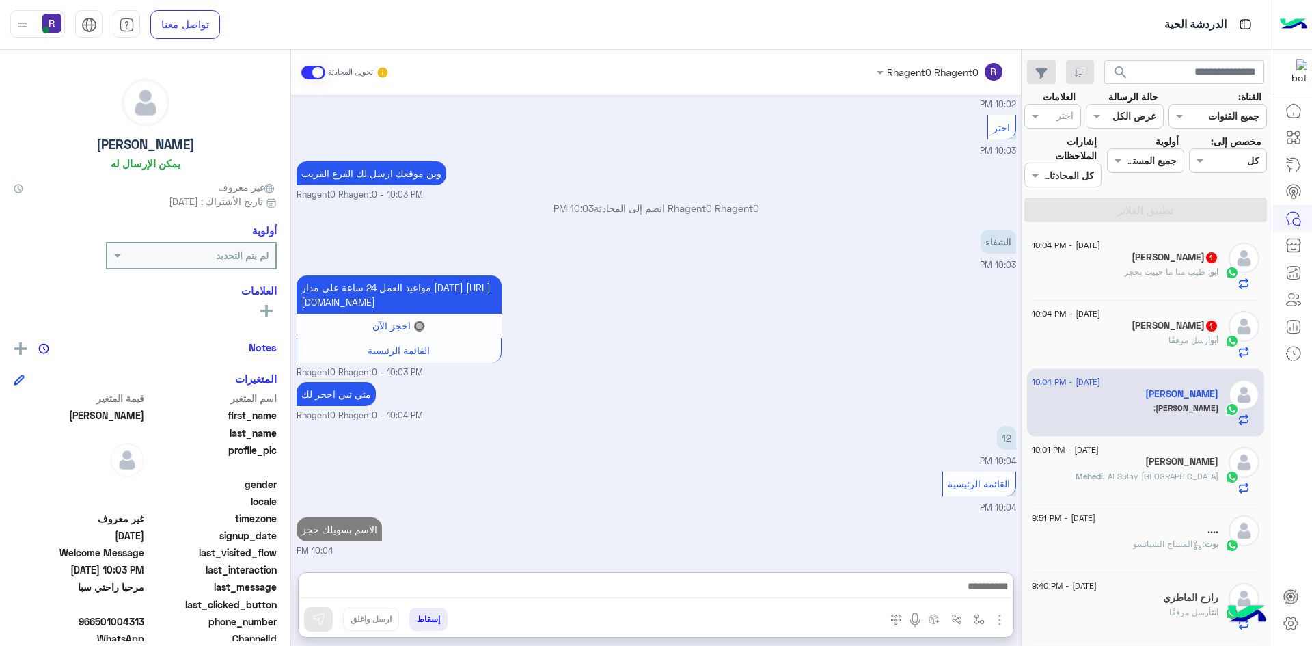
click at [1171, 319] on div "[DATE] - 10:04 PM" at bounding box center [1125, 315] width 187 height 9
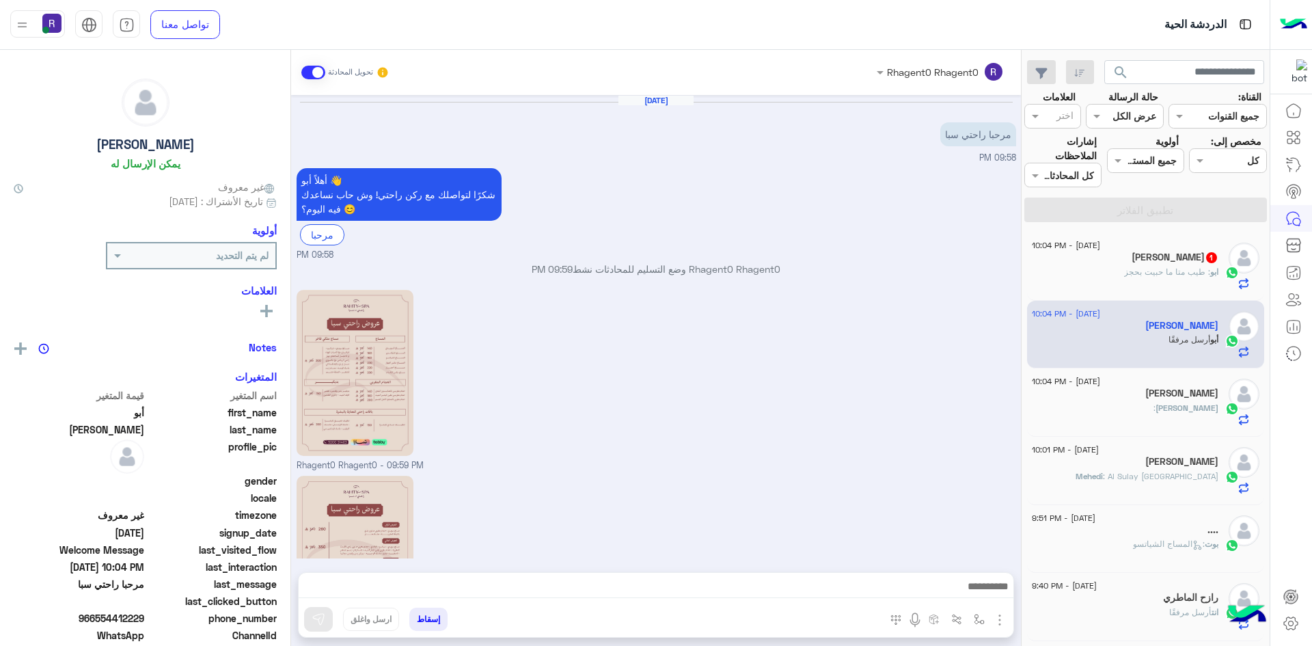
scroll to position [183, 0]
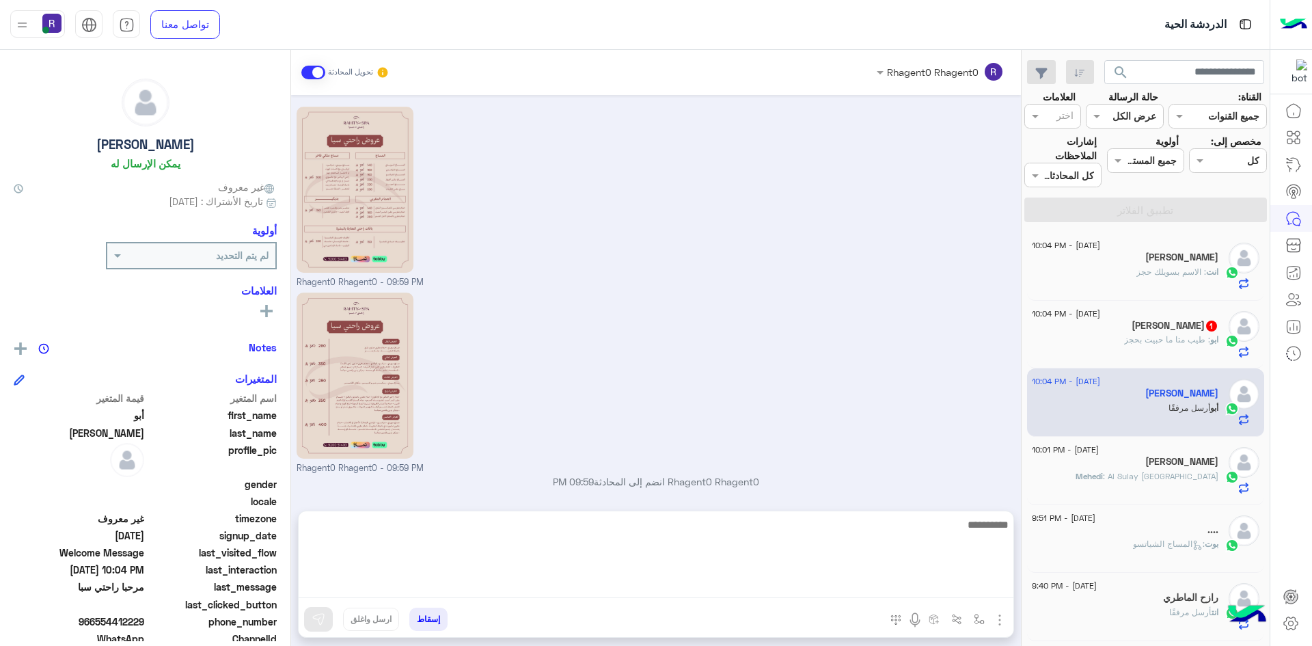
click at [582, 592] on textarea at bounding box center [656, 557] width 715 height 82
type textarea "****"
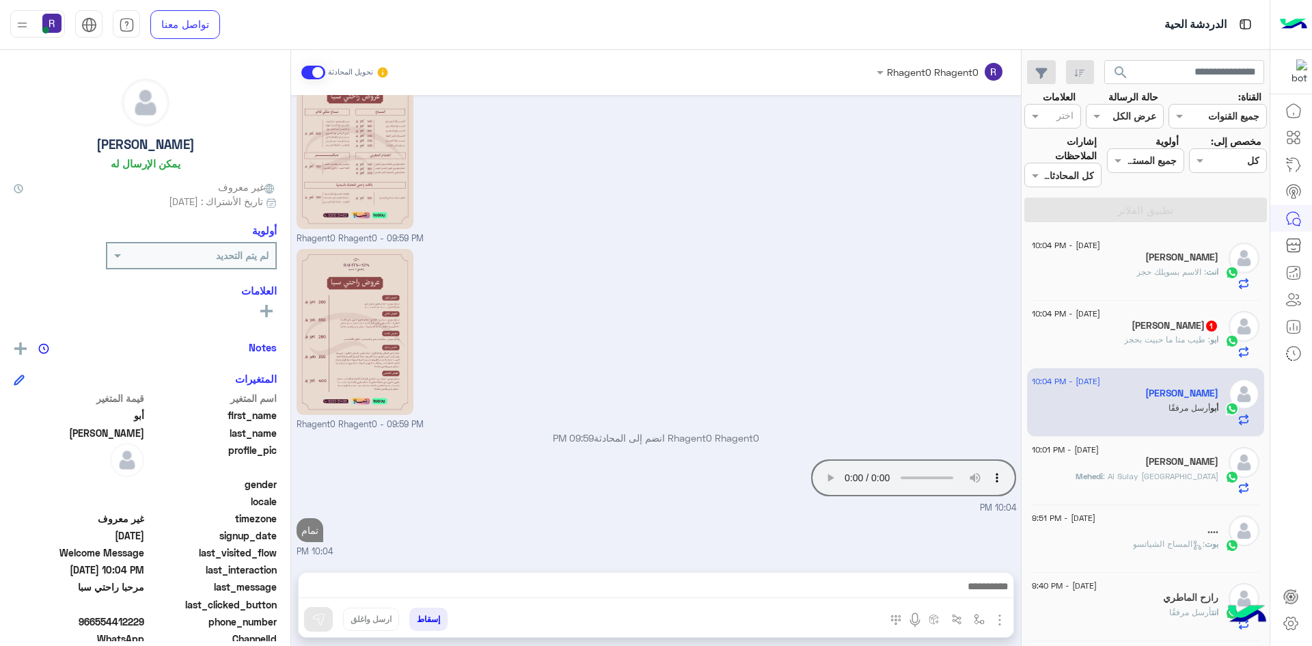
scroll to position [227, 0]
click at [1211, 321] on h5 "[PERSON_NAME] 1" at bounding box center [1175, 326] width 87 height 12
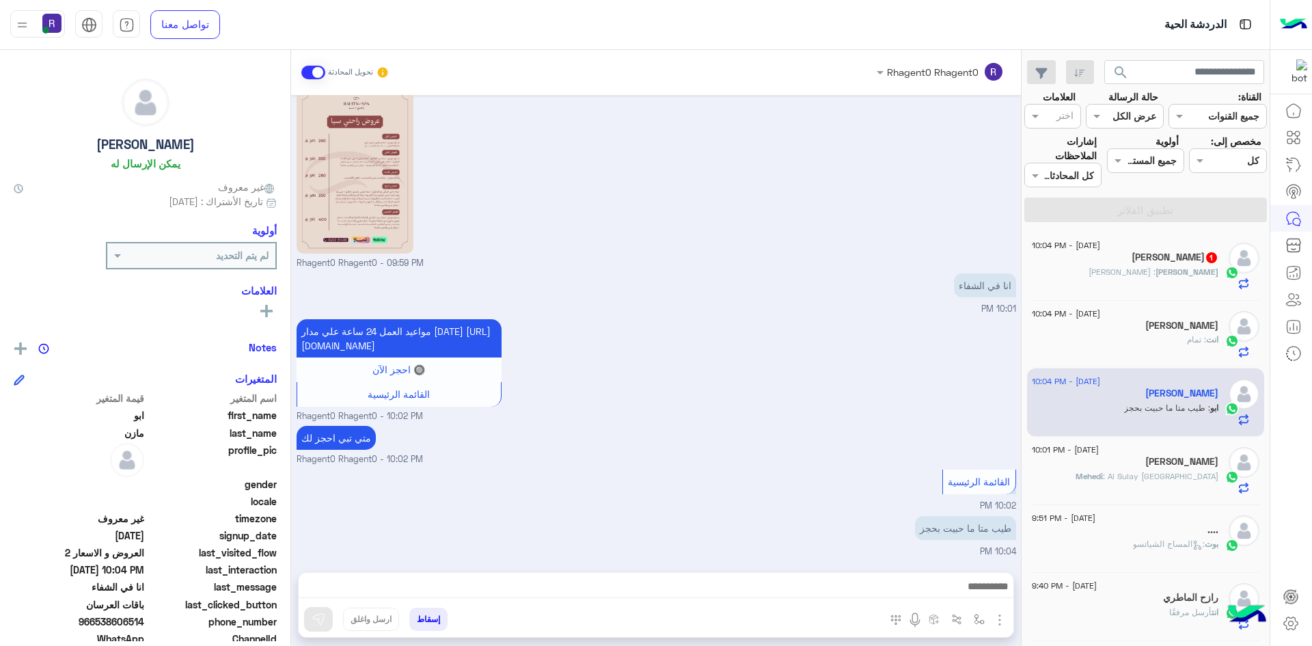
scroll to position [370, 0]
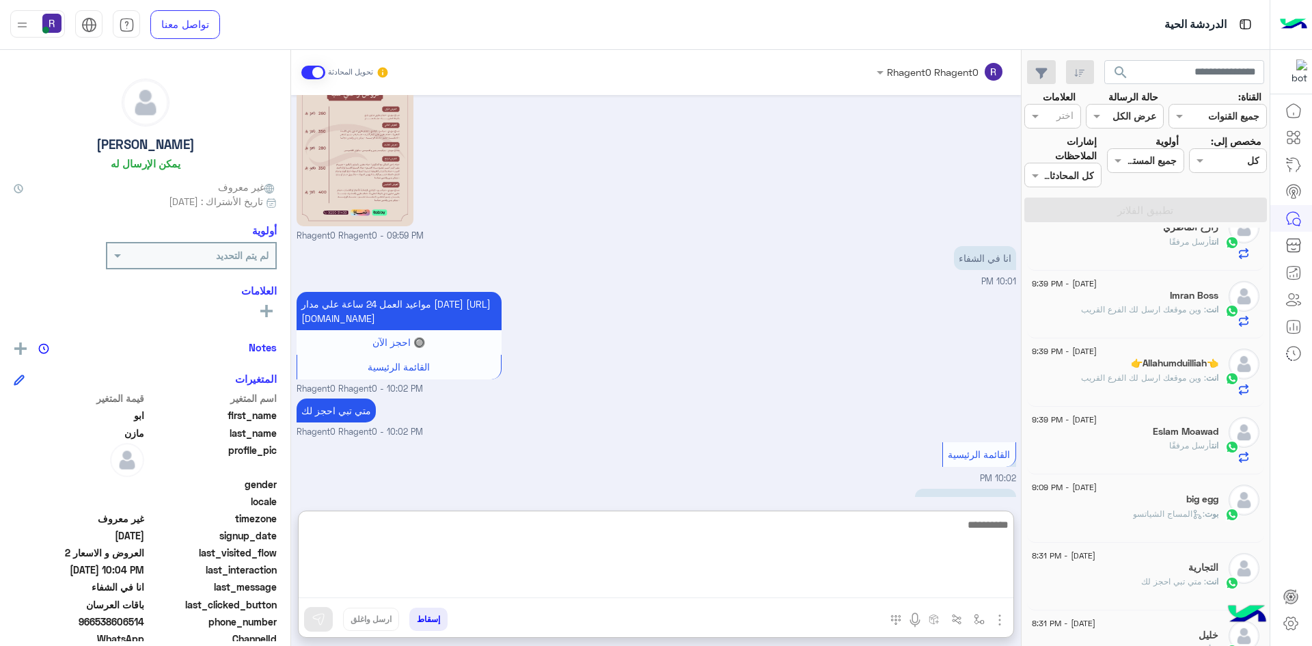
click at [777, 586] on textarea at bounding box center [656, 557] width 715 height 82
type textarea "****"
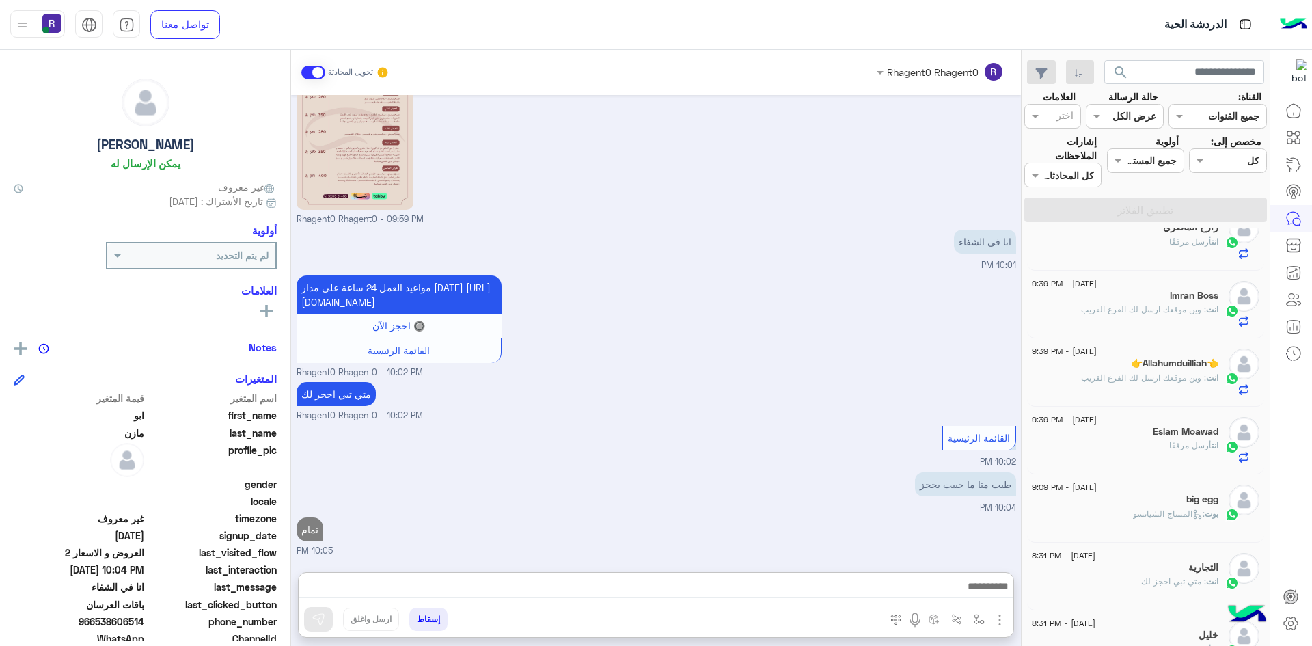
click at [726, 469] on div "طيب متا ما حبيت بحجز 10:04 PM" at bounding box center [657, 492] width 720 height 46
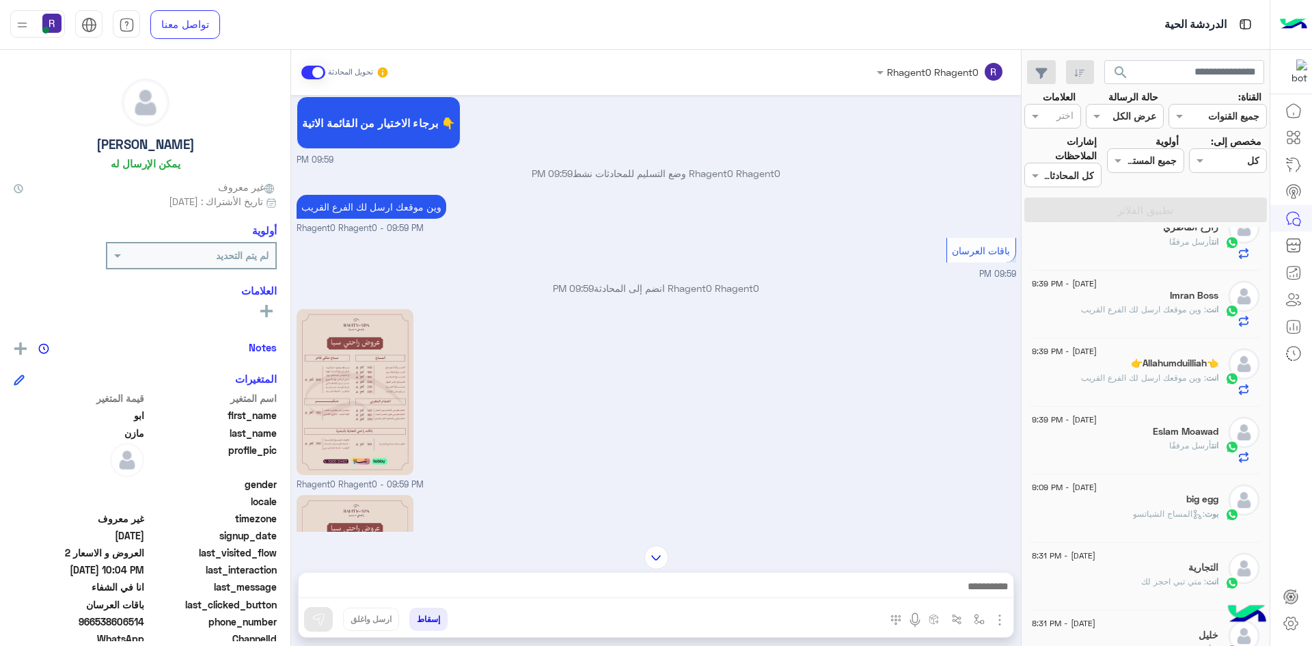
scroll to position [1085, 0]
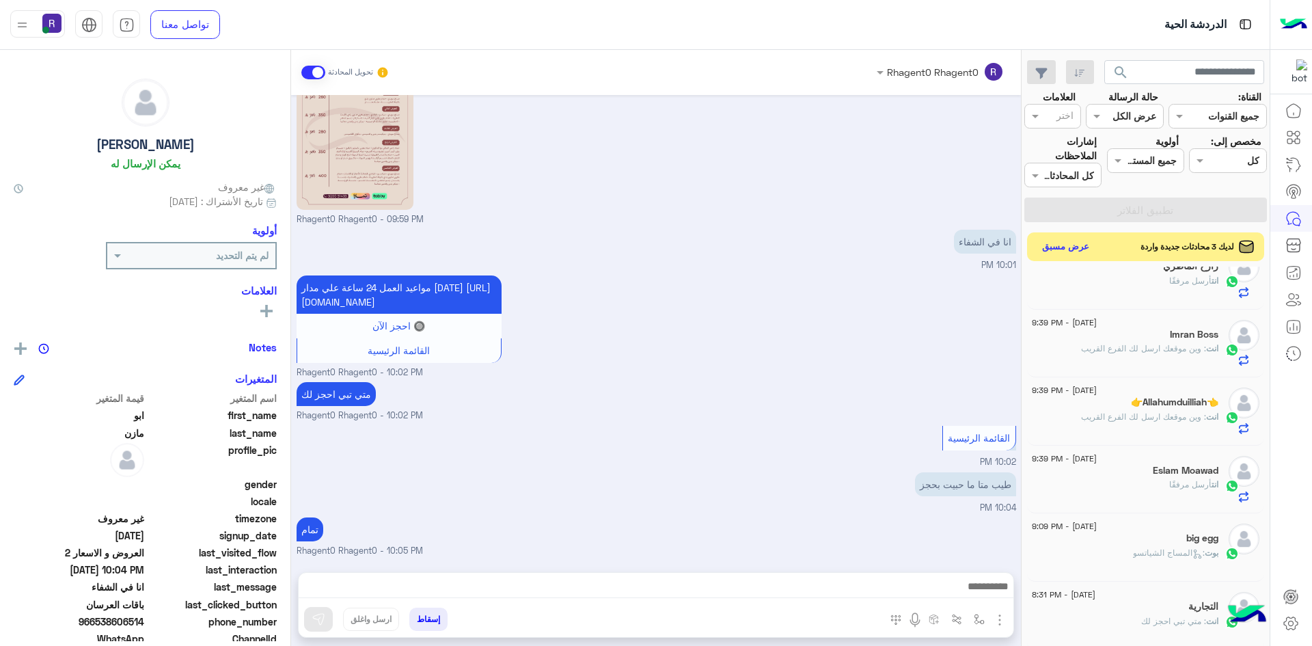
click at [1075, 255] on button "عرض مسبق" at bounding box center [1066, 247] width 57 height 18
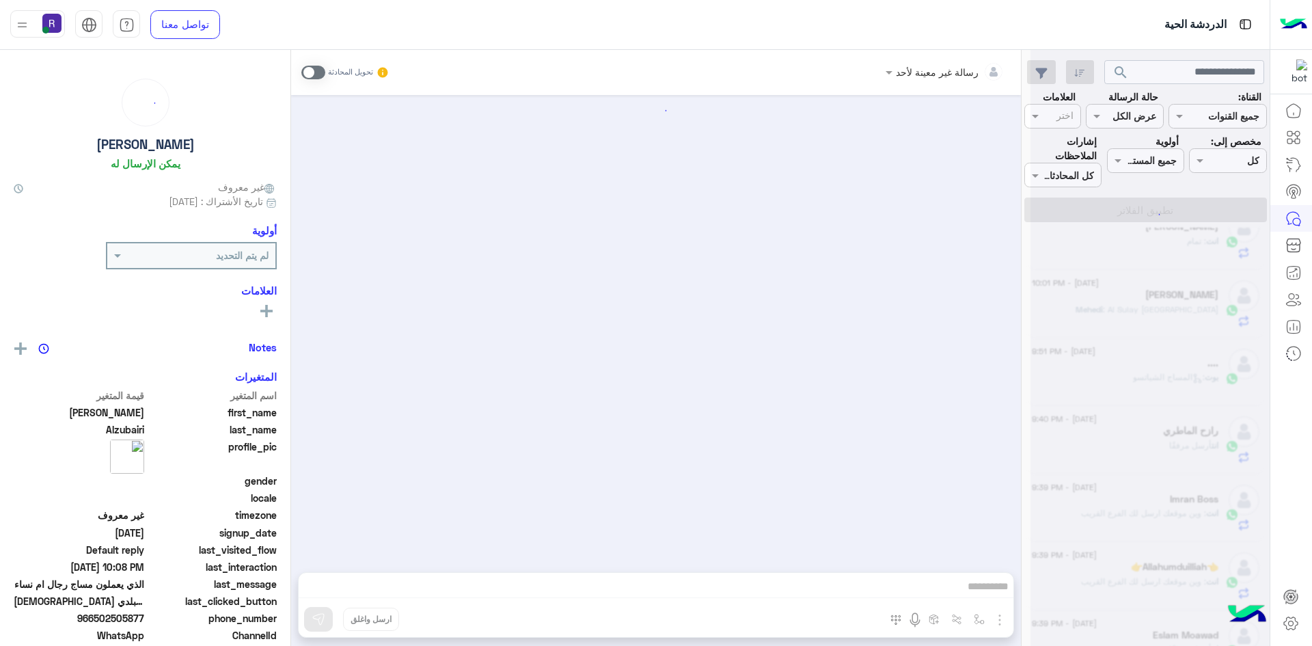
scroll to position [1777, 0]
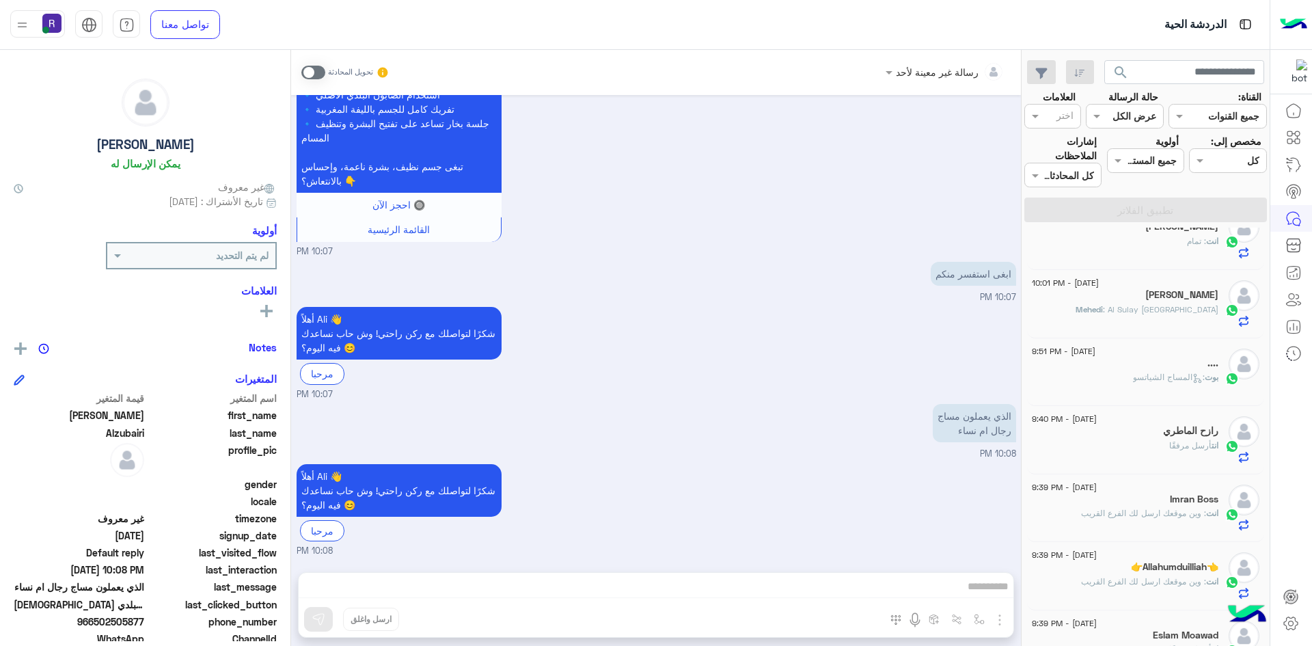
click at [308, 72] on span at bounding box center [313, 73] width 24 height 14
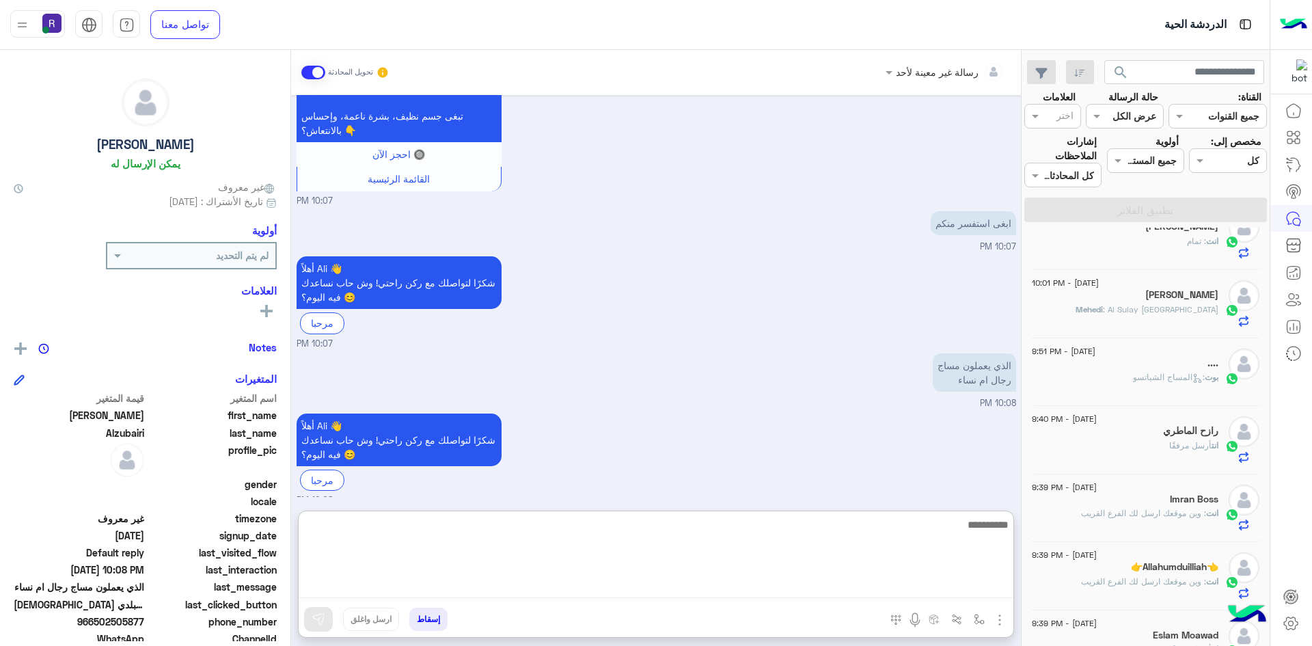
click at [944, 590] on textarea at bounding box center [656, 557] width 715 height 82
type textarea "*"
type textarea "**********"
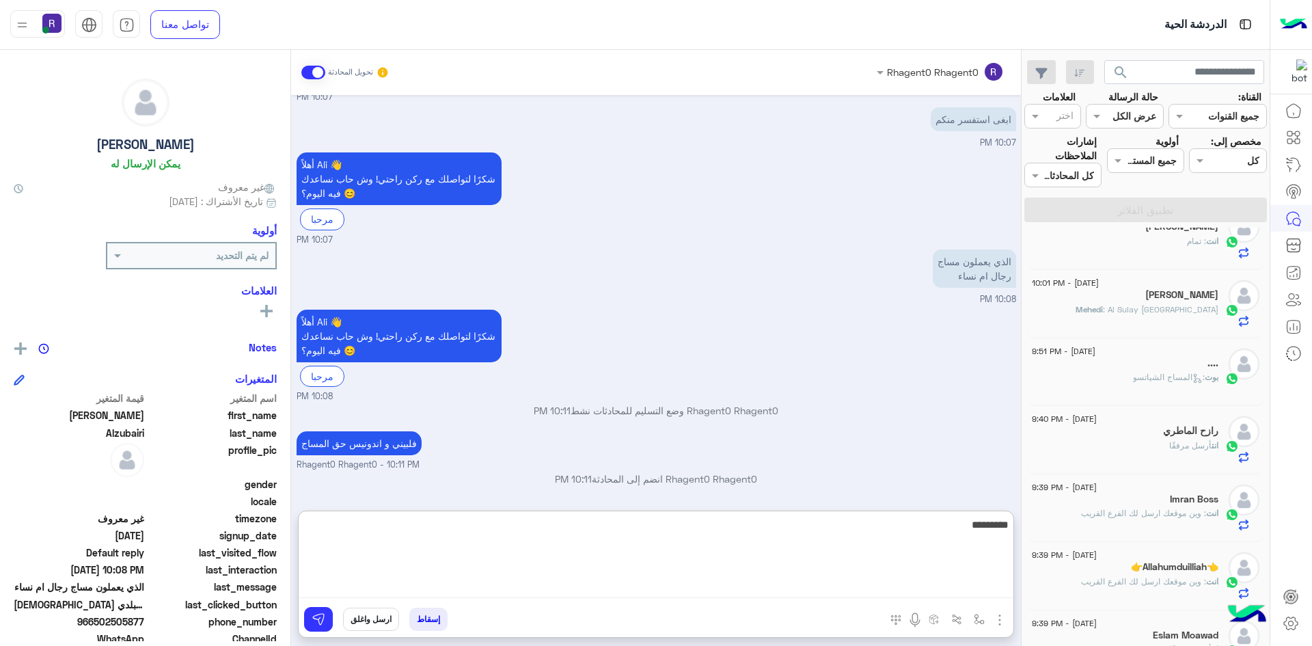
type textarea "*********"
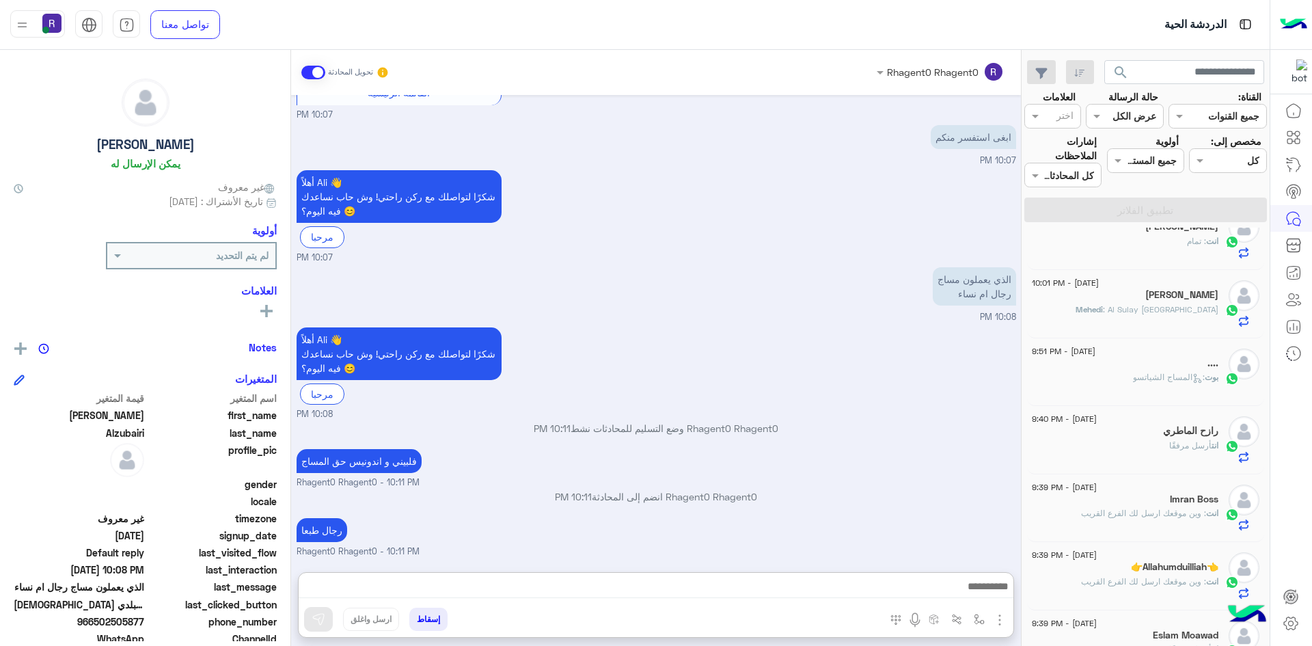
click at [960, 515] on div "رجال طبعا Rhagent0 Rhagent0 - 10:11 PM" at bounding box center [657, 537] width 720 height 44
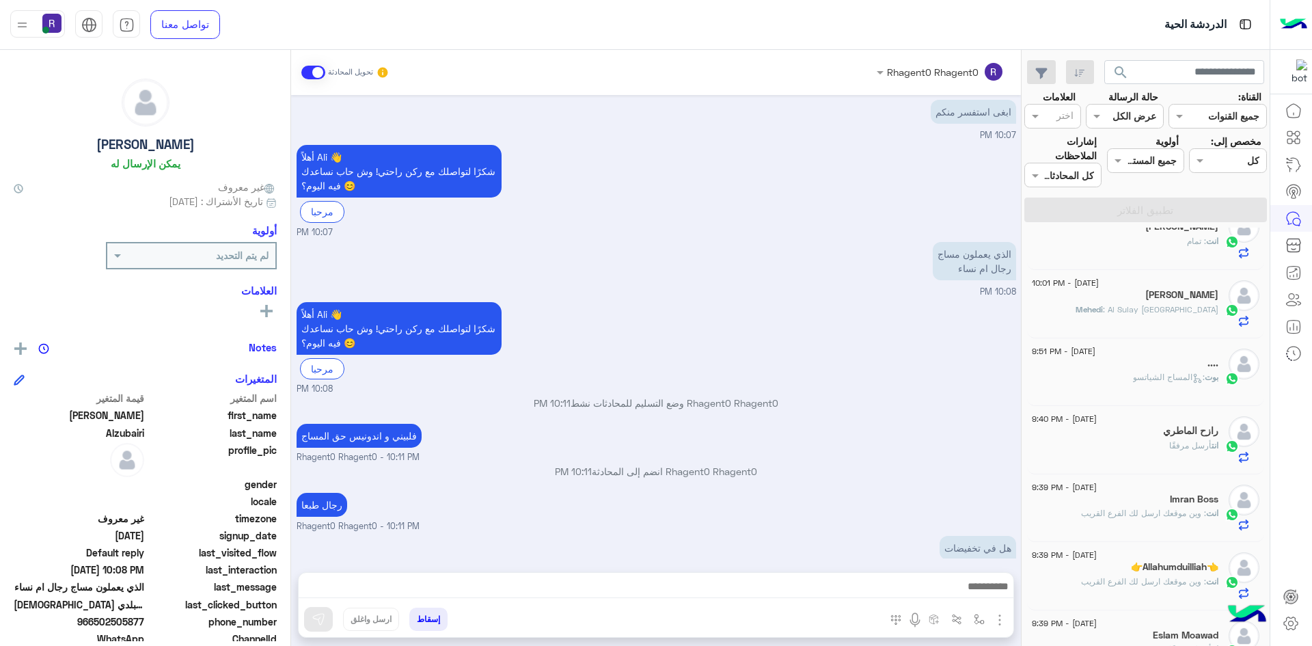
scroll to position [1959, 0]
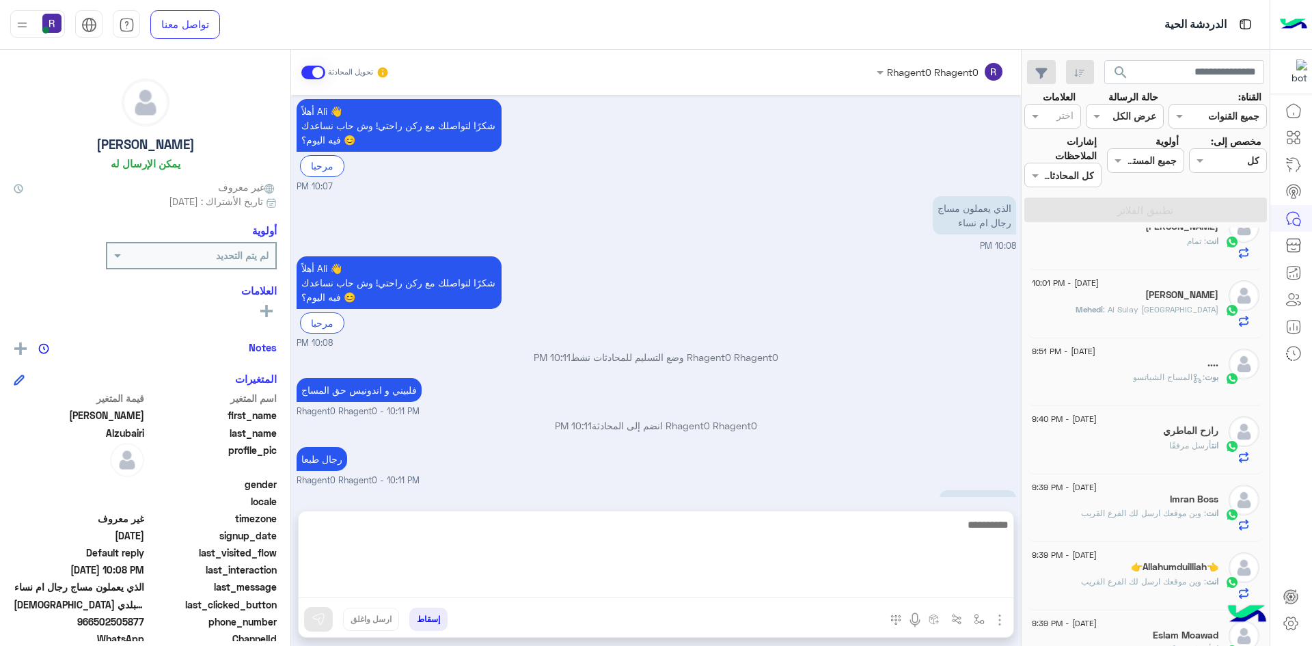
click at [921, 587] on textarea at bounding box center [656, 557] width 715 height 82
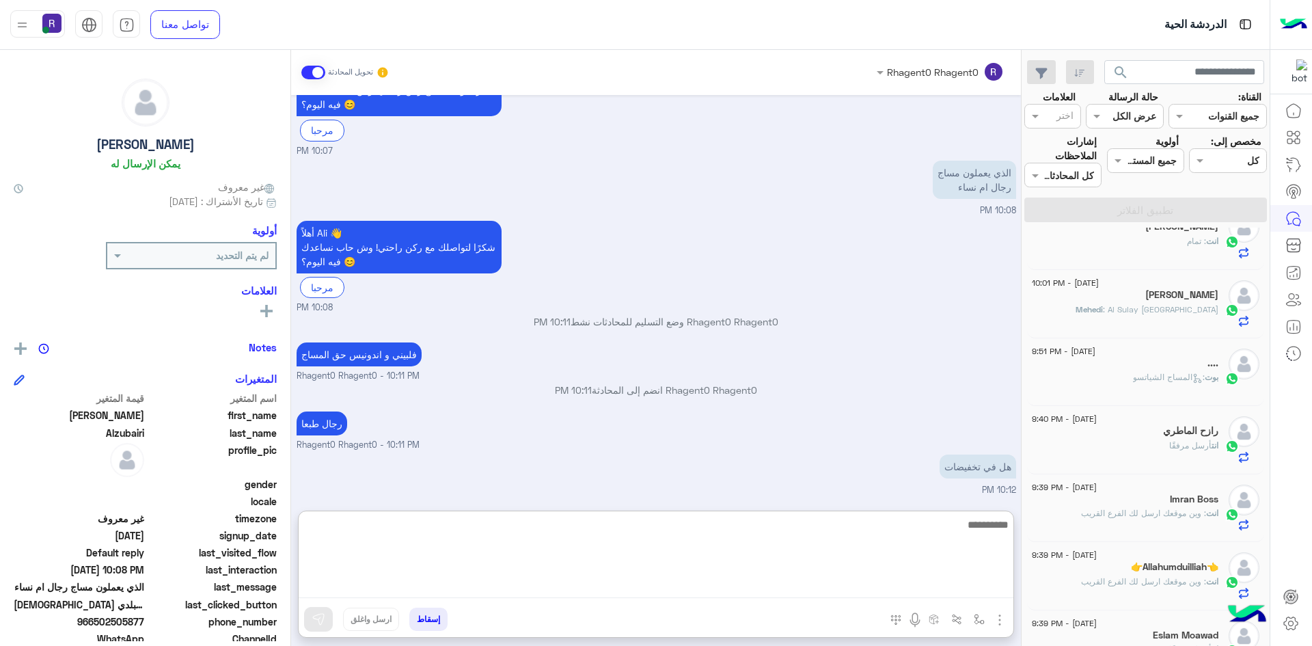
scroll to position [2021, 0]
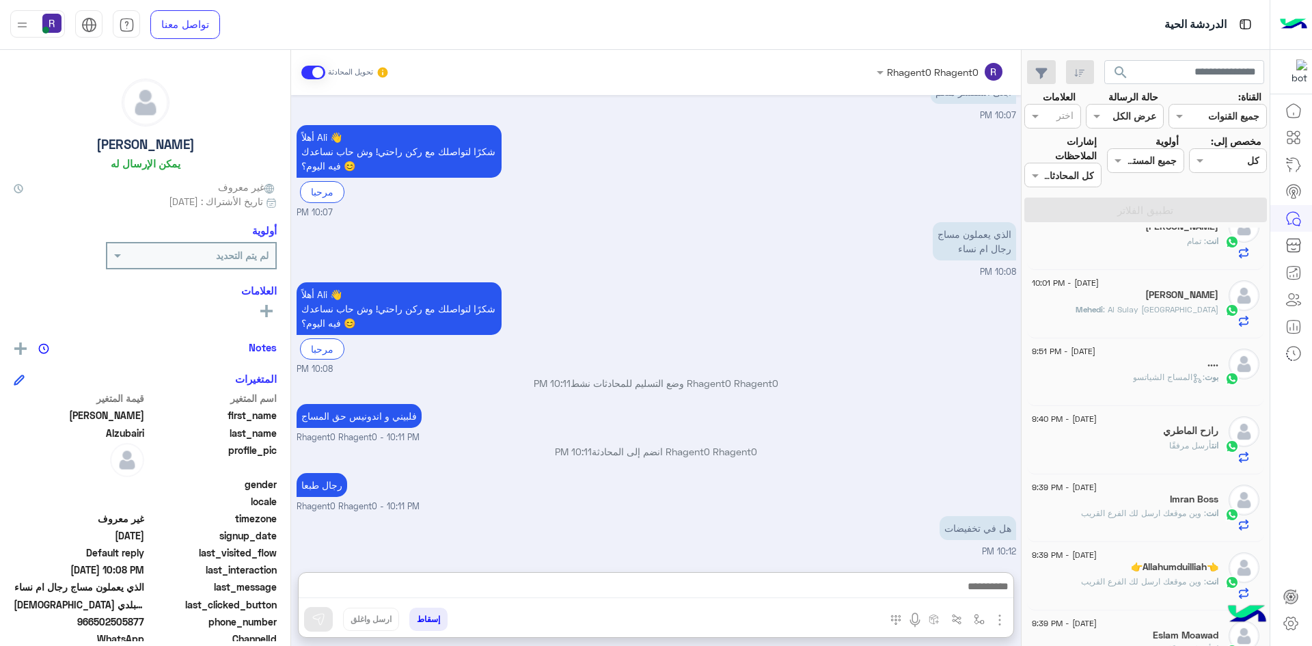
click at [998, 615] on img "button" at bounding box center [1000, 620] width 16 height 16
click at [976, 593] on span "الصور" at bounding box center [973, 590] width 25 height 16
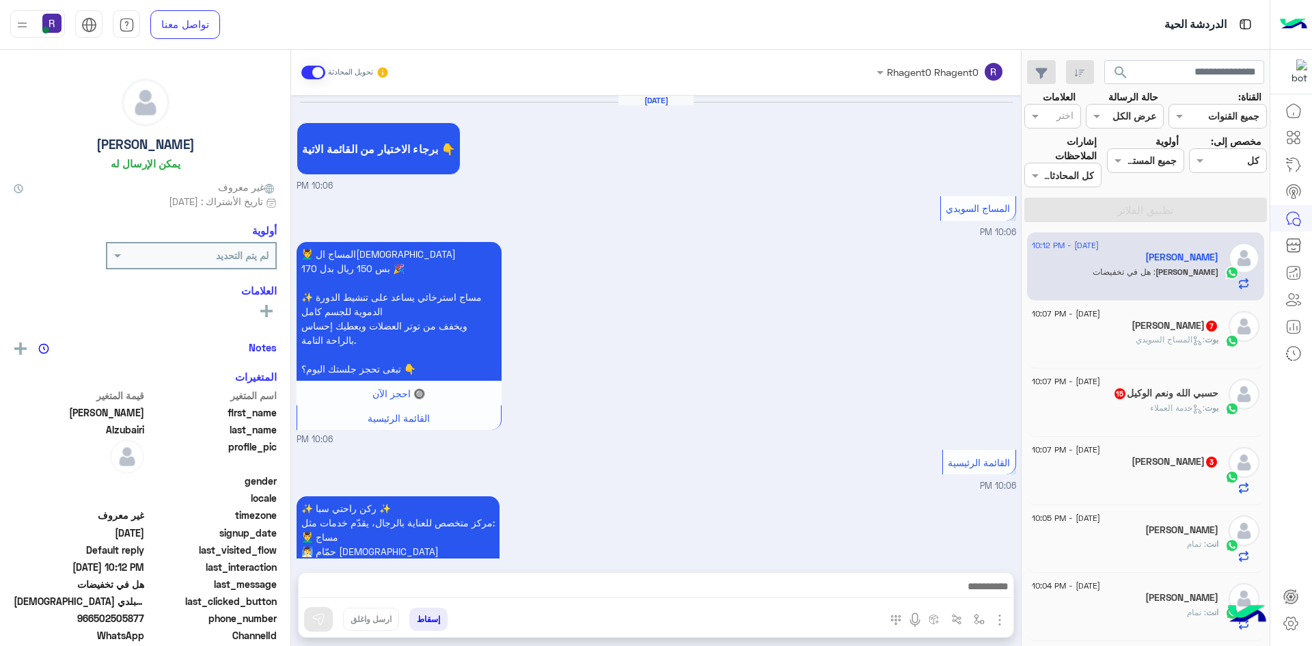
scroll to position [1521, 0]
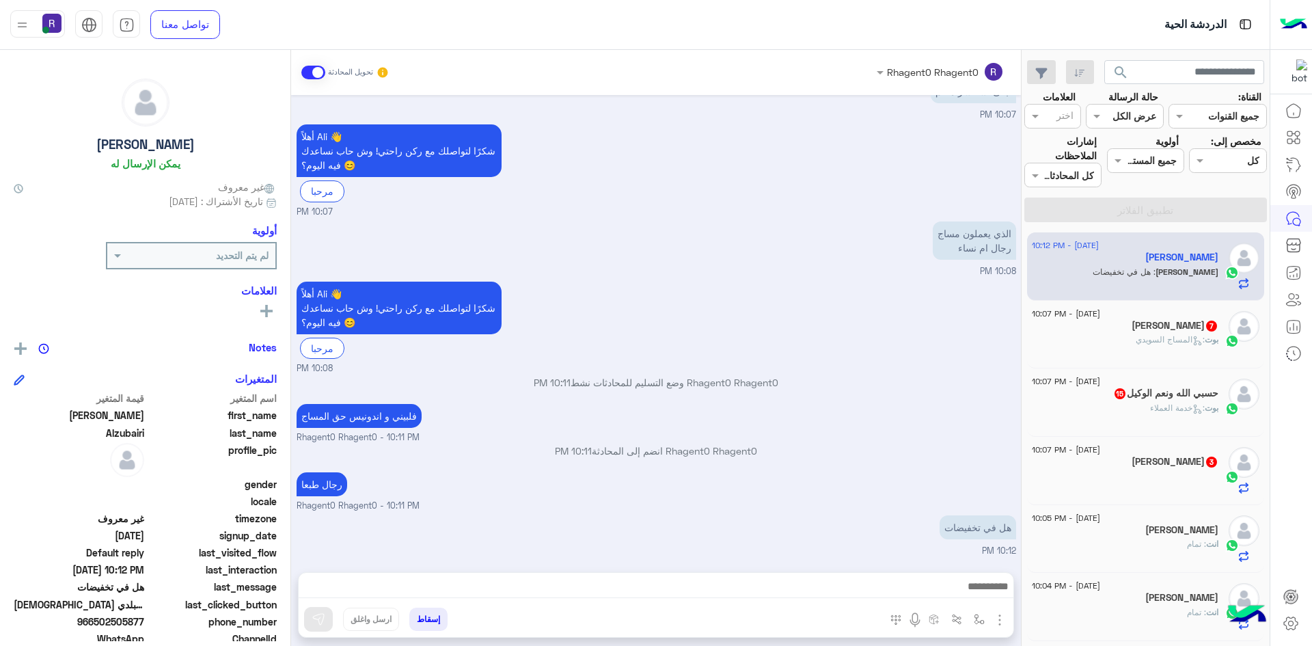
click at [994, 621] on img "button" at bounding box center [1000, 620] width 16 height 16
click at [978, 598] on button "الصور" at bounding box center [979, 589] width 58 height 27
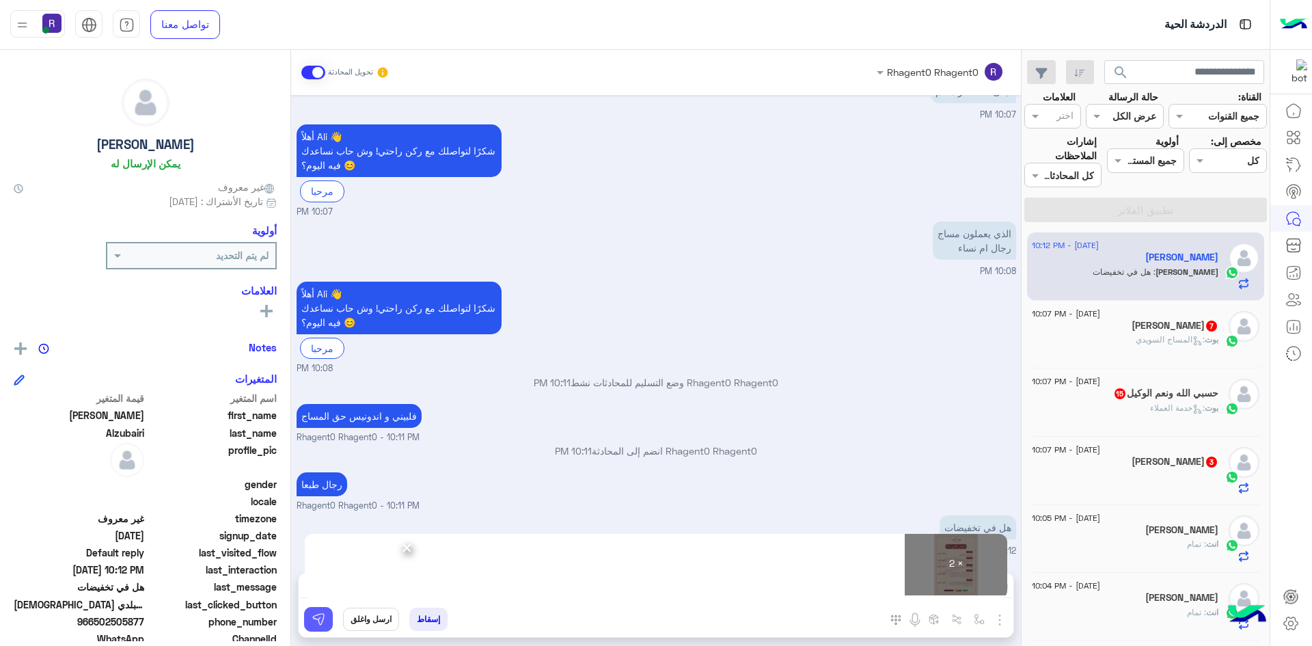
click at [316, 610] on button at bounding box center [318, 619] width 29 height 25
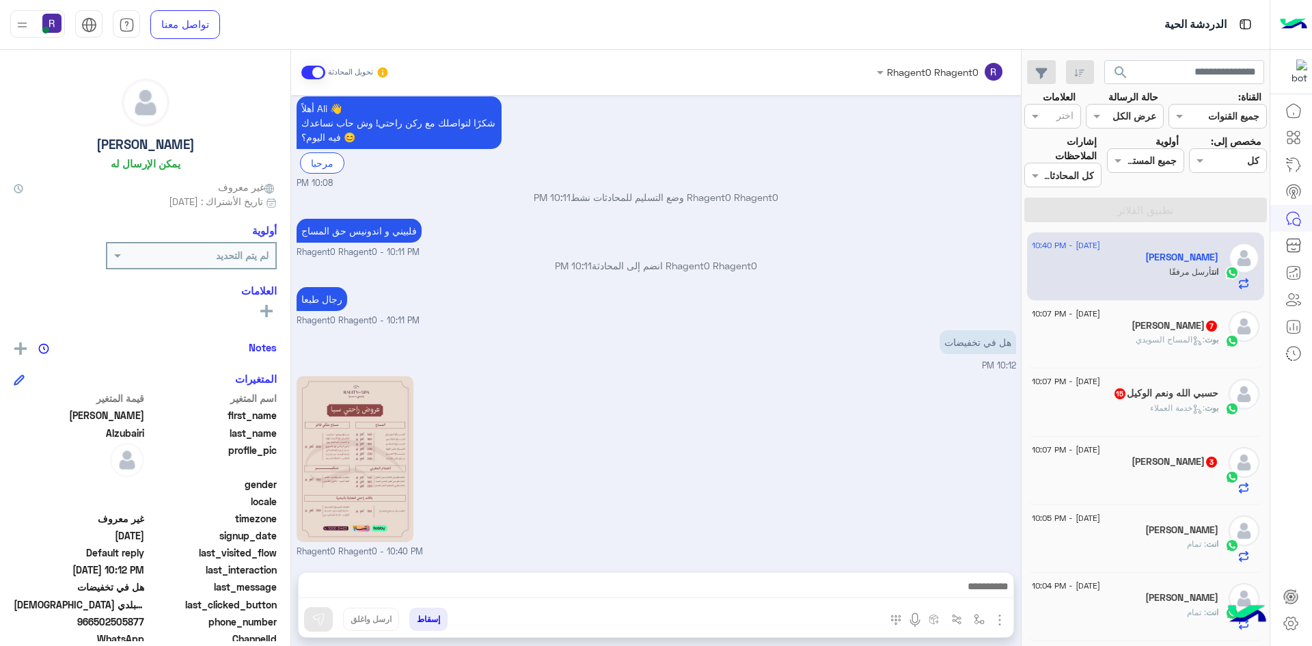
scroll to position [1892, 0]
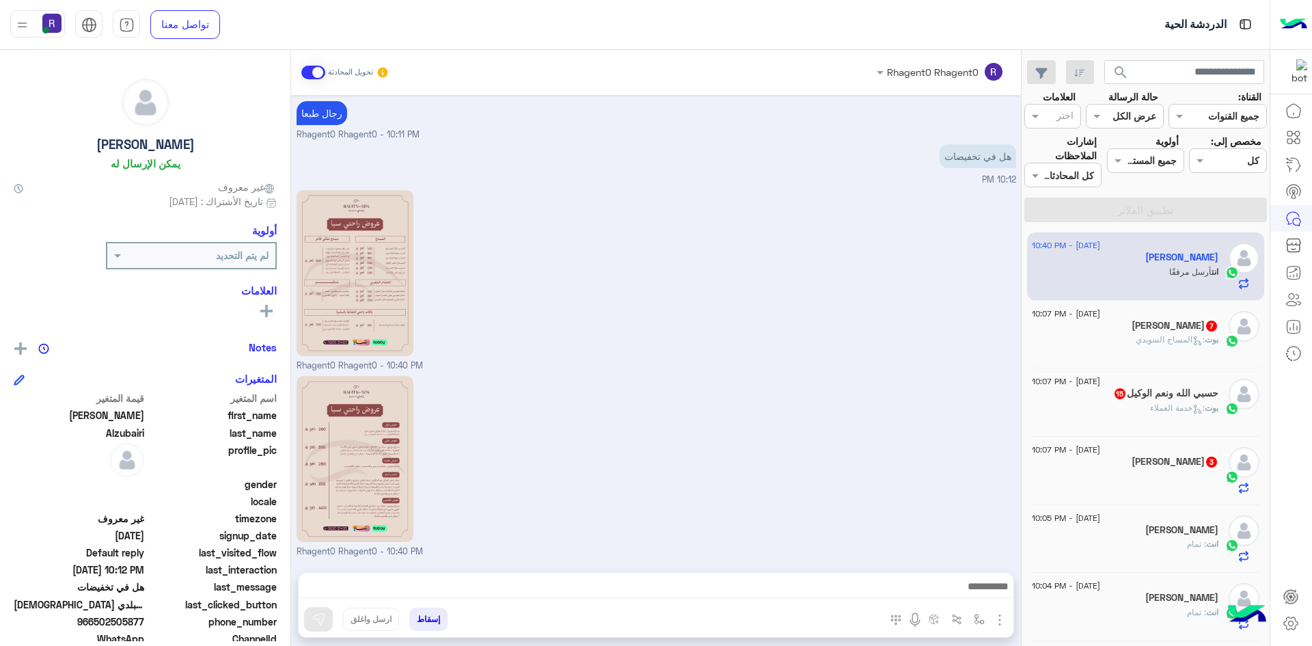
click at [1160, 351] on div "بوت : المساج ال[DEMOGRAPHIC_DATA]" at bounding box center [1125, 346] width 187 height 24
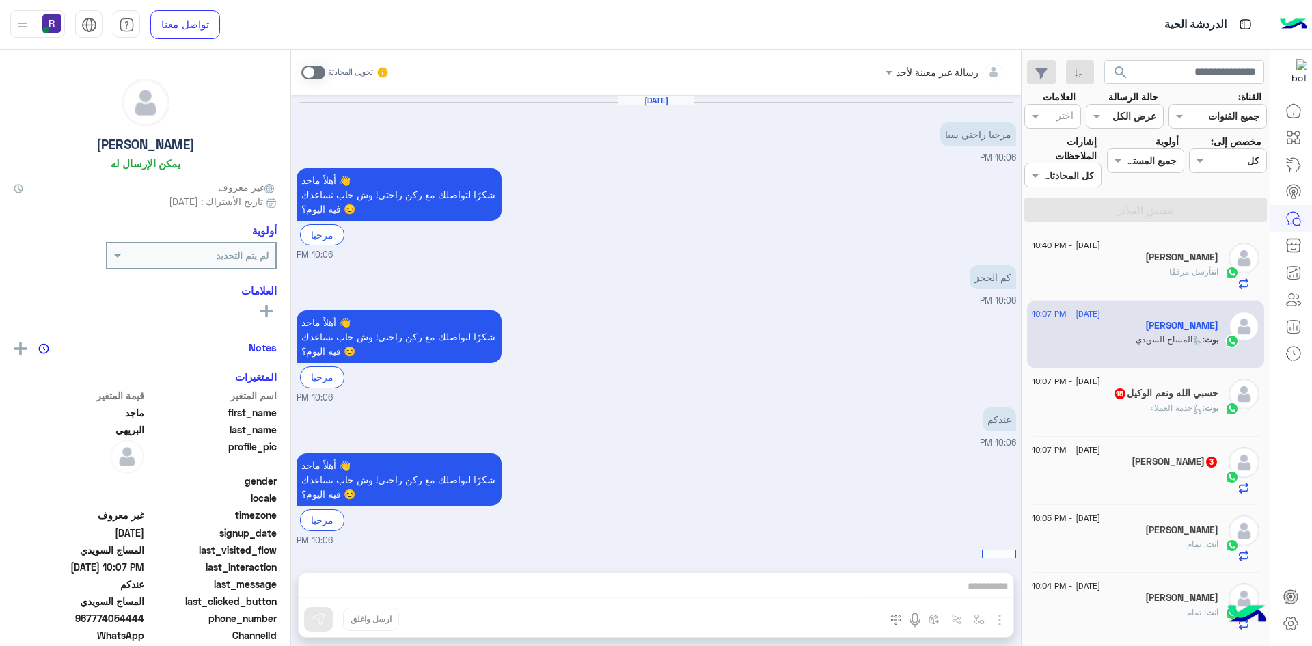
scroll to position [965, 0]
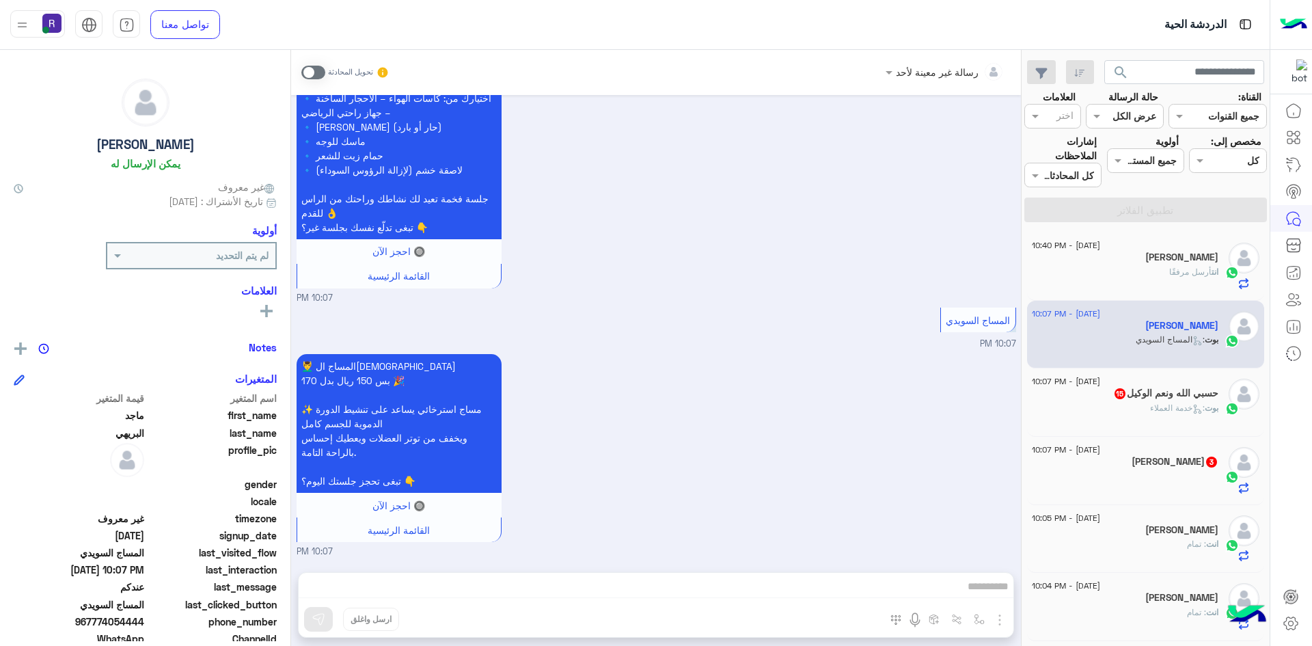
click at [319, 68] on span at bounding box center [313, 73] width 24 height 14
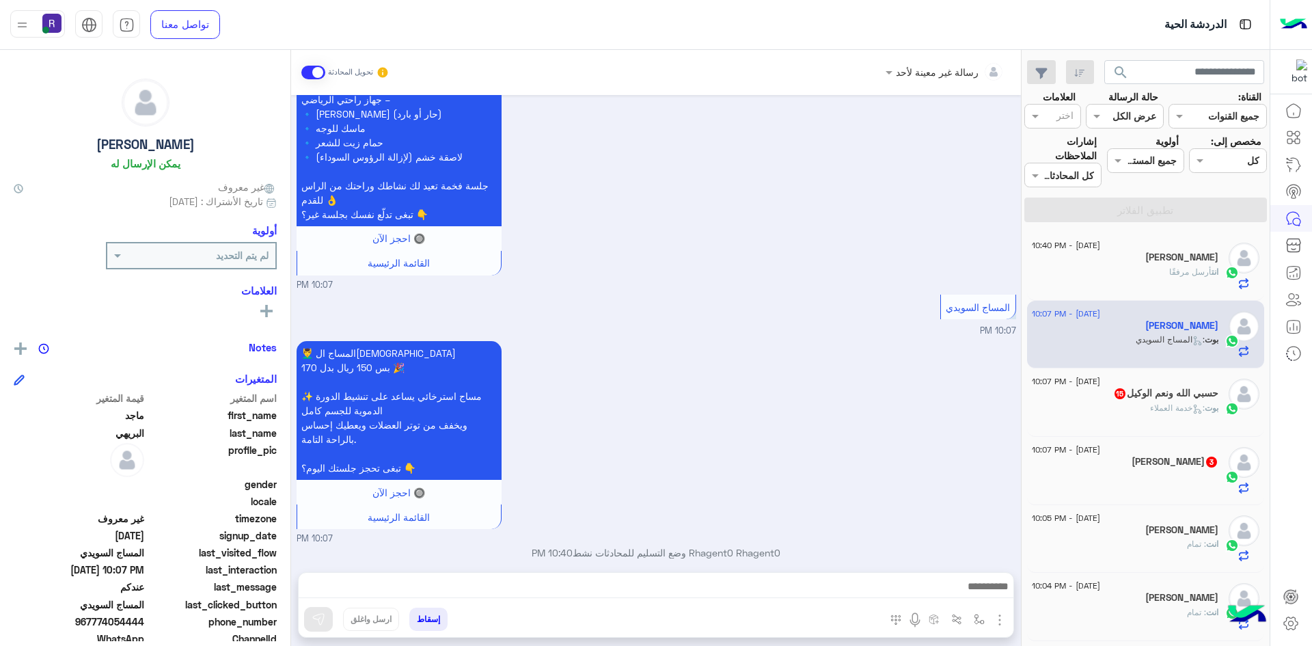
scroll to position [990, 0]
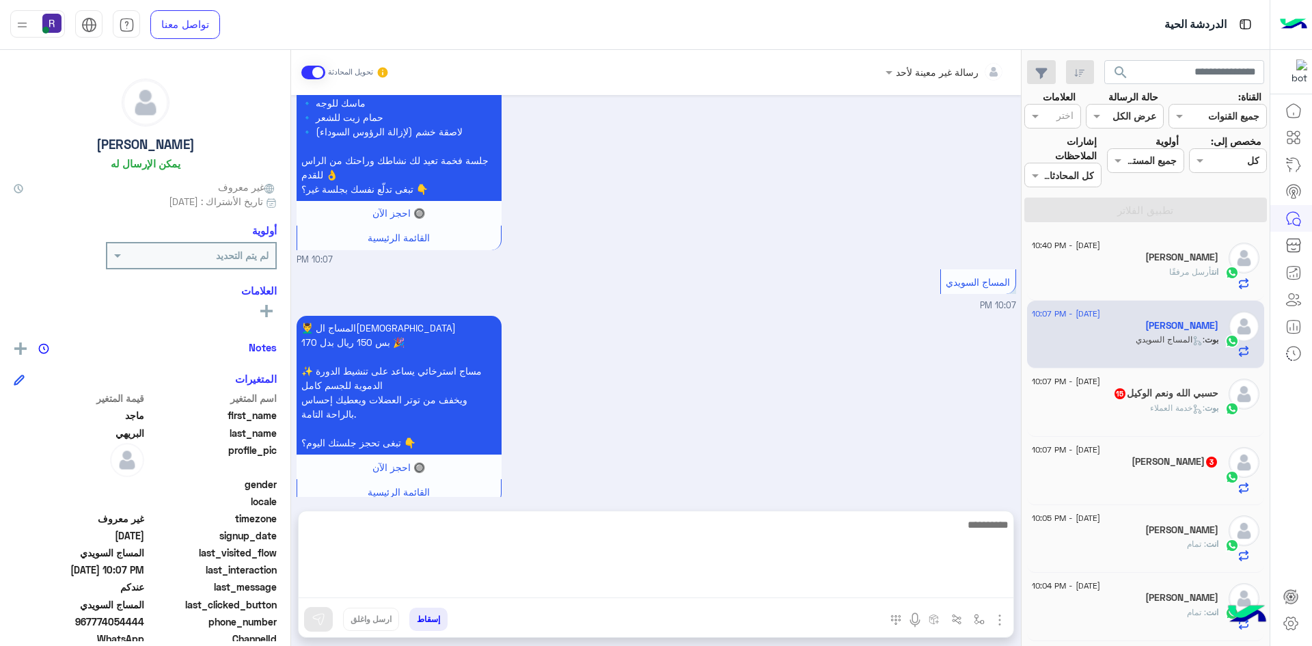
click at [931, 584] on textarea at bounding box center [656, 557] width 715 height 82
paste textarea "**********"
type textarea "**********"
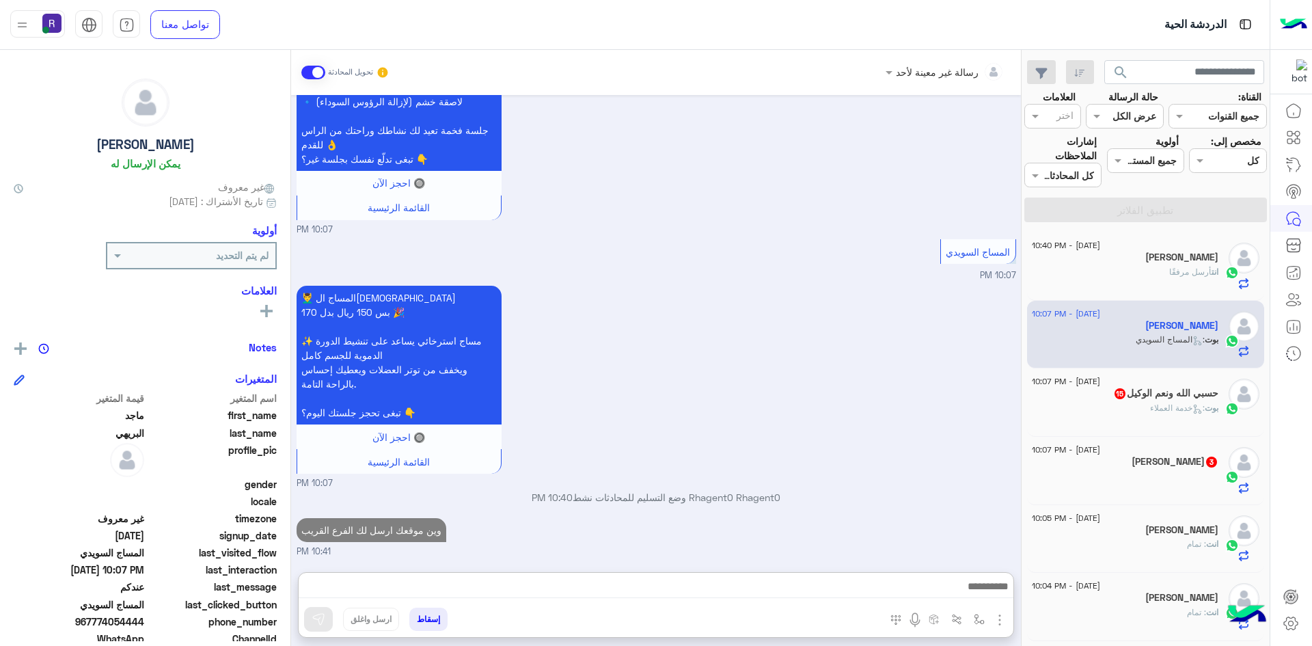
click at [1180, 401] on div "حسبي الله ونعم الوكيل 15" at bounding box center [1125, 395] width 187 height 14
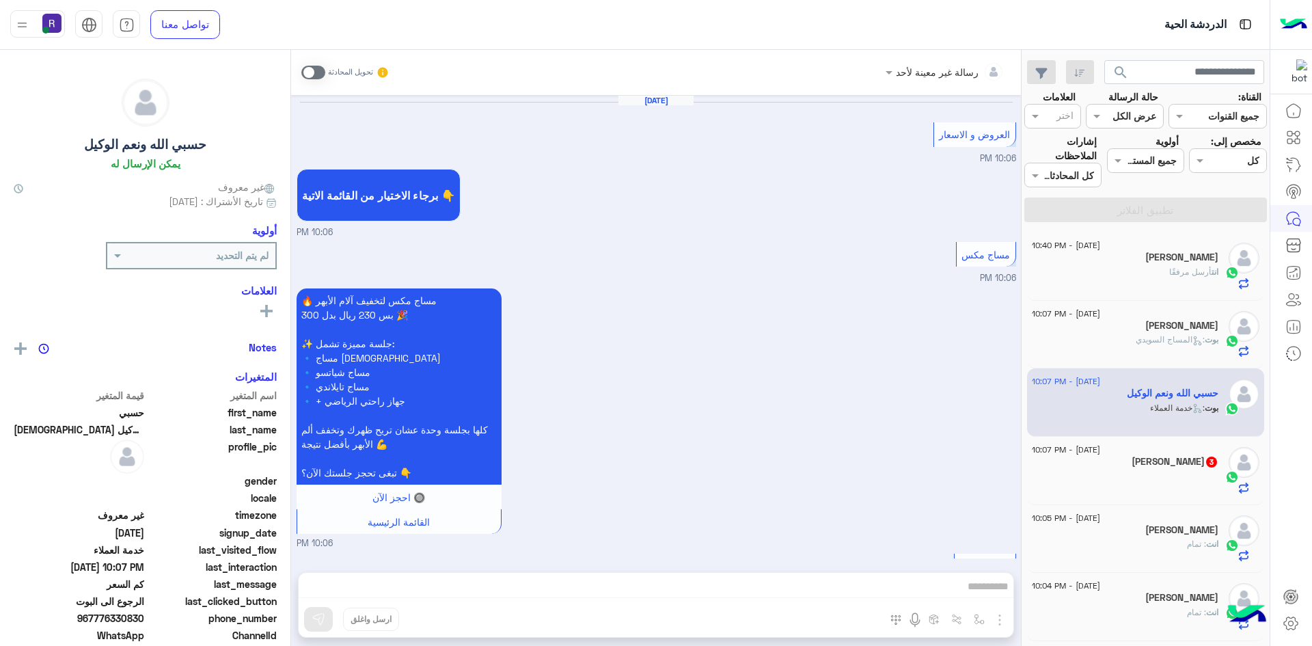
scroll to position [913, 0]
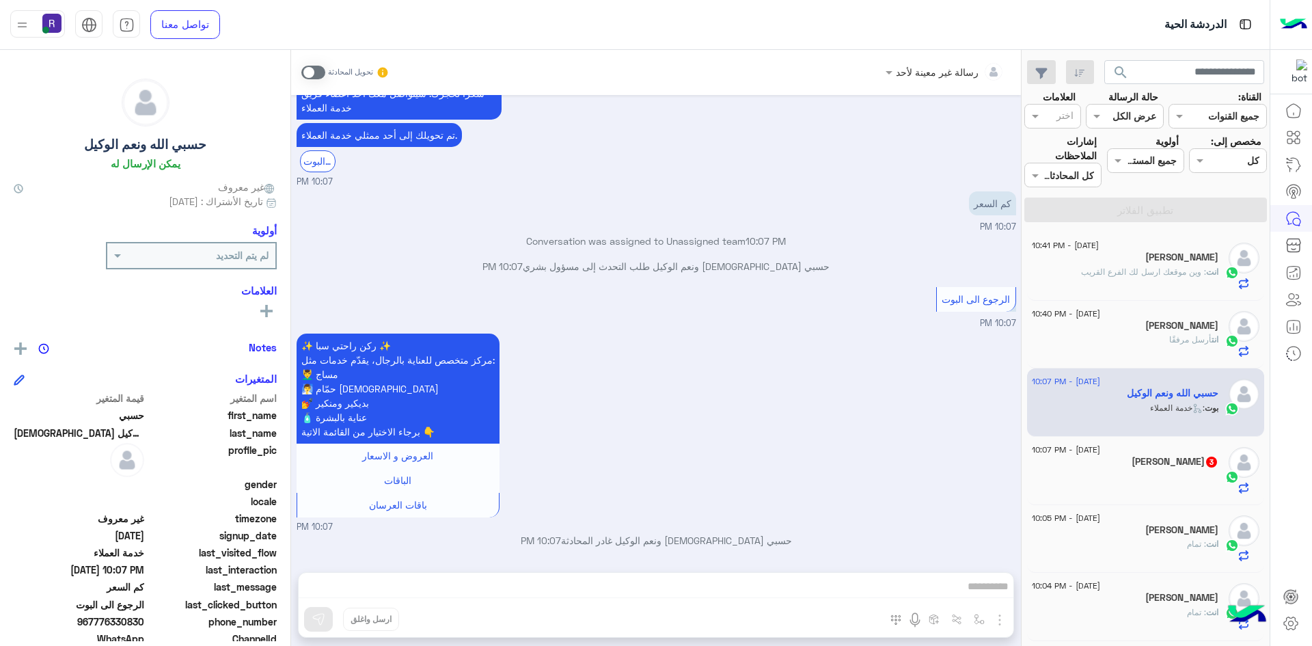
click at [314, 76] on span at bounding box center [313, 73] width 24 height 14
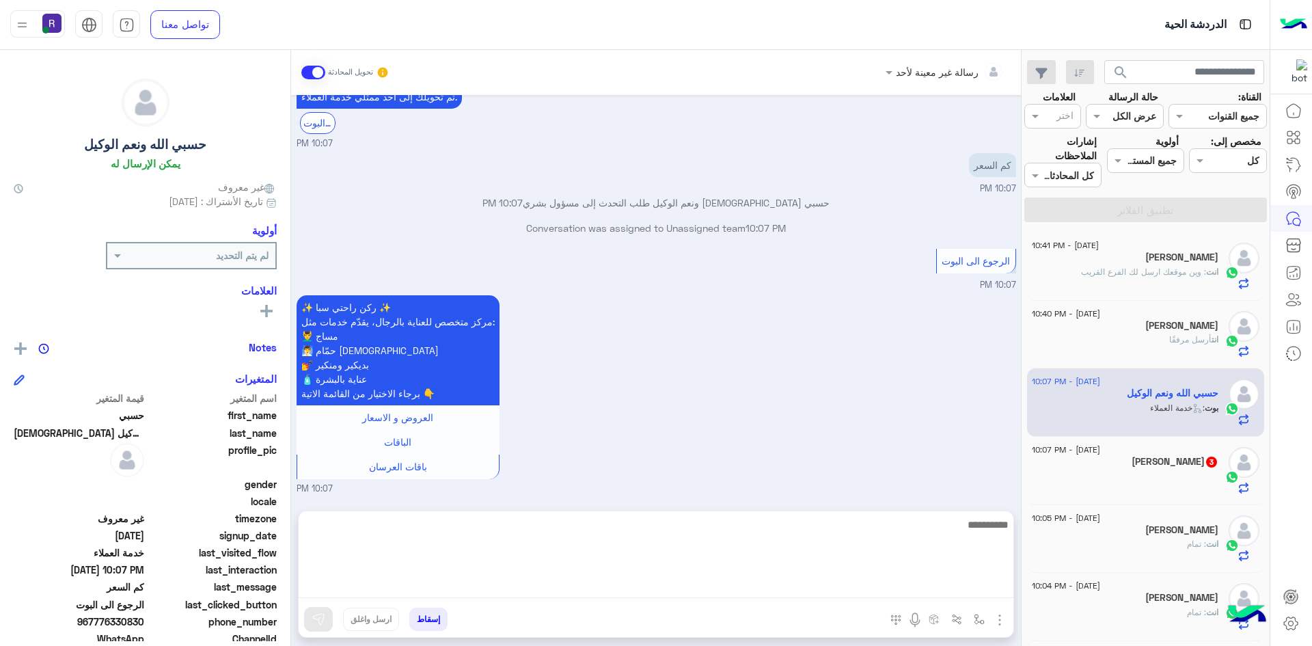
click at [698, 582] on textarea at bounding box center [656, 557] width 715 height 82
paste textarea "**********"
type textarea "**********"
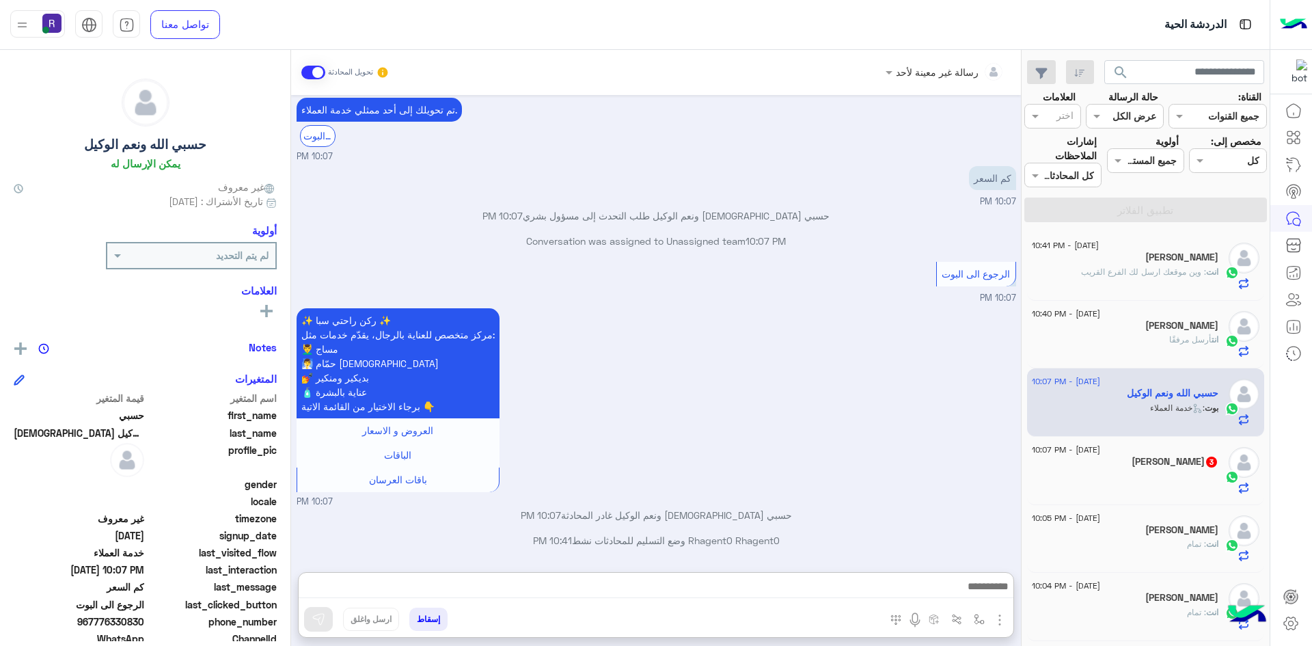
click at [1159, 280] on div "انت : وين موقعك ارسل لك الفرع القريب" at bounding box center [1125, 278] width 187 height 24
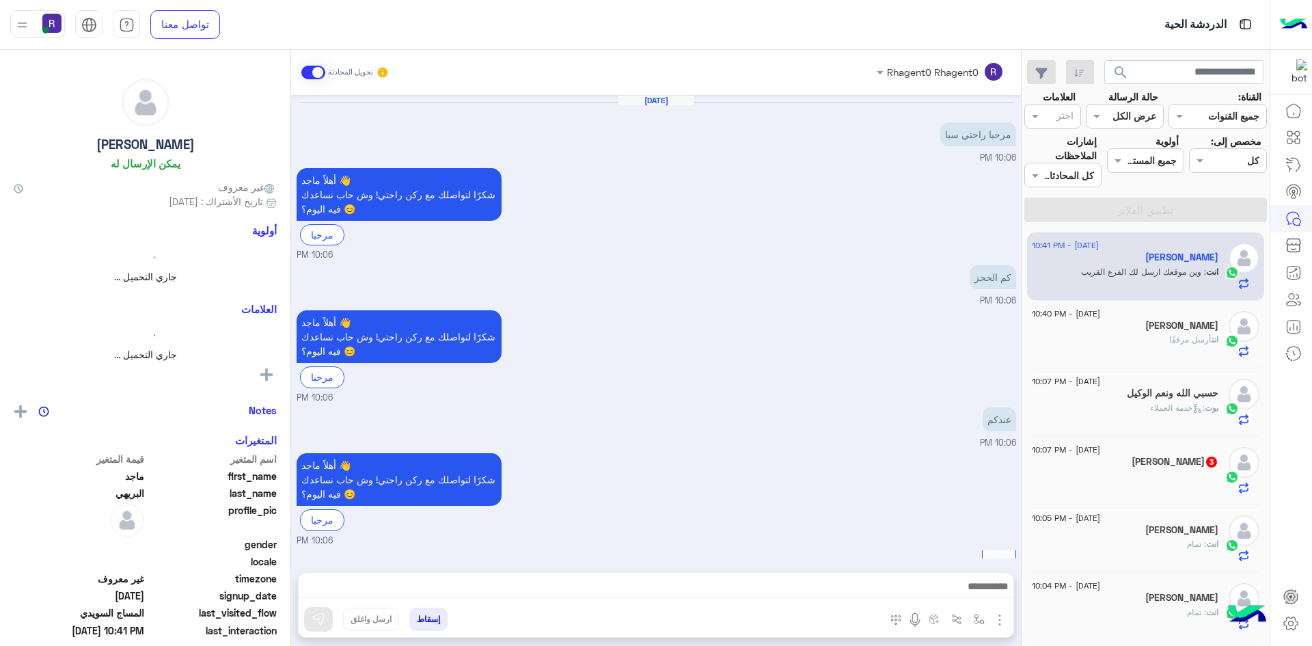
scroll to position [1059, 0]
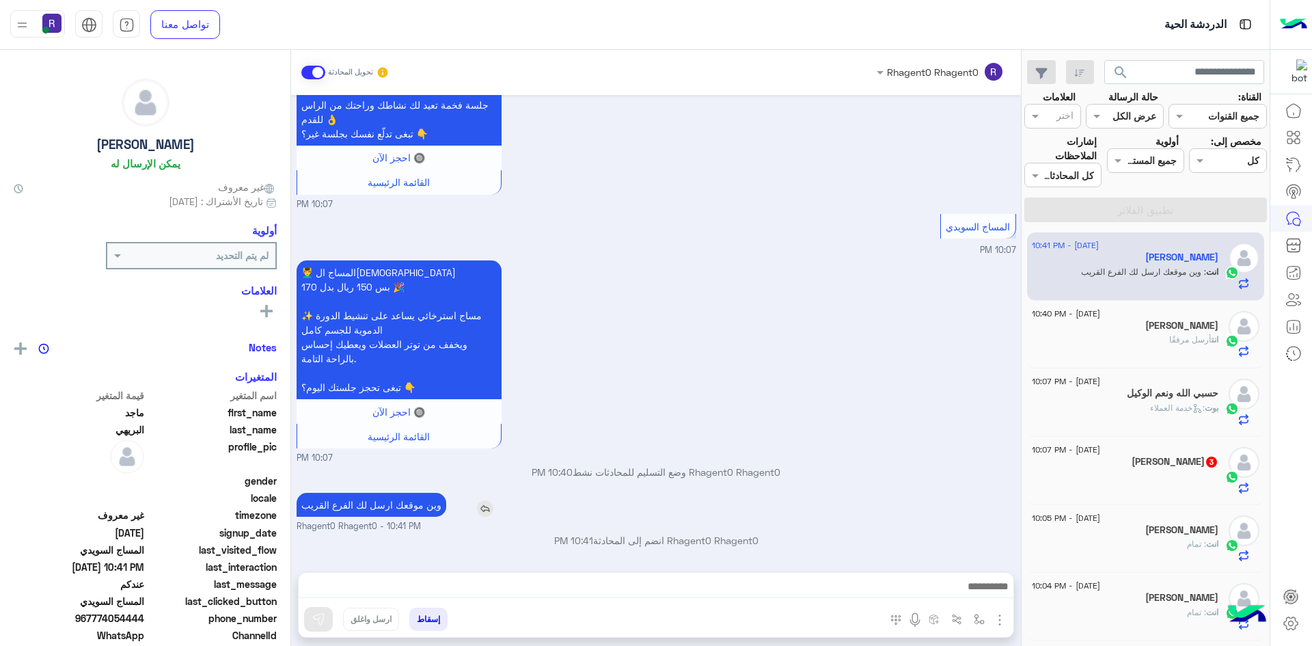
click at [417, 509] on p "وين موقعك ارسل لك الفرع القريب" at bounding box center [372, 505] width 150 height 24
copy app-msgs-text
click at [1186, 406] on span ": خدمة العملاء" at bounding box center [1177, 408] width 55 height 10
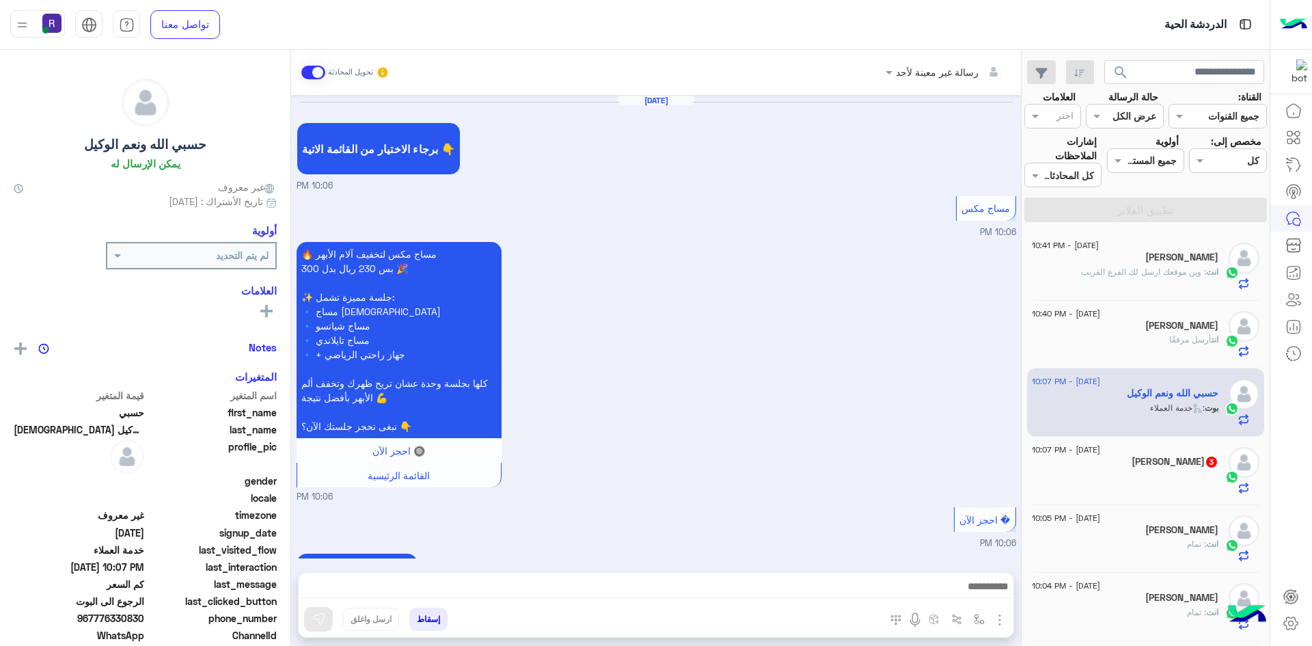
scroll to position [892, 0]
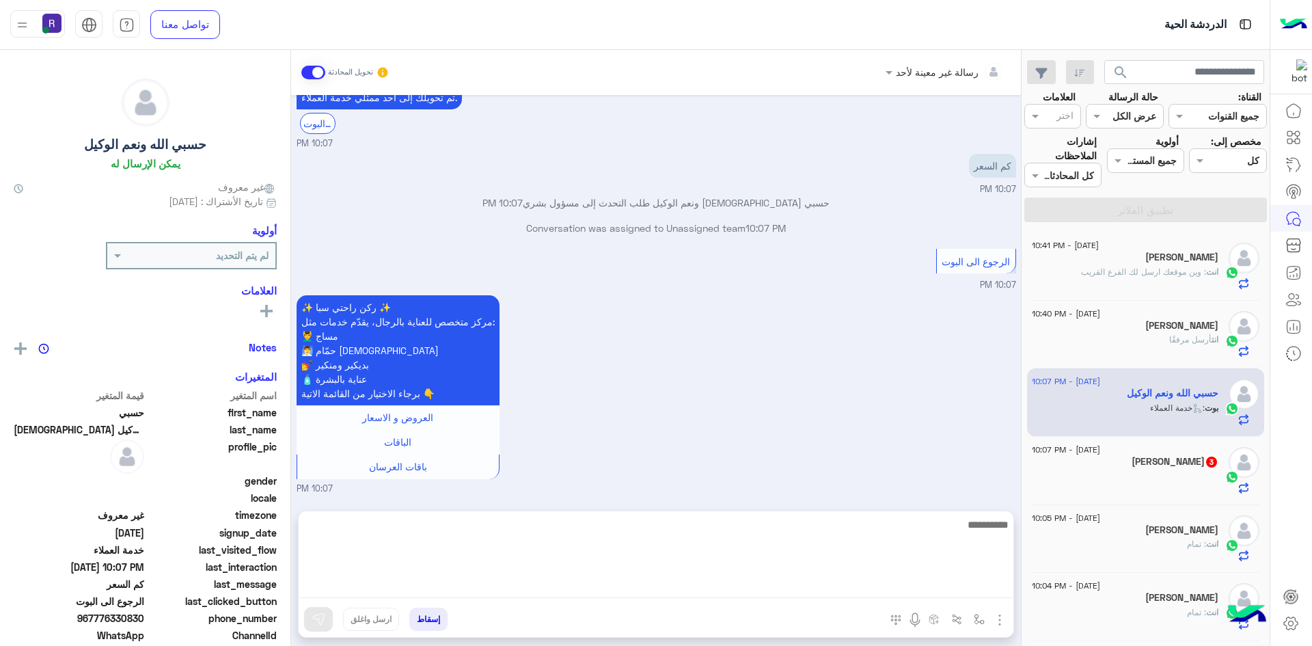
click at [637, 582] on textarea at bounding box center [656, 557] width 715 height 82
paste textarea "**********"
type textarea "**********"
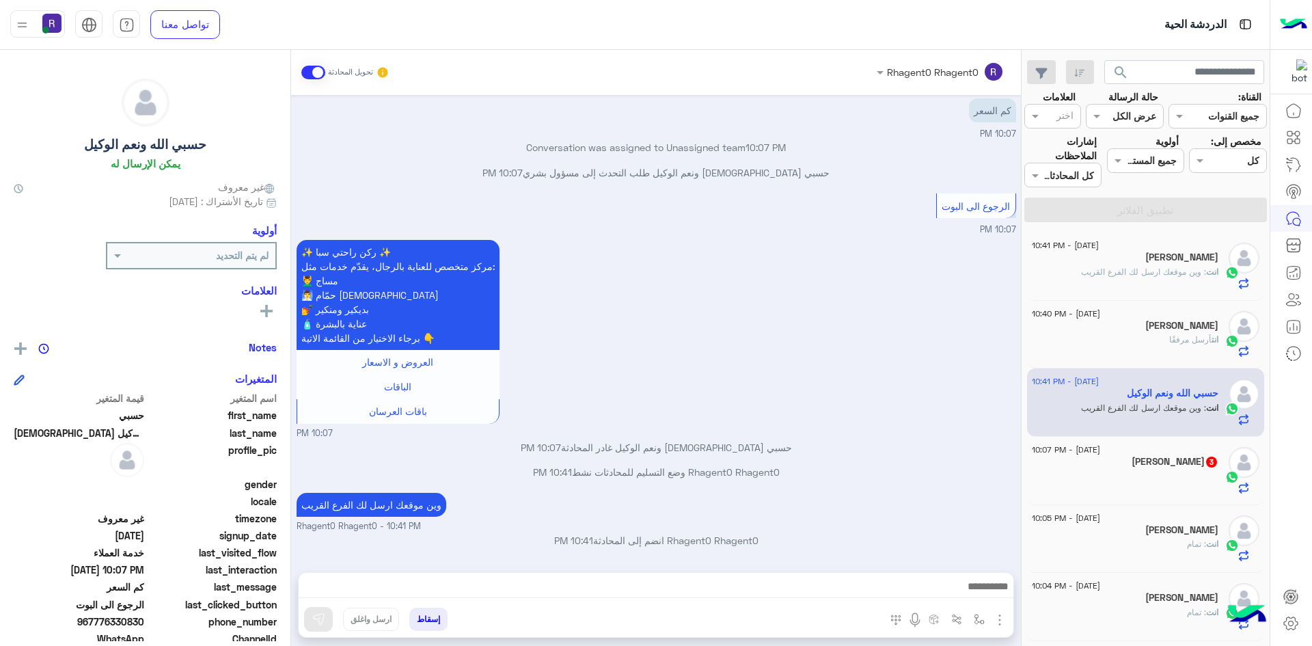
click at [993, 622] on img "button" at bounding box center [1000, 620] width 16 height 16
click at [967, 588] on span "الصور" at bounding box center [973, 590] width 25 height 16
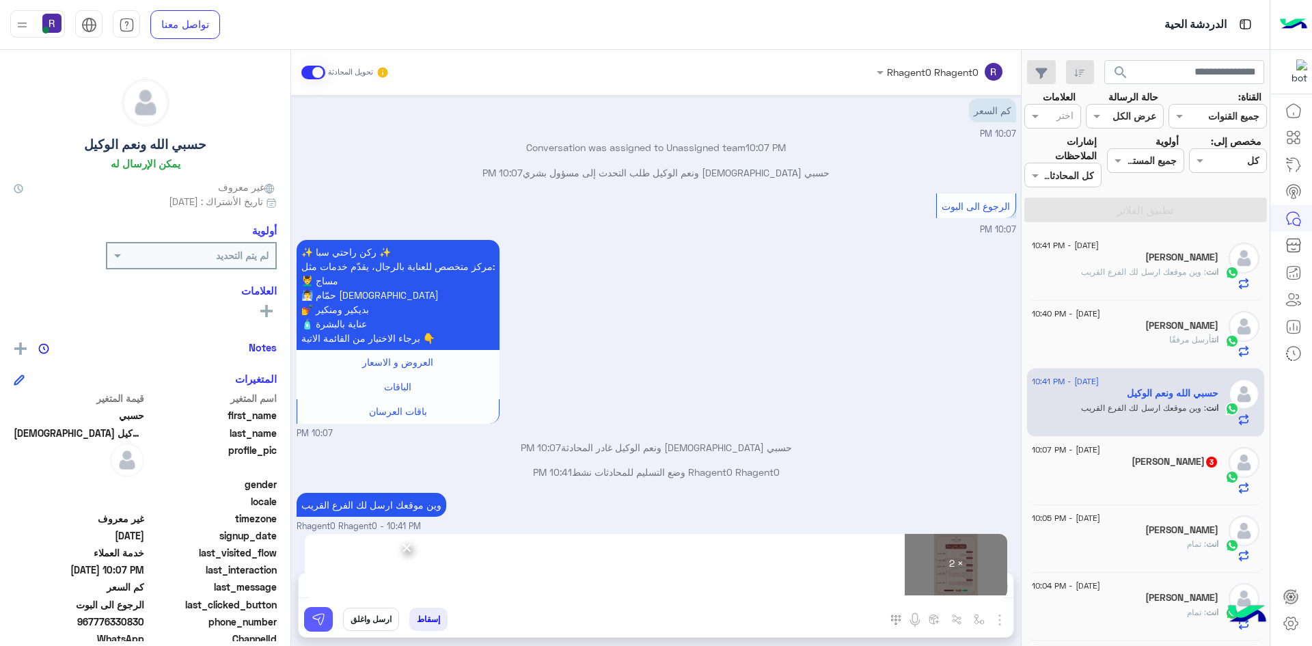
click at [314, 625] on img at bounding box center [319, 619] width 14 height 14
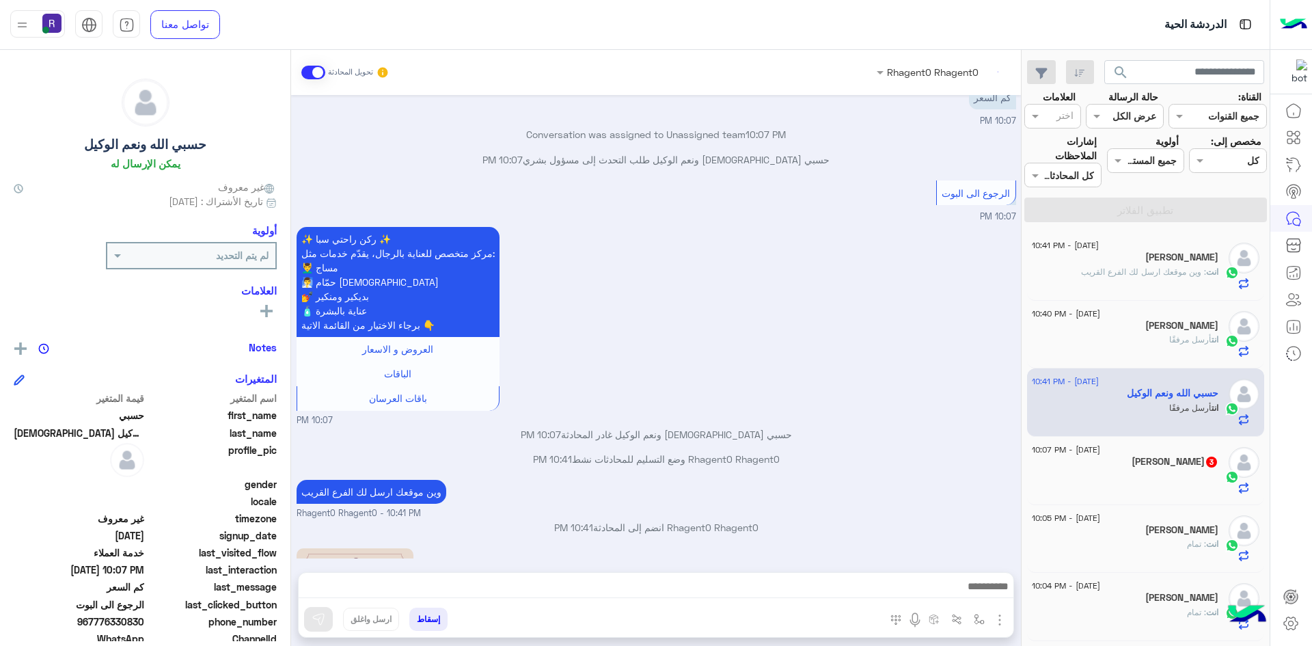
scroll to position [1332, 0]
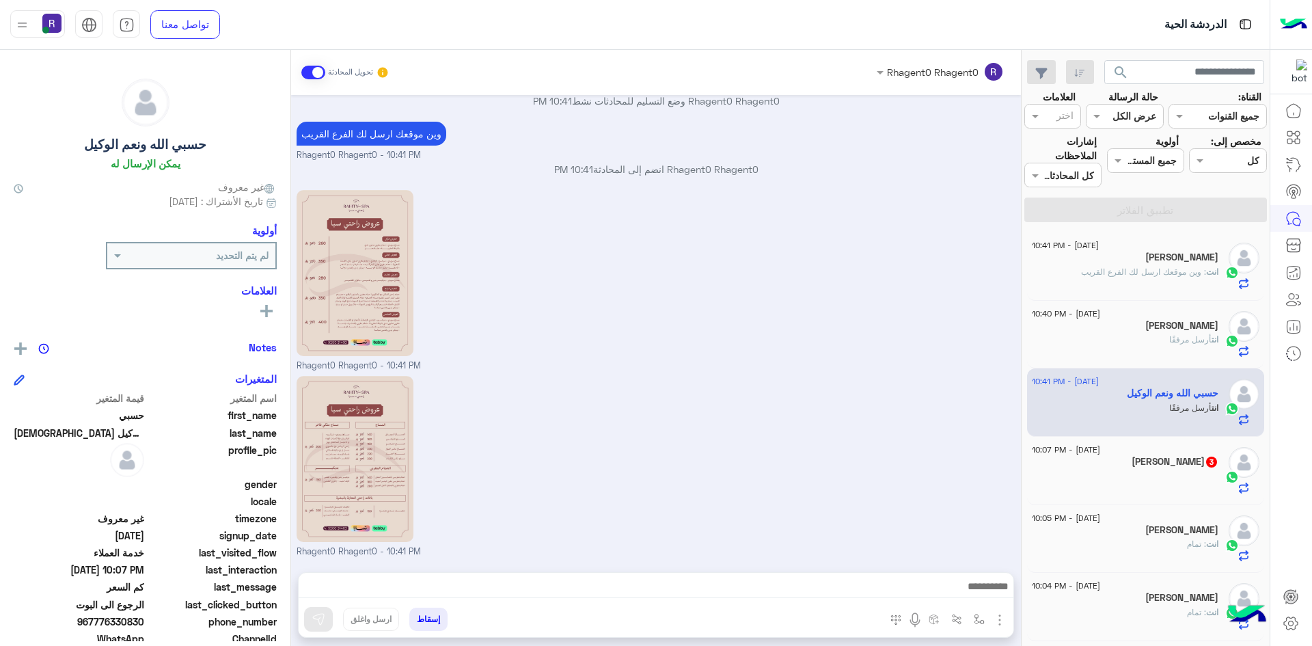
click at [1166, 478] on div at bounding box center [1125, 482] width 187 height 24
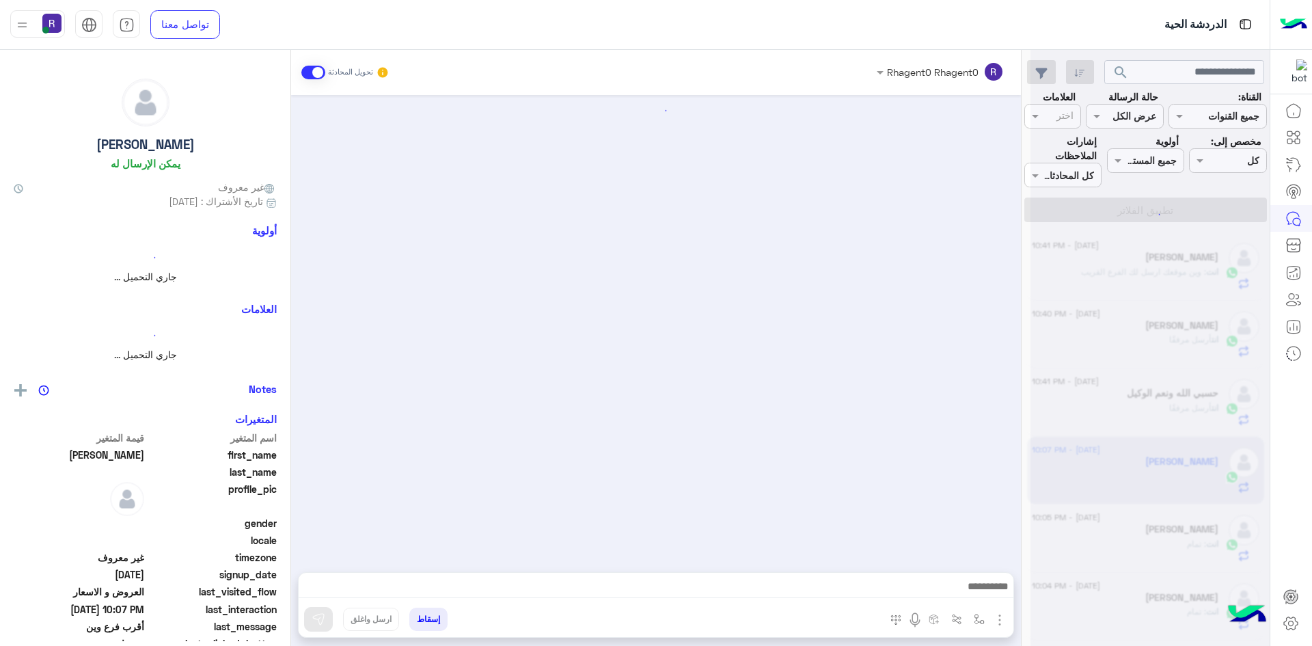
scroll to position [649, 0]
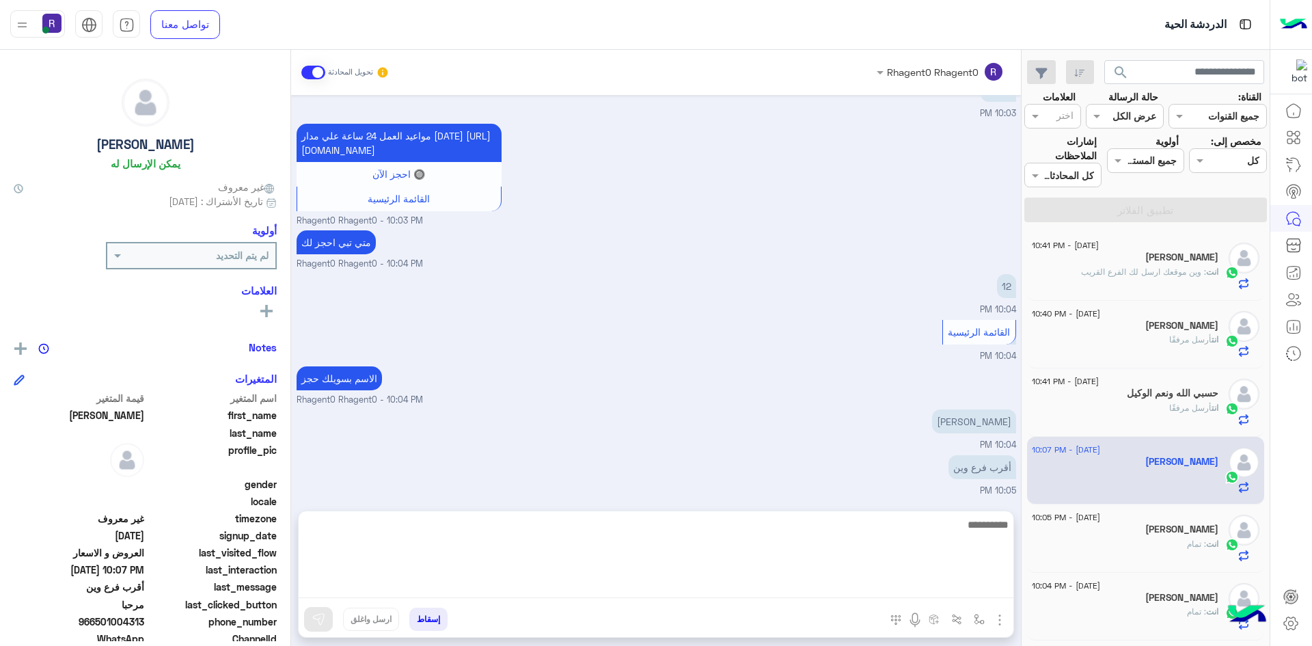
click at [888, 586] on textarea at bounding box center [656, 557] width 715 height 82
paste textarea "**********"
type textarea "**********"
